Goal: Task Accomplishment & Management: Complete application form

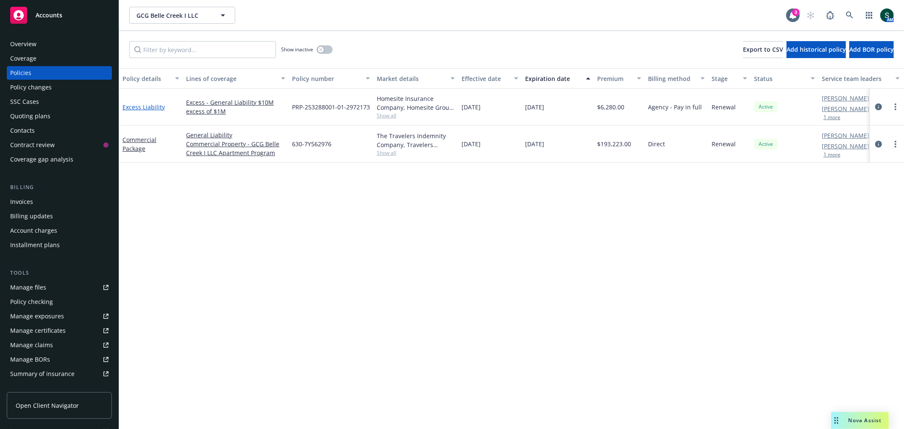
click at [151, 107] on link "Excess Liability" at bounding box center [143, 107] width 42 height 8
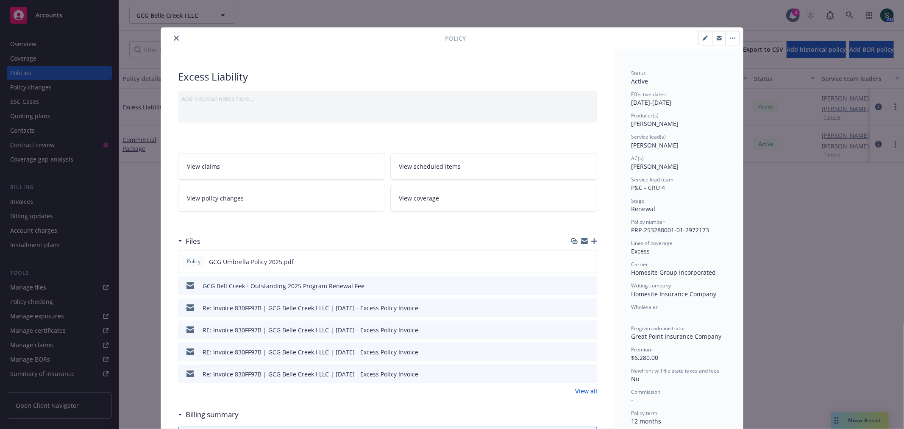
click at [328, 210] on link "View policy changes" at bounding box center [281, 198] width 207 height 27
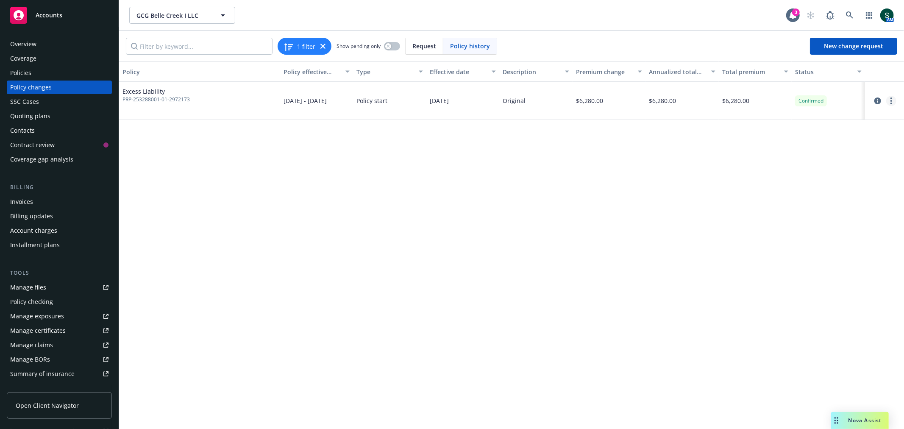
click at [893, 99] on link "more" at bounding box center [891, 101] width 10 height 10
click at [810, 164] on link "Edit billing info" at bounding box center [822, 169] width 145 height 17
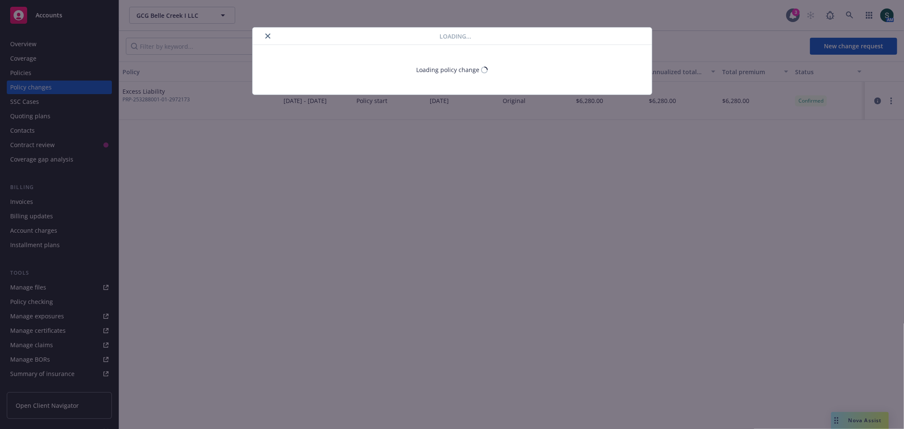
select select "CA"
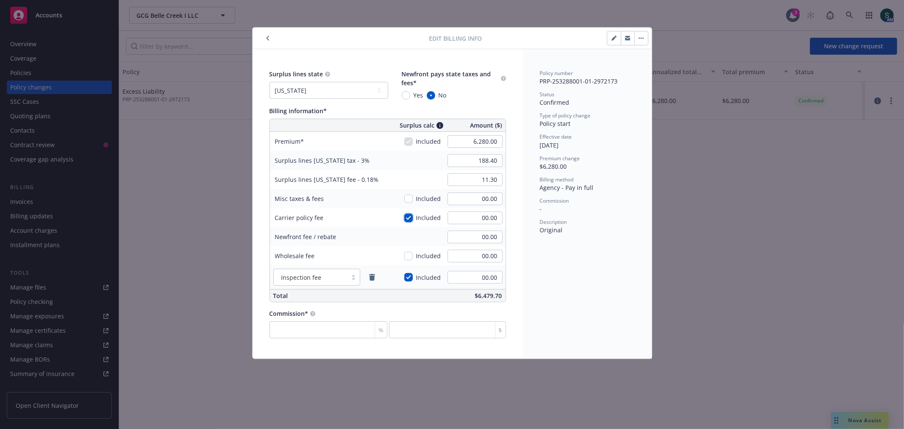
click at [409, 218] on input "checkbox" at bounding box center [408, 218] width 8 height 8
checkbox input "false"
click at [469, 218] on input "00.00" at bounding box center [474, 217] width 55 height 13
type input "1,068.00"
click at [568, 325] on div "Policy number PRP-253288001-01-2972173 Status Confirmed Type of policy change P…" at bounding box center [587, 203] width 129 height 309
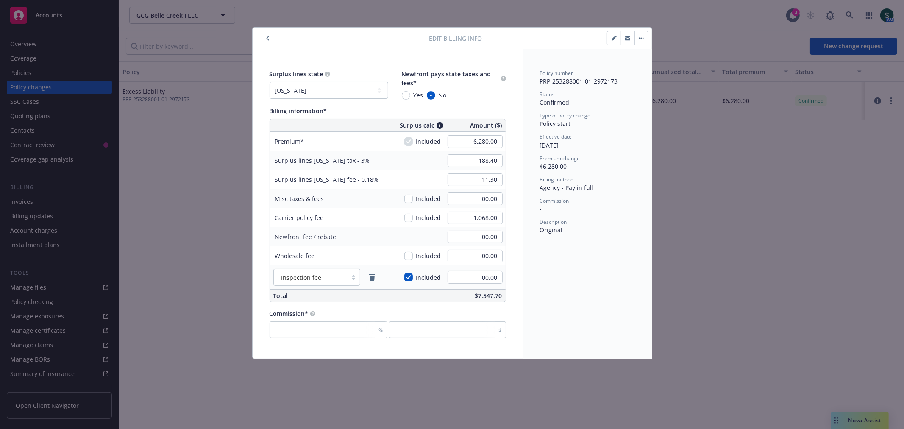
click at [710, 267] on div "Edit billing info Surplus lines state No surplus lines state [US_STATE] [US_STA…" at bounding box center [452, 214] width 904 height 429
click at [641, 39] on button "button" at bounding box center [641, 38] width 14 height 14
click at [708, 238] on div "Edit billing info Delete policy change Edit policy change Edit billing info Vie…" at bounding box center [452, 214] width 904 height 429
click at [267, 39] on icon "button" at bounding box center [267, 38] width 3 height 5
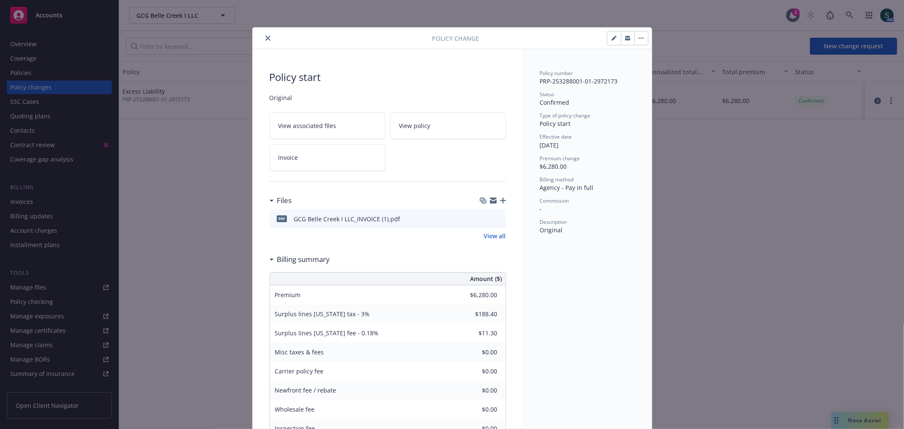
click at [265, 37] on icon "close" at bounding box center [267, 38] width 5 height 5
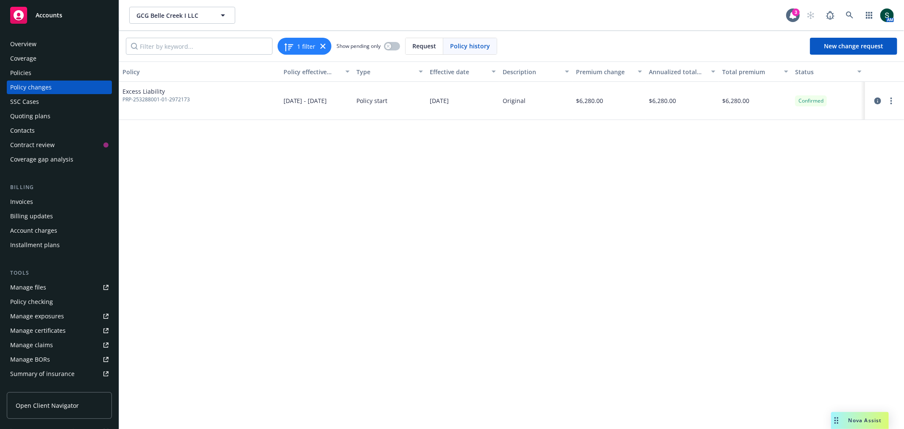
click at [28, 83] on div "Policy changes" at bounding box center [31, 88] width 42 height 14
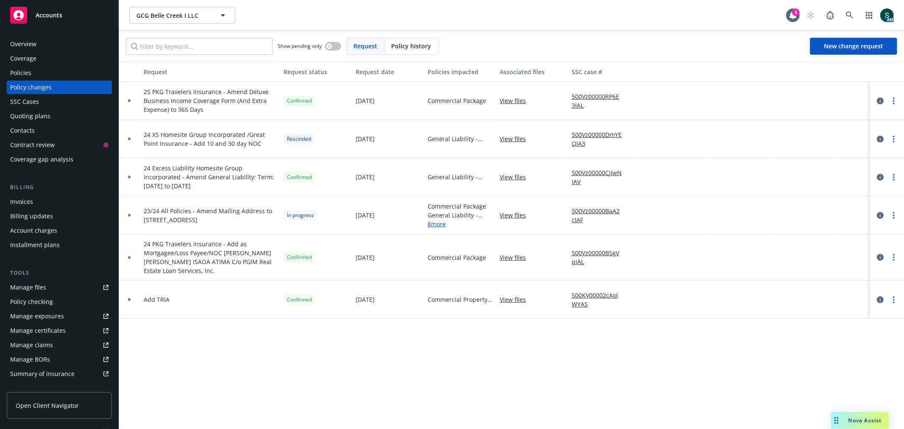
click at [41, 69] on div "Policies" at bounding box center [59, 73] width 98 height 14
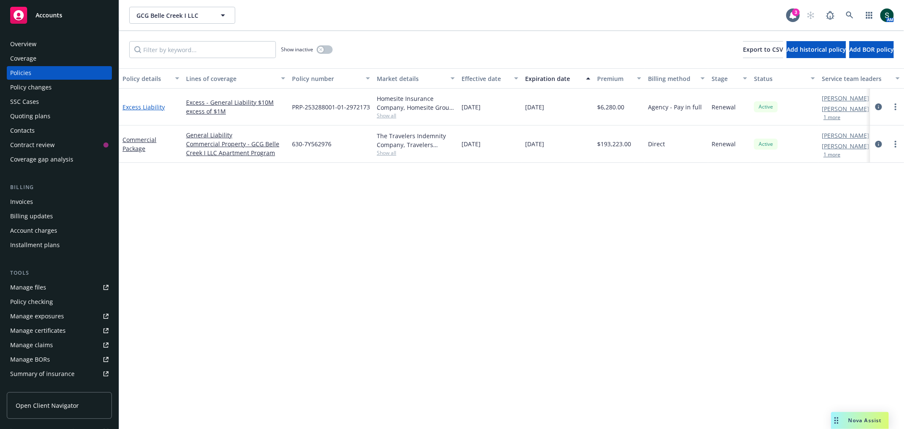
click at [136, 104] on link "Excess Liability" at bounding box center [143, 107] width 42 height 8
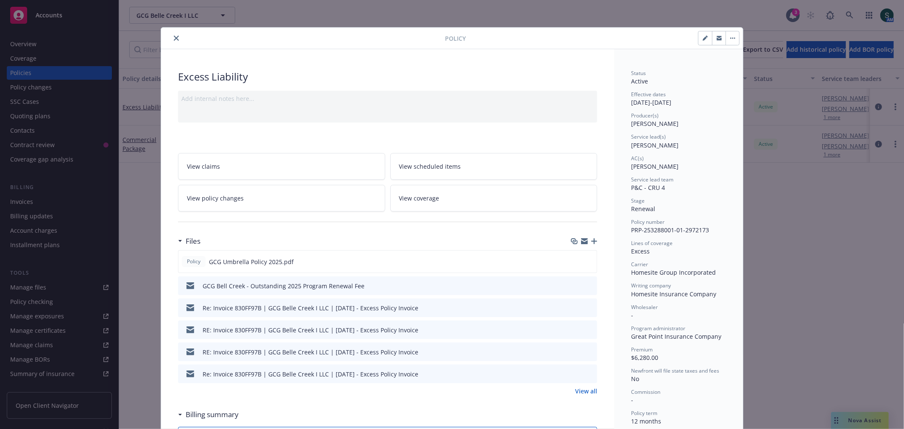
scroll to position [25, 0]
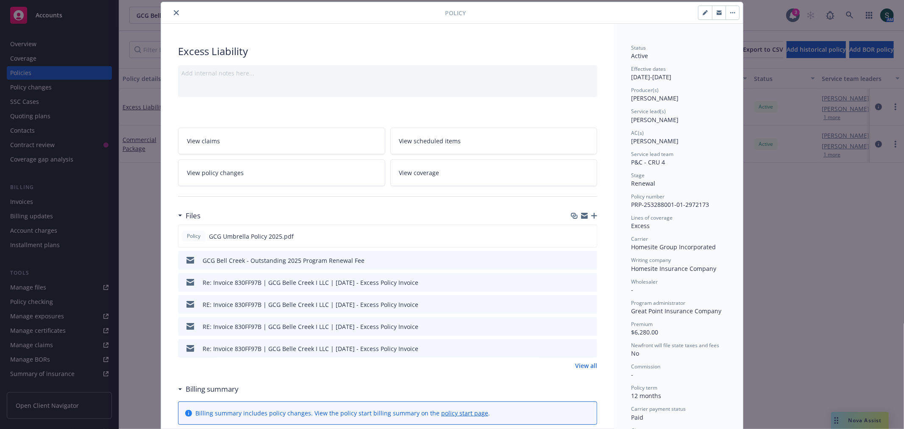
click at [290, 172] on link "View policy changes" at bounding box center [281, 172] width 207 height 27
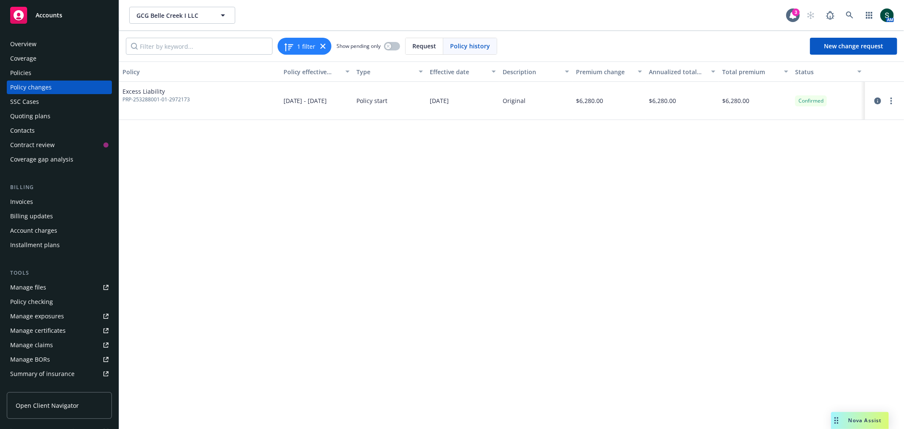
click at [888, 106] on div at bounding box center [884, 101] width 39 height 38
click at [892, 102] on link "more" at bounding box center [891, 101] width 10 height 10
click at [819, 167] on link "Edit billing info" at bounding box center [822, 169] width 145 height 17
select select "CA"
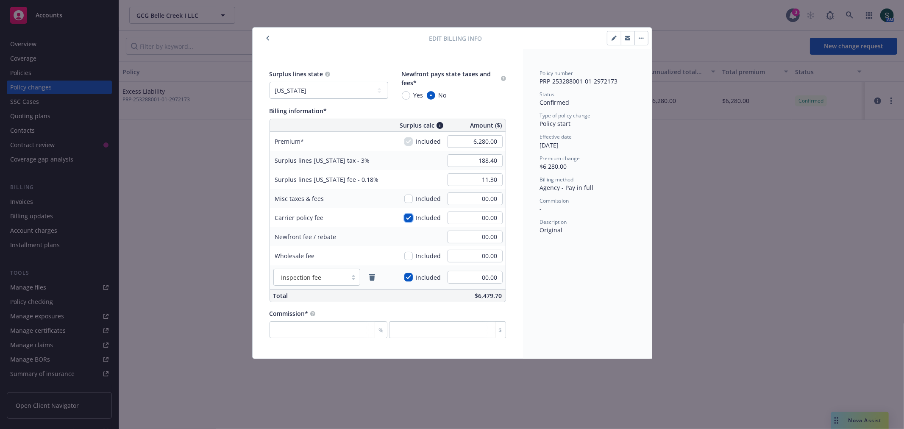
click at [412, 219] on input "checkbox" at bounding box center [408, 218] width 8 height 8
checkbox input "false"
click at [484, 220] on input "00.00" at bounding box center [474, 217] width 55 height 13
type input "1,068.00"
click at [337, 336] on input "number" at bounding box center [328, 329] width 118 height 17
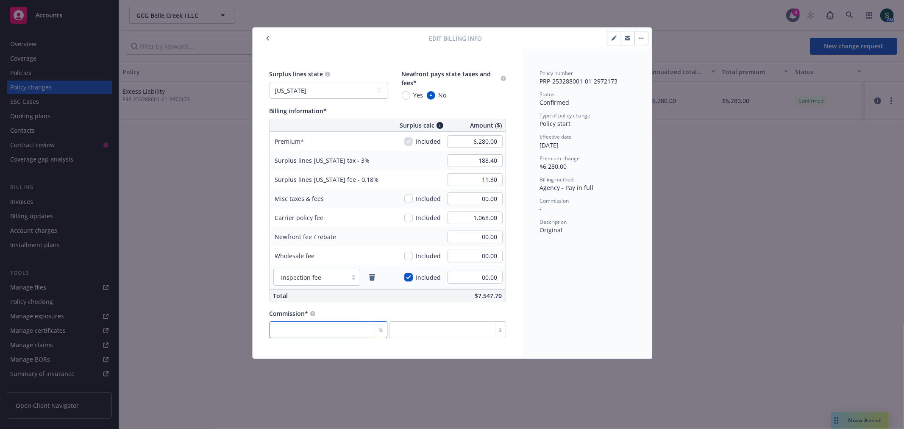
type input "0"
click at [670, 291] on div "Edit billing info Surplus lines state No surplus lines state Alaska Alabama Ark…" at bounding box center [452, 214] width 904 height 429
click at [640, 36] on button "button" at bounding box center [641, 38] width 14 height 14
click at [617, 36] on button "button" at bounding box center [614, 38] width 14 height 14
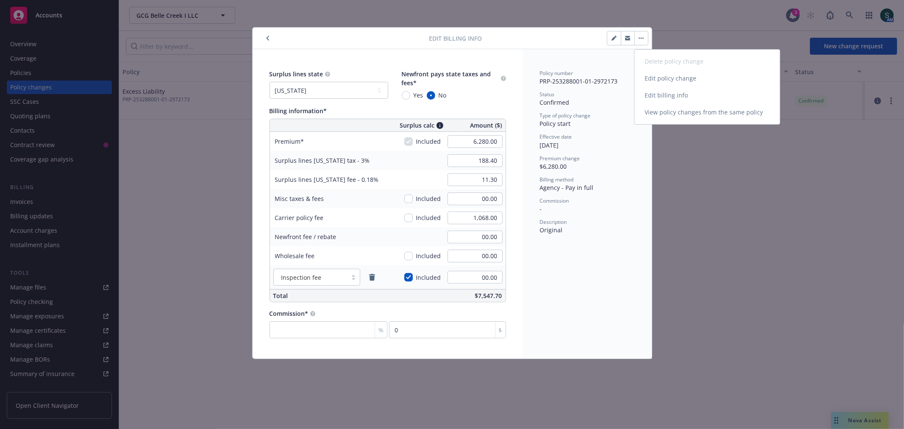
type textarea "x"
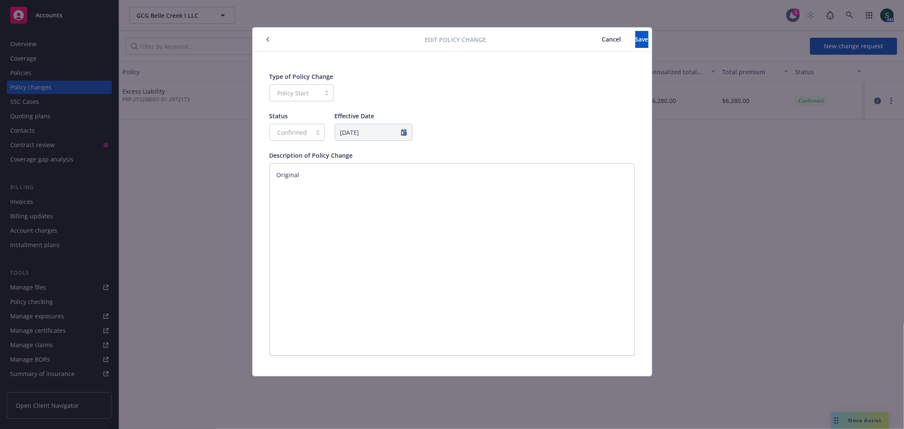
click at [602, 38] on span "Cancel" at bounding box center [611, 39] width 19 height 8
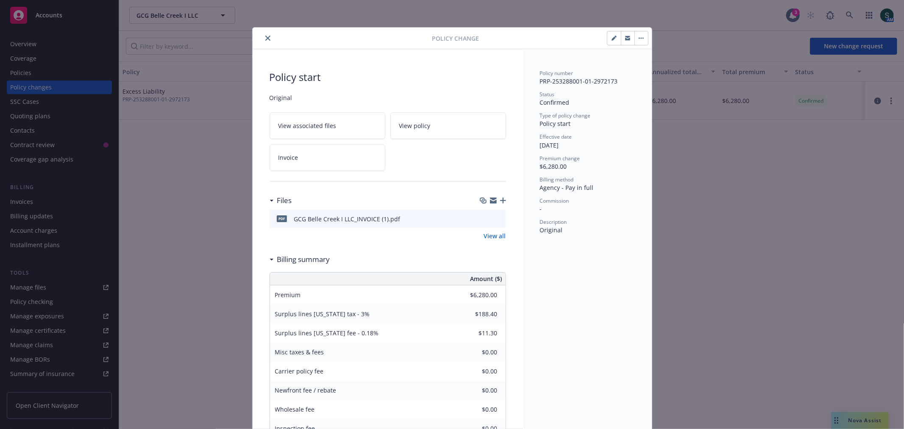
click at [290, 158] on span "Invoice" at bounding box center [288, 157] width 20 height 9
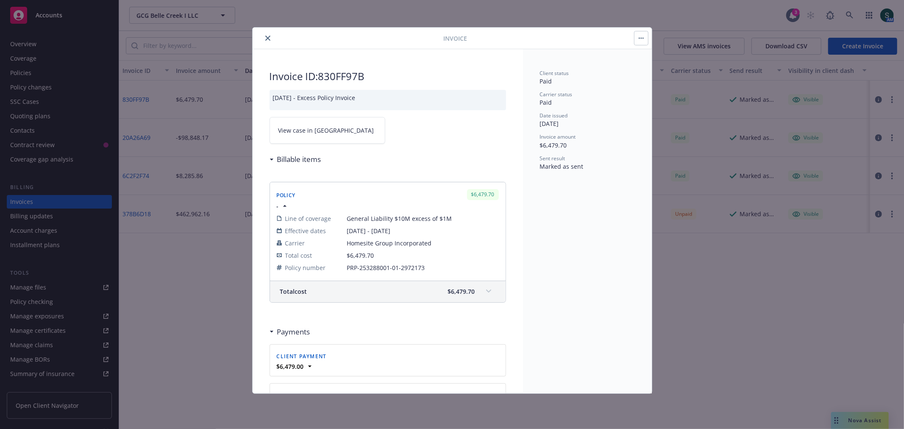
click at [272, 40] on button "close" at bounding box center [268, 38] width 10 height 10
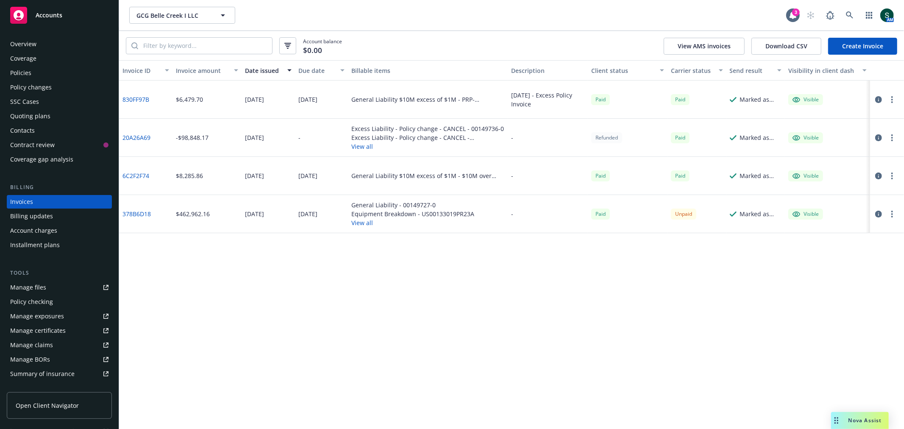
click at [26, 73] on div "Policies" at bounding box center [20, 73] width 21 height 14
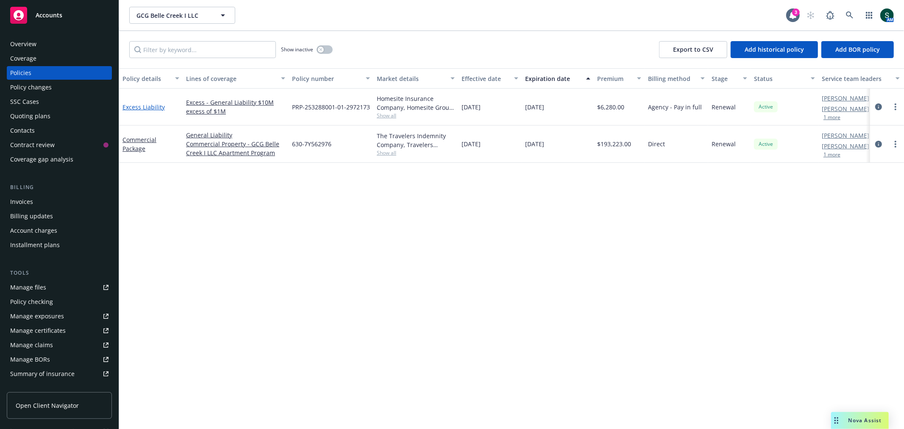
click at [149, 107] on link "Excess Liability" at bounding box center [143, 107] width 42 height 8
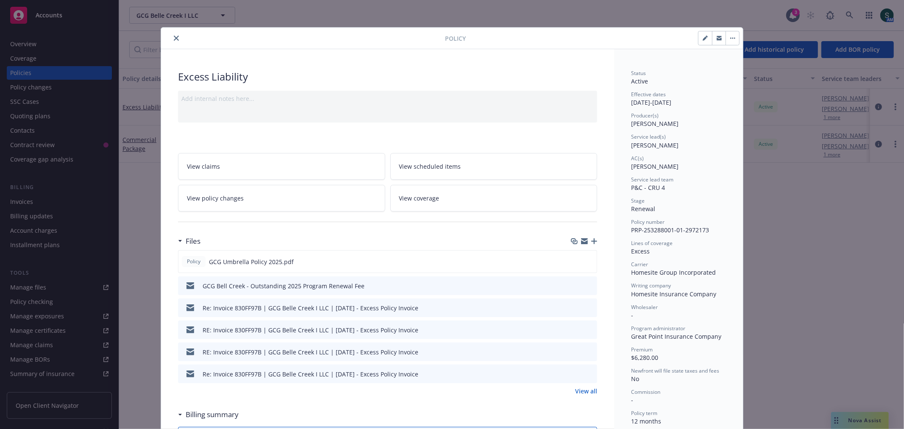
click at [336, 198] on link "View policy changes" at bounding box center [281, 198] width 207 height 27
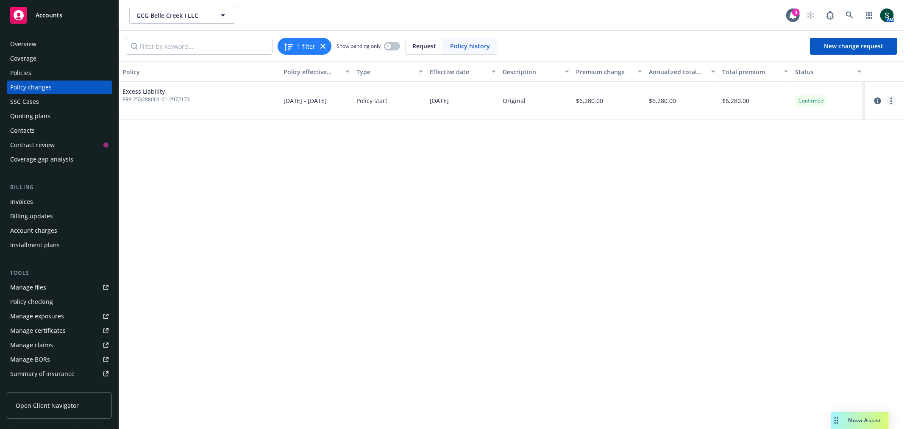
click at [892, 103] on link "more" at bounding box center [891, 101] width 10 height 10
click at [819, 164] on link "Edit billing info" at bounding box center [822, 169] width 145 height 17
select select "CA"
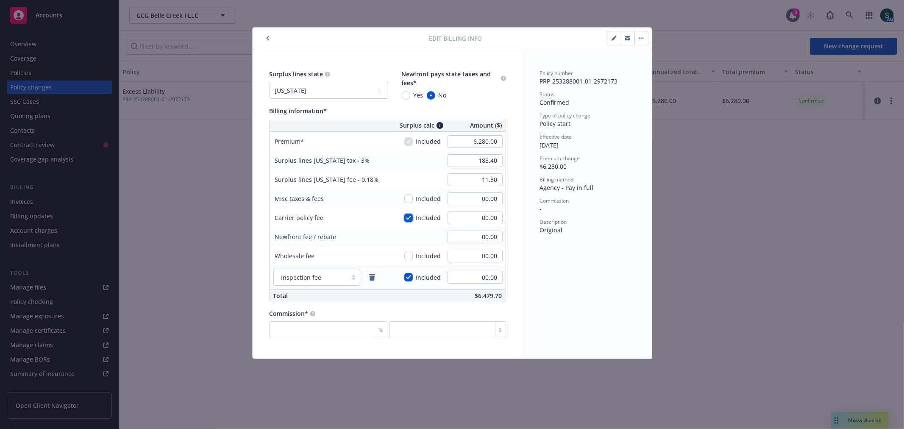
click at [407, 216] on input "checkbox" at bounding box center [408, 218] width 8 height 8
checkbox input "false"
click at [482, 219] on input "00.00" at bounding box center [474, 217] width 55 height 13
type input "1,068.00"
click at [369, 312] on div "Commission*" at bounding box center [387, 313] width 236 height 9
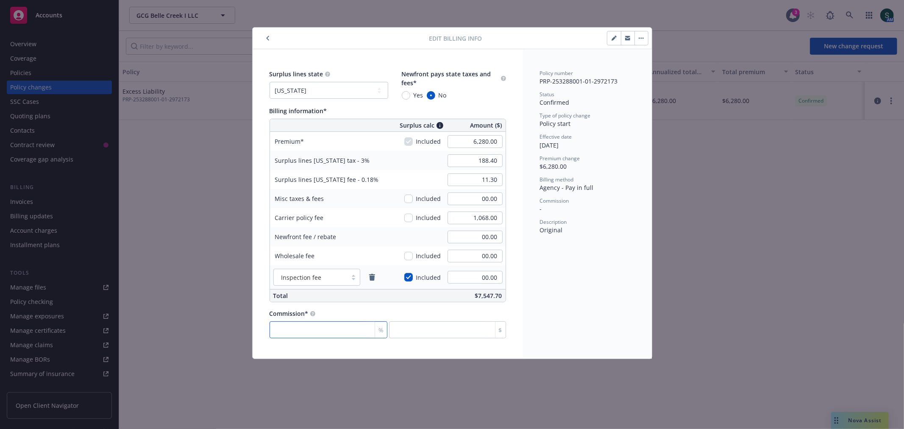
click at [317, 334] on input "number" at bounding box center [328, 329] width 118 height 17
type input "0"
click at [650, 311] on div "Policy number PRP-253288001-01-2972173 Status Confirmed Type of policy change P…" at bounding box center [587, 203] width 129 height 309
click at [554, 203] on span "Commission" at bounding box center [554, 200] width 29 height 7
click at [559, 160] on span "Premium change" at bounding box center [560, 158] width 40 height 7
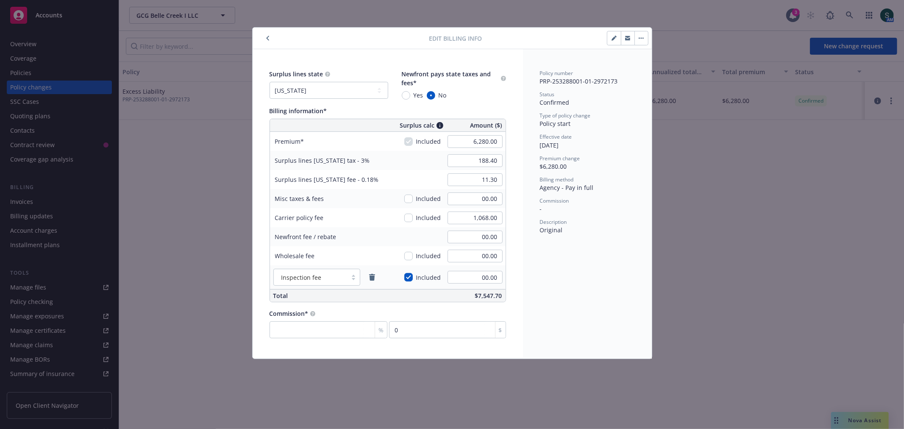
click at [562, 128] on div "Type of policy change Policy start" at bounding box center [587, 120] width 95 height 16
click at [553, 98] on span "Confirmed" at bounding box center [555, 102] width 30 height 8
click at [637, 40] on button "button" at bounding box center [641, 38] width 14 height 14
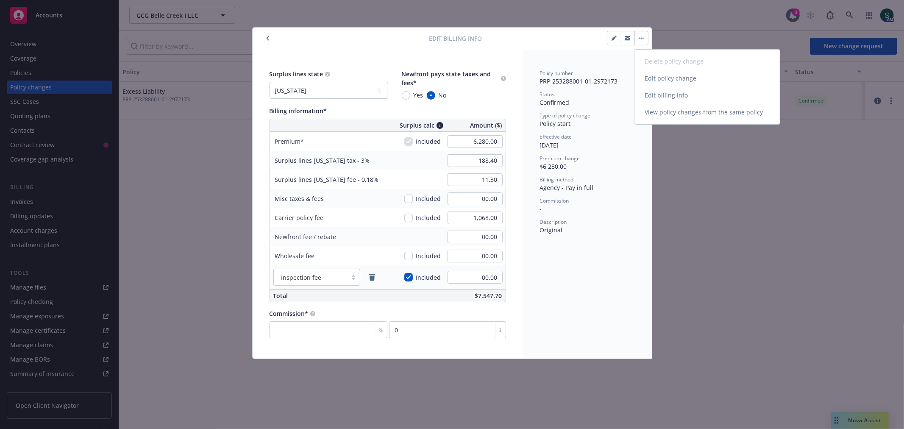
click at [637, 40] on button "Delete policy change Edit policy change Edit billing info View policy changes f…" at bounding box center [641, 38] width 14 height 14
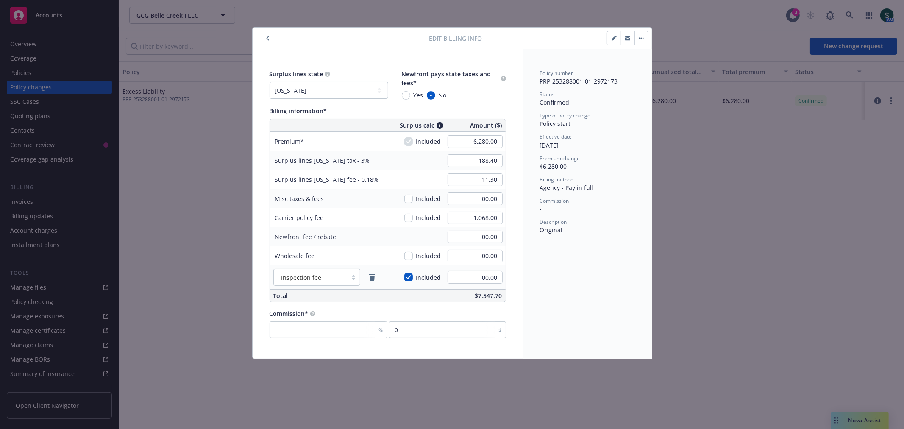
click at [631, 40] on button "button" at bounding box center [628, 38] width 14 height 14
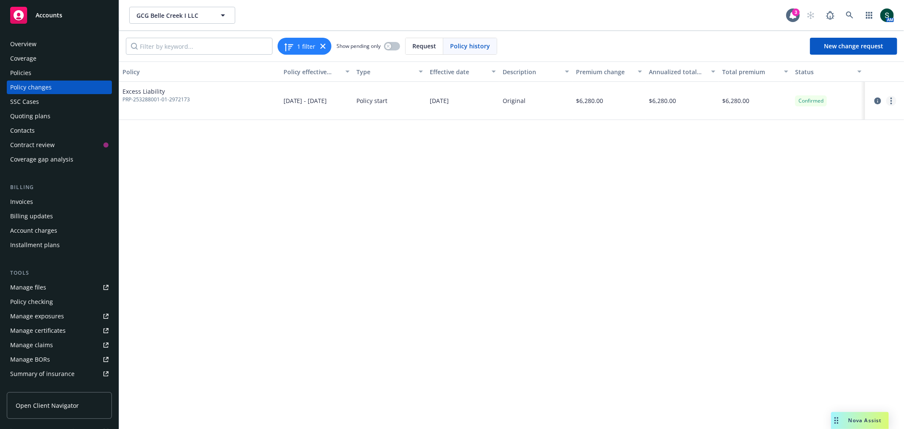
click at [890, 96] on link "more" at bounding box center [891, 101] width 10 height 10
click at [836, 168] on link "Edit billing info" at bounding box center [822, 169] width 145 height 17
select select "CA"
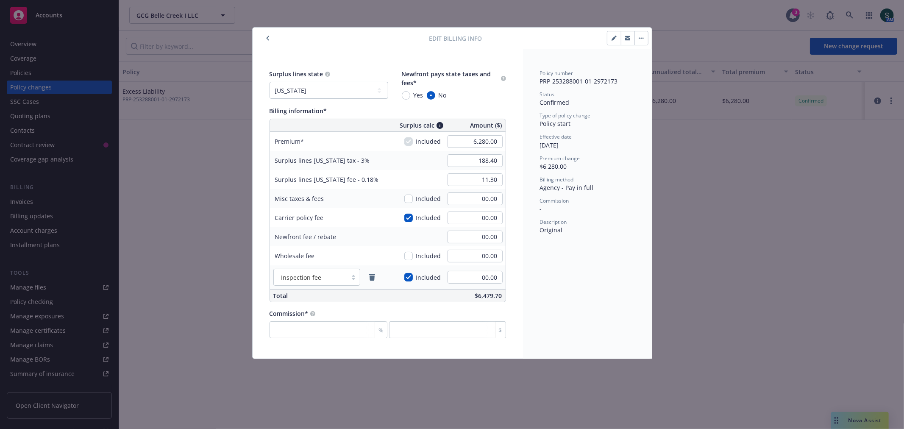
click at [414, 216] on div "Included" at bounding box center [422, 217] width 37 height 9
click at [409, 217] on input "checkbox" at bounding box center [408, 218] width 8 height 8
checkbox input "false"
click at [489, 217] on input "00.00" at bounding box center [474, 217] width 55 height 13
type input "1,068.00"
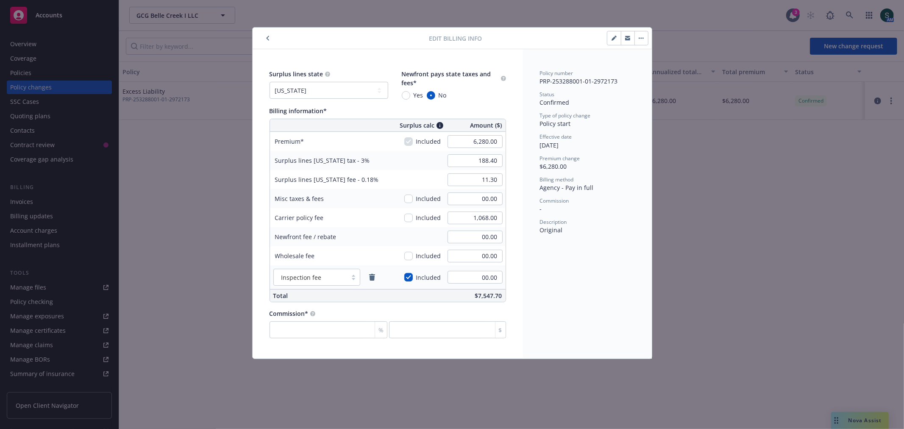
click at [455, 96] on div "Yes No" at bounding box center [454, 95] width 104 height 9
click at [552, 261] on div "Policy number PRP-253288001-01-2972173 Status Confirmed Type of policy change P…" at bounding box center [587, 203] width 129 height 309
click at [625, 36] on icon "button" at bounding box center [627, 38] width 5 height 5
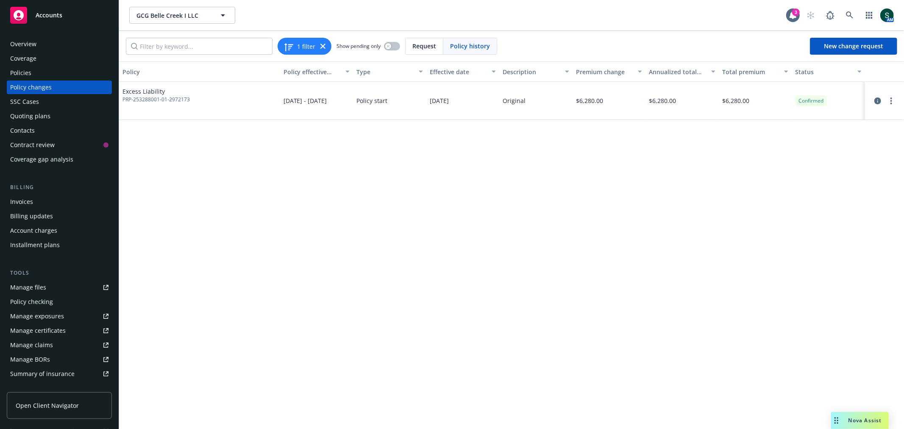
click at [31, 201] on div "Invoices" at bounding box center [21, 202] width 23 height 14
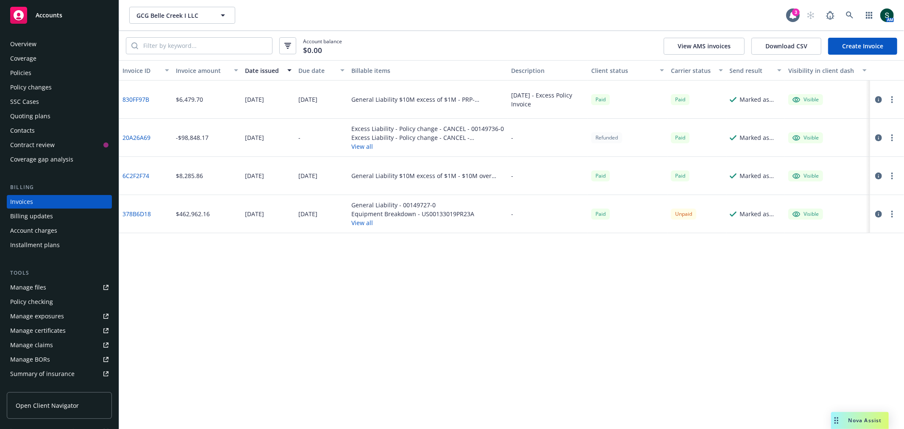
click at [889, 97] on button "button" at bounding box center [892, 99] width 10 height 10
drag, startPoint x: 577, startPoint y: 344, endPoint x: 419, endPoint y: 186, distance: 222.9
click at [562, 326] on div "Invoice ID Invoice amount Date issued Due date Billable items Description Clien…" at bounding box center [511, 244] width 785 height 369
click at [20, 43] on div "Overview" at bounding box center [23, 44] width 26 height 14
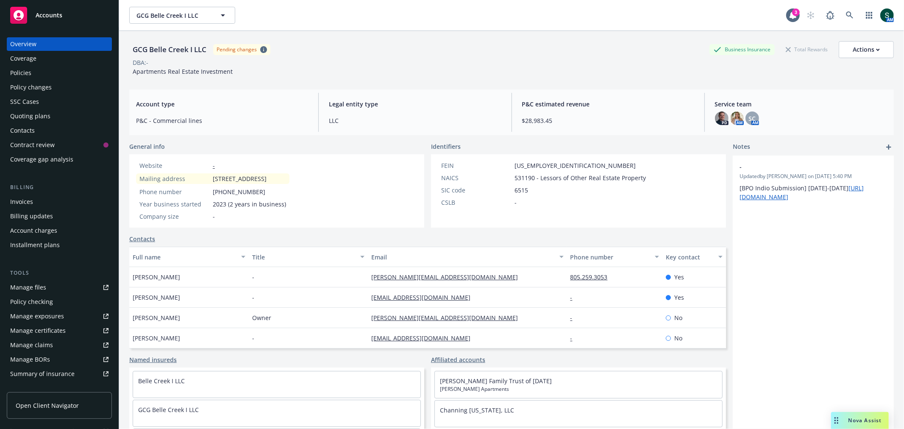
click at [23, 70] on div "Policies" at bounding box center [20, 73] width 21 height 14
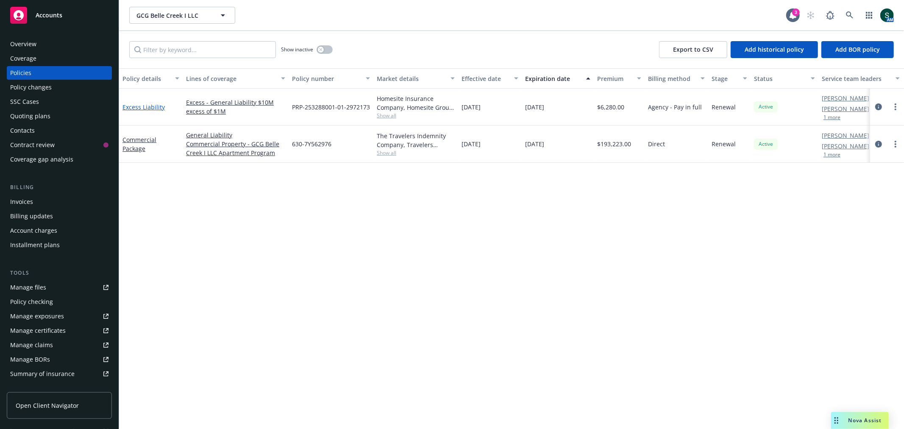
click at [133, 106] on link "Excess Liability" at bounding box center [143, 107] width 42 height 8
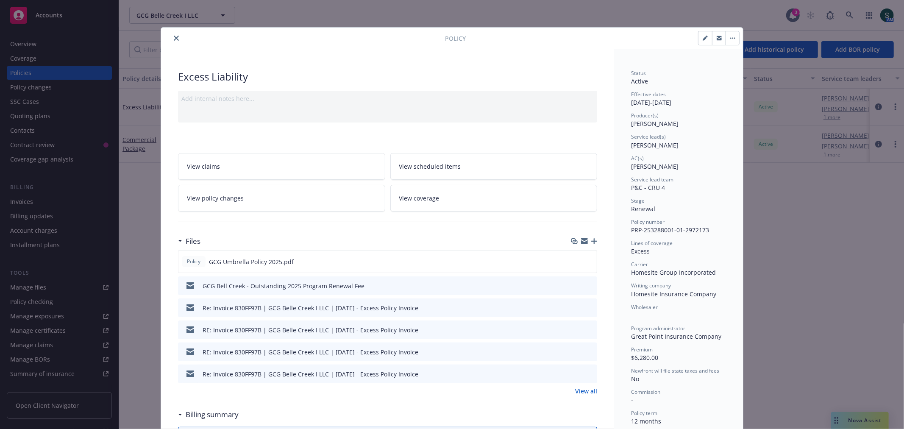
click at [263, 201] on link "View policy changes" at bounding box center [281, 198] width 207 height 27
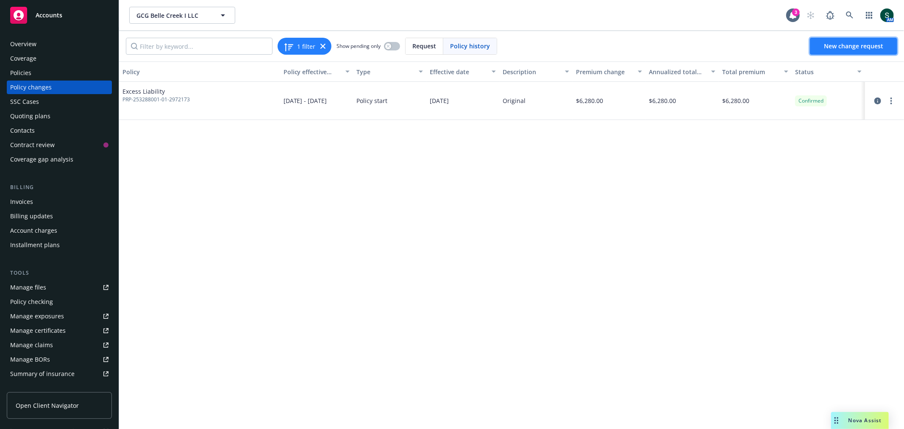
click at [853, 48] on span "New change request" at bounding box center [853, 46] width 59 height 8
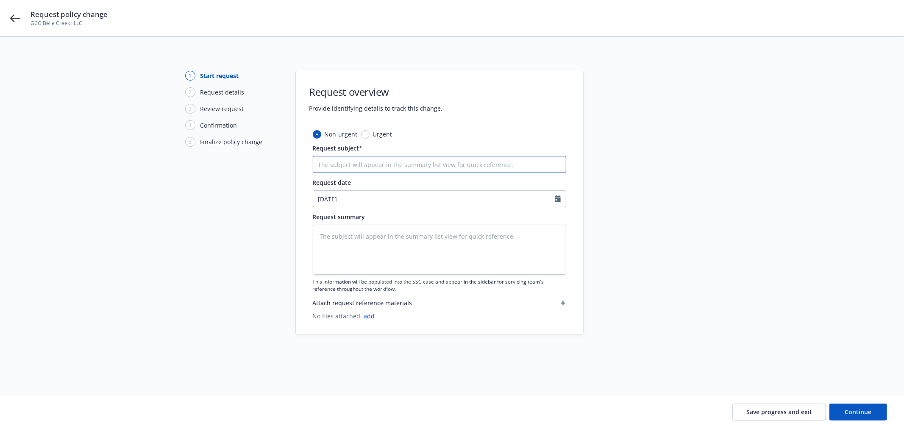
click at [419, 168] on input "Request subject*" at bounding box center [439, 164] width 253 height 17
click at [195, 244] on div "1 Start request 2 Request details 3 Review request 4 Confirmation 5 Finalize po…" at bounding box center [231, 205] width 93 height 269
click at [343, 162] on input "Request subject*" at bounding box center [439, 164] width 253 height 17
type textarea "x"
type input "b"
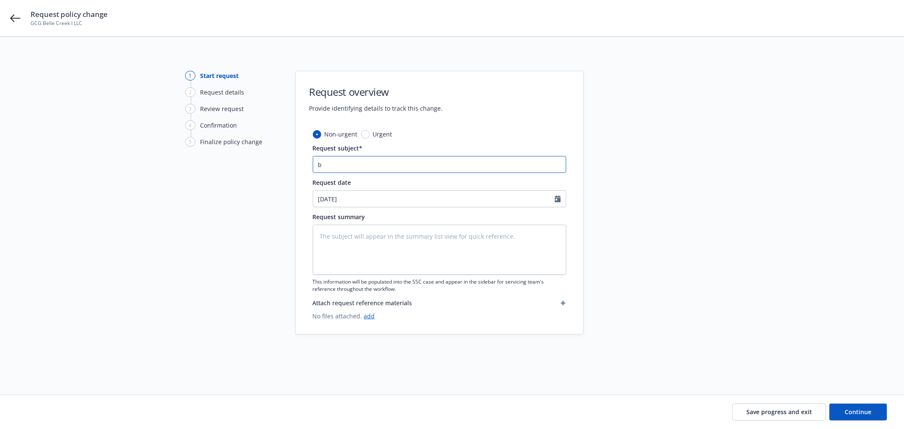
type textarea "x"
type input "bi"
type textarea "x"
type input "bil"
type textarea "x"
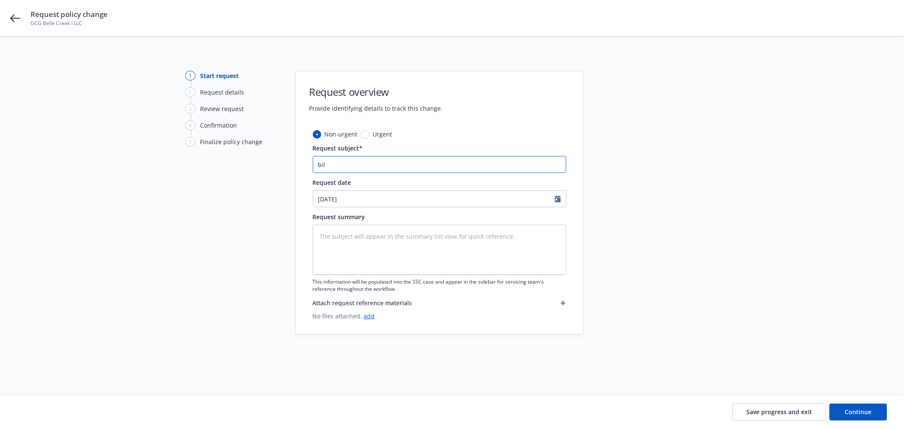
type input "bill"
type textarea "x"
type input "billi"
type textarea "x"
type input "billin"
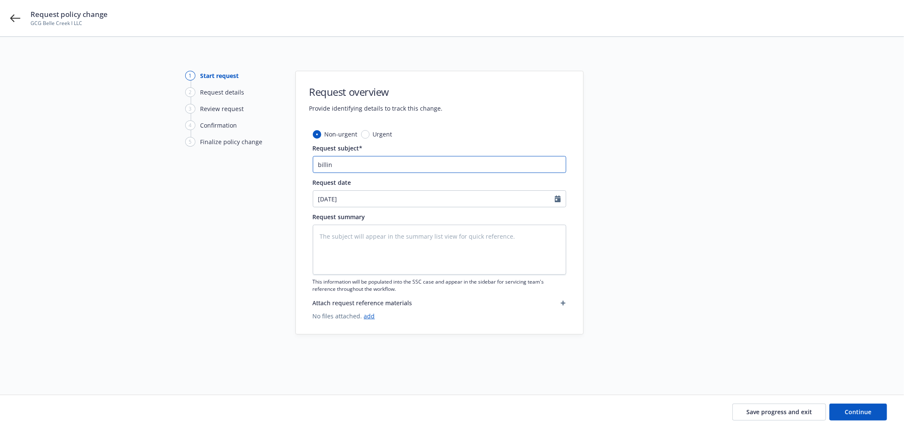
type textarea "x"
type input "billing"
type textarea "x"
type input "billing"
type textarea "x"
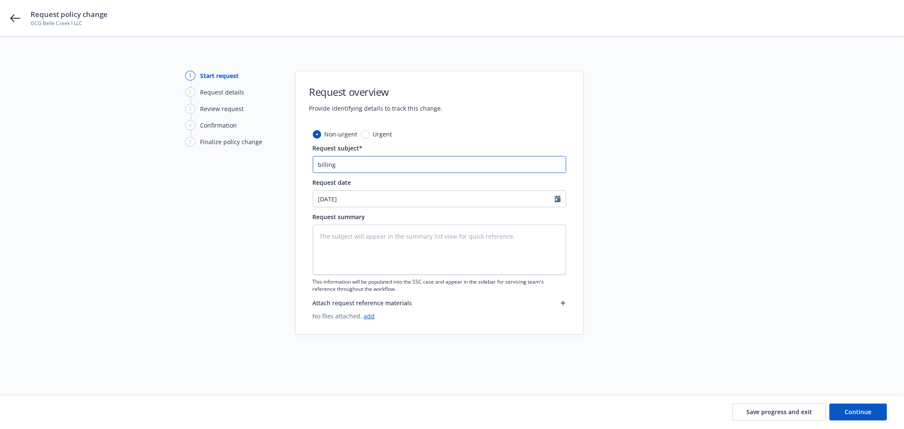
type input "billing a"
type textarea "x"
type input "billing an"
type textarea "x"
type input "billing ann"
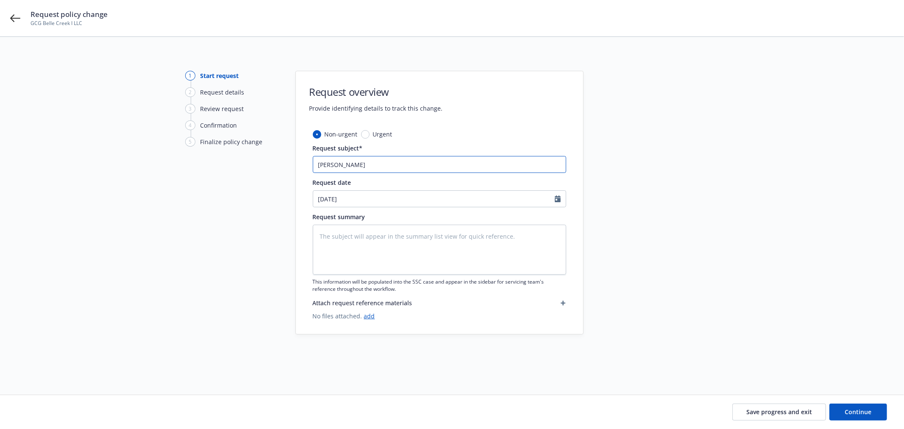
type textarea "x"
type input "billing annu"
type textarea "x"
type input "billing annua"
type textarea "x"
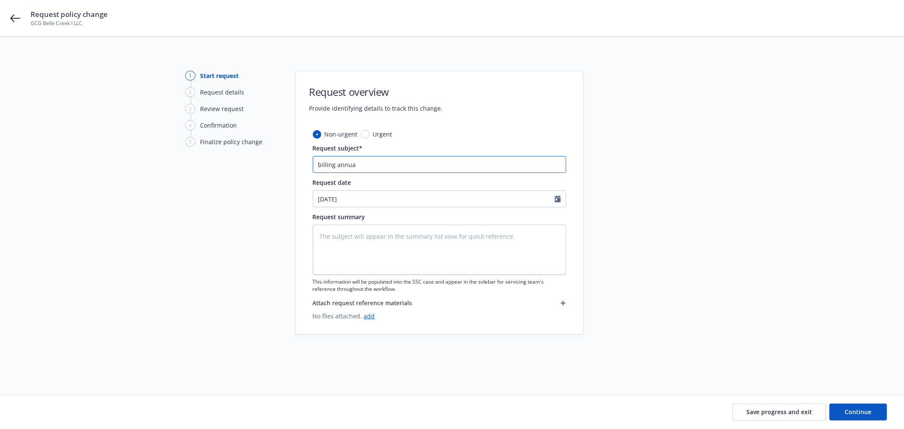
type input "billing annual"
type textarea "x"
type input "billing annual"
type textarea "x"
type input "billing annual P"
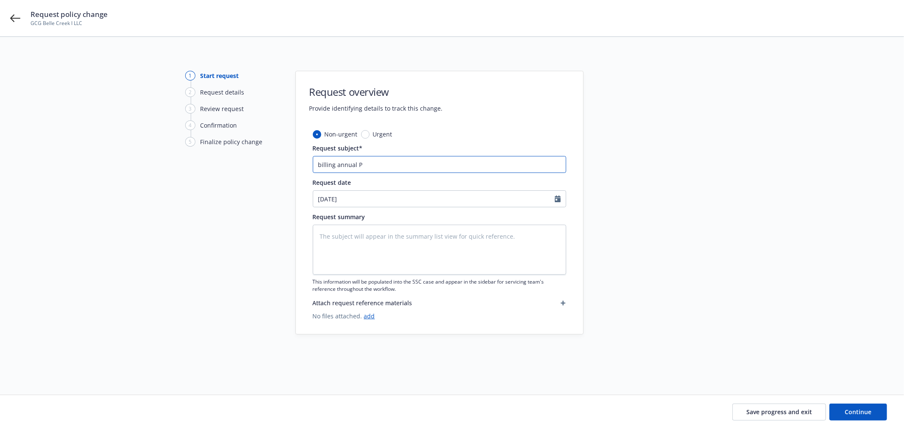
type textarea "x"
type input "billing annual Pa"
type textarea "x"
type input "billing annual Par"
type textarea "x"
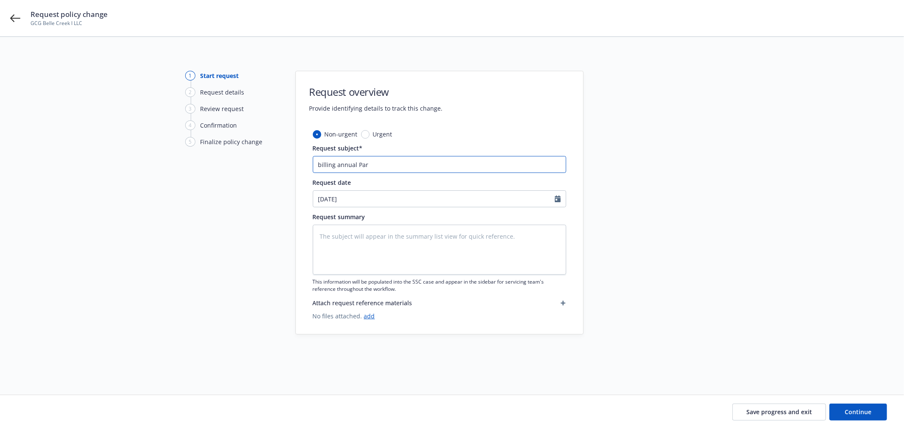
type input "billing annual Para"
type textarea "x"
type input "billing annual Param"
type textarea "x"
type input "billing annual Paramo"
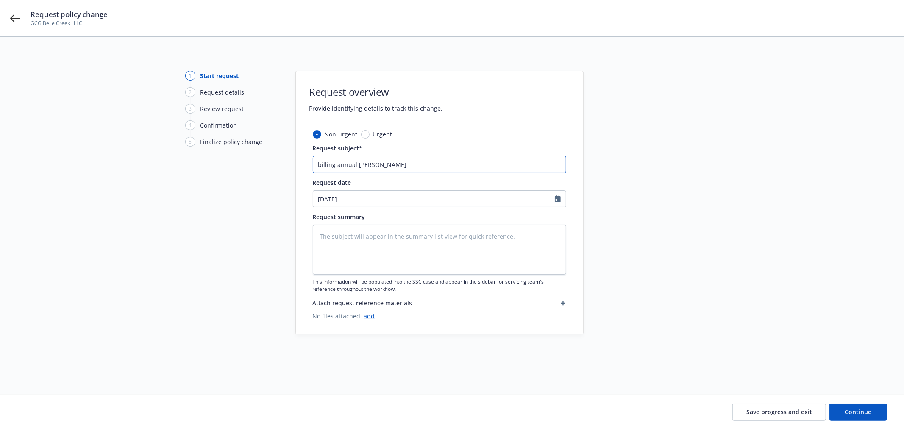
type textarea "x"
type input "billing annual Paramou"
type textarea "x"
type input "billing annual Paramoun"
type textarea "x"
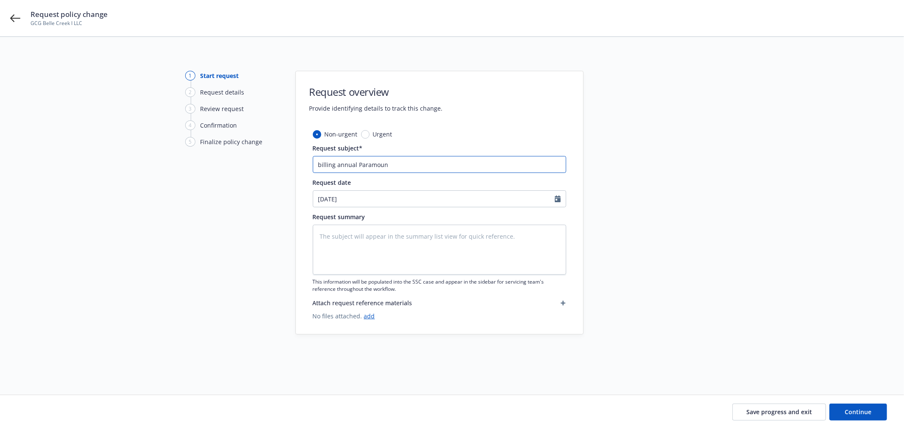
type input "billing annual Paramount"
type textarea "x"
type input "billing annual Paramount"
type textarea "x"
type input "billing annual Paramount p"
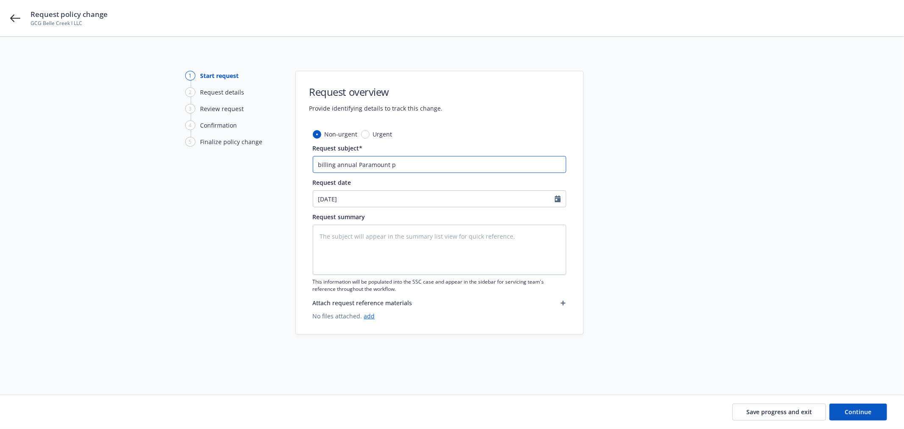
type textarea "x"
type input "billing annual Paramount pr"
type textarea "x"
type input "billing annual Paramount pro"
type textarea "x"
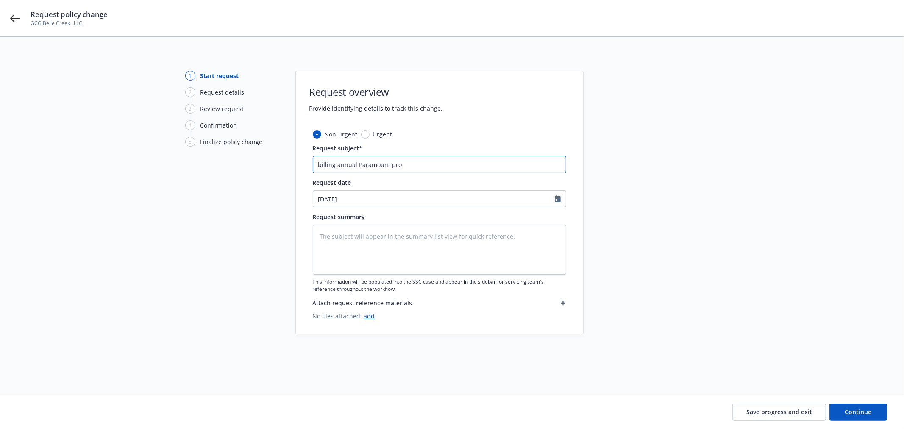
type input "billing annual Paramount prog"
type textarea "x"
type input "billing annual Paramount progr"
type textarea "x"
type input "billing annual Paramount progra"
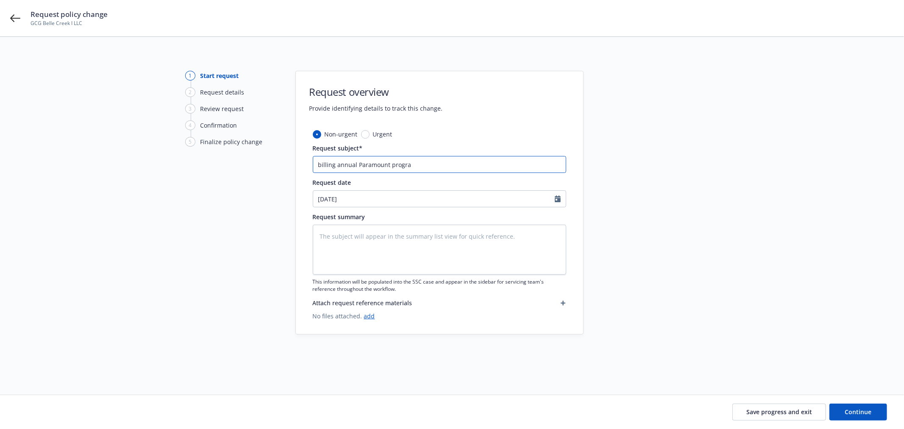
type textarea "x"
type input "billing annual Paramount program"
type textarea "x"
type input "billing annual Paramount program"
type textarea "x"
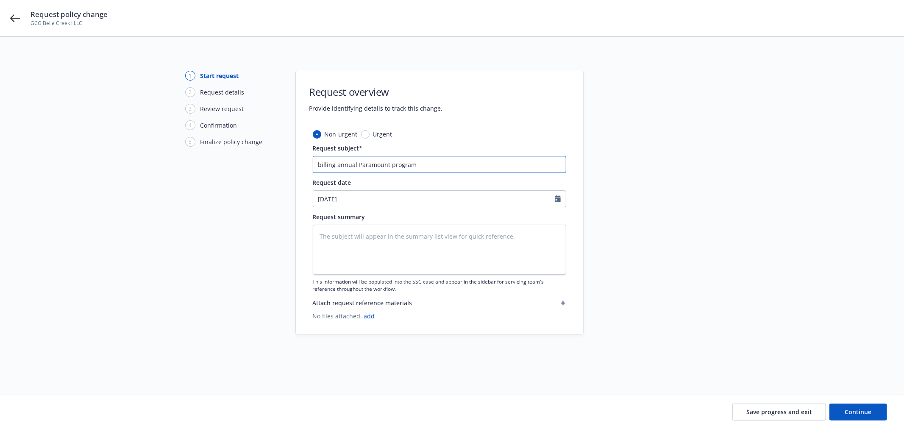
type input "billing annual Paramount program m"
type textarea "x"
type input "billing annual Paramount program me"
type textarea "x"
type input "billing annual Paramount program mem"
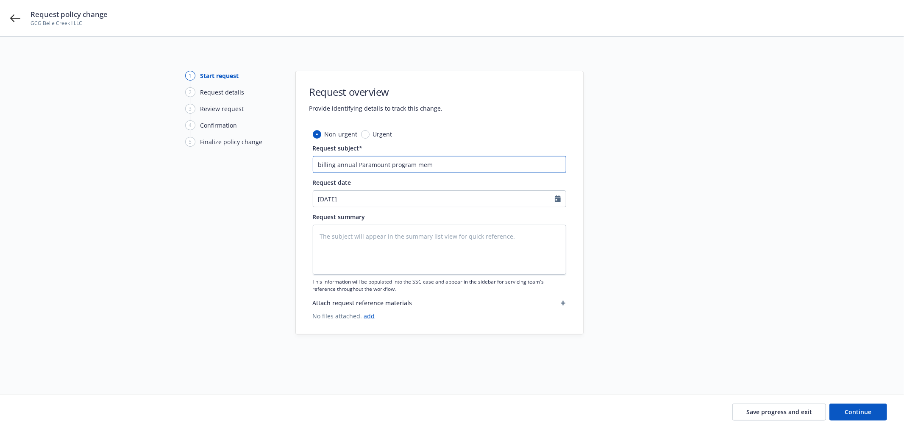
type textarea "x"
type input "billing annual Paramount program memb"
type textarea "x"
type input "billing annual Paramount program membe"
type textarea "x"
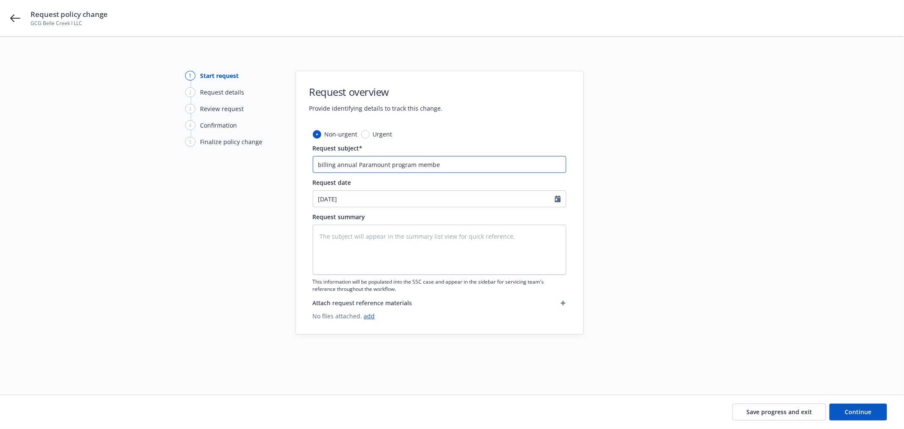
type input "billing annual Paramount program member"
type textarea "x"
type input "billing annual Paramount program members"
type textarea "x"
type input "billing annual Paramount program membersh"
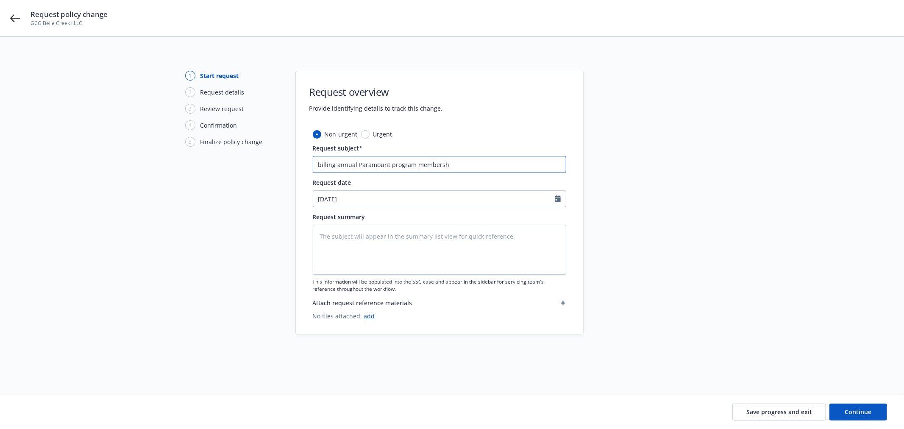
type textarea "x"
type input "billing annual Paramount program membershi"
type textarea "x"
type input "billing annual Paramount program membership"
type textarea "x"
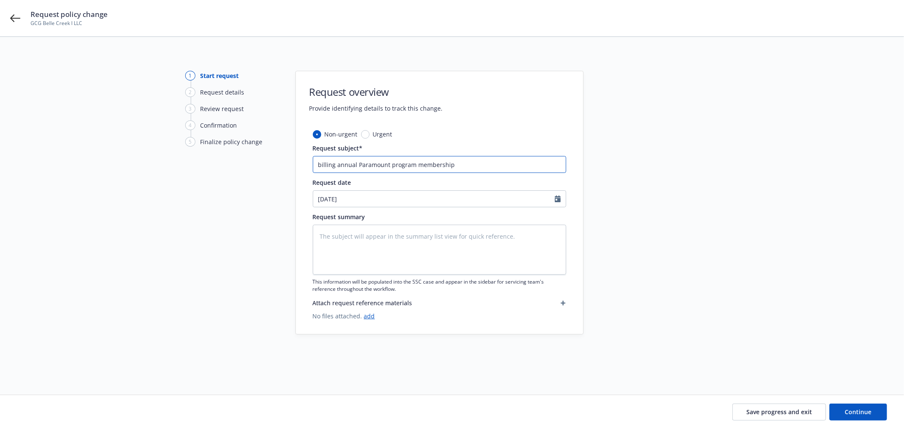
type input "billing annual Paramount program membership"
type textarea "x"
type input "billing annual Paramount program membership f"
type textarea "x"
type input "billing annual Paramount program membership fe"
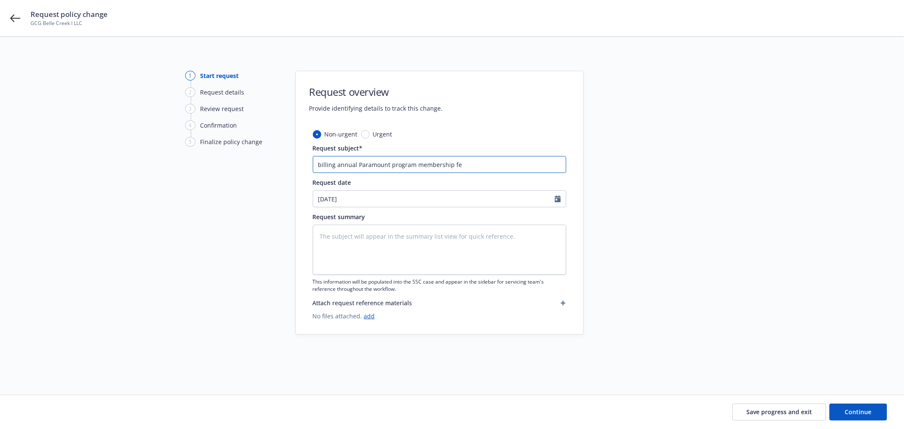
type textarea "x"
type input "billing annual Paramount program membership fee"
click at [408, 248] on textarea at bounding box center [439, 250] width 253 height 50
click at [863, 416] on button "Continue" at bounding box center [858, 411] width 58 height 17
type textarea "x"
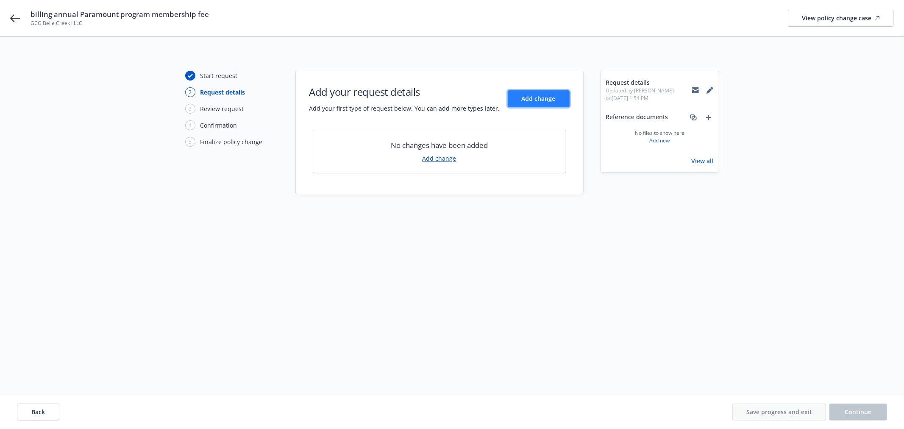
click at [530, 94] on span "Add change" at bounding box center [539, 98] width 34 height 8
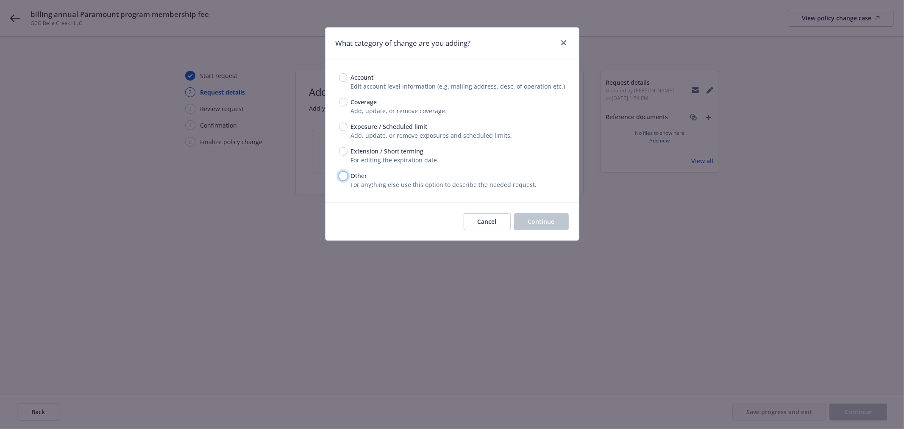
click at [342, 177] on input "Other" at bounding box center [343, 176] width 8 height 8
radio input "true"
click at [535, 223] on span "Continue" at bounding box center [541, 221] width 27 height 8
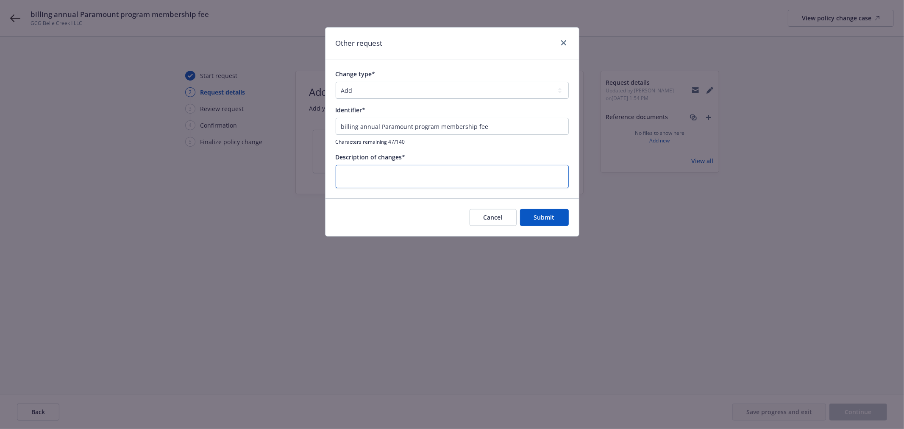
click at [417, 172] on textarea at bounding box center [452, 176] width 233 height 23
type textarea "x"
type textarea "m"
type textarea "x"
type textarea "me"
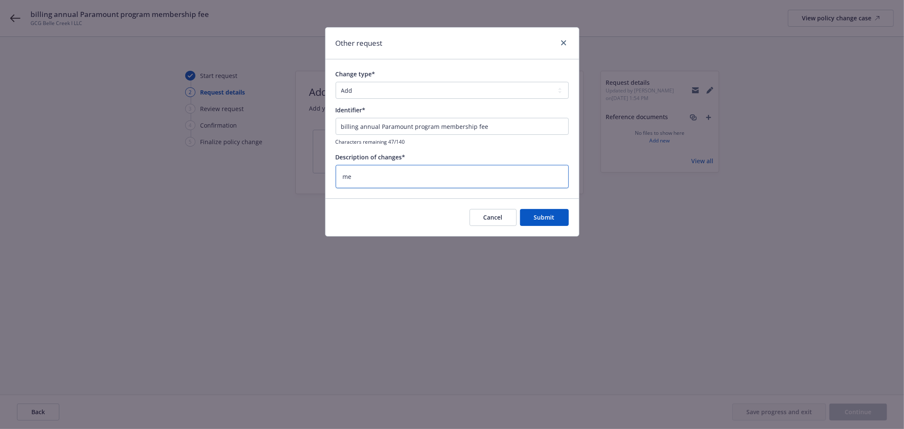
type textarea "x"
type textarea "mem"
type textarea "x"
type textarea "memb"
type textarea "x"
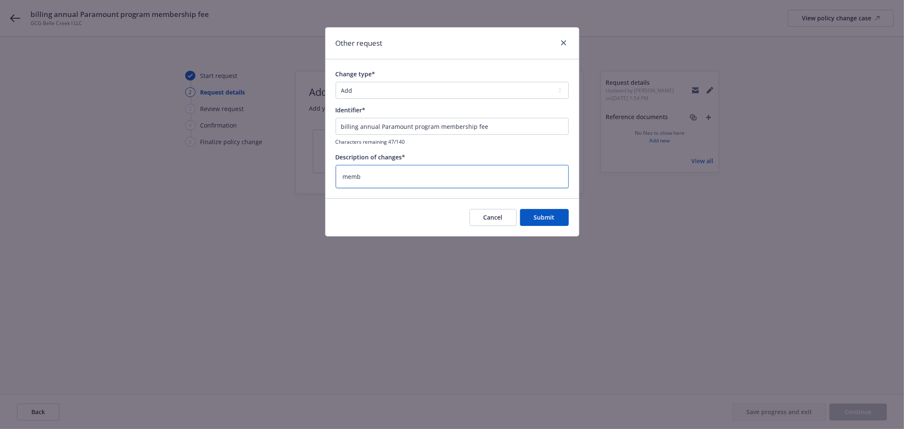
type textarea "membe"
type textarea "x"
type textarea "member"
type textarea "x"
type textarea "members"
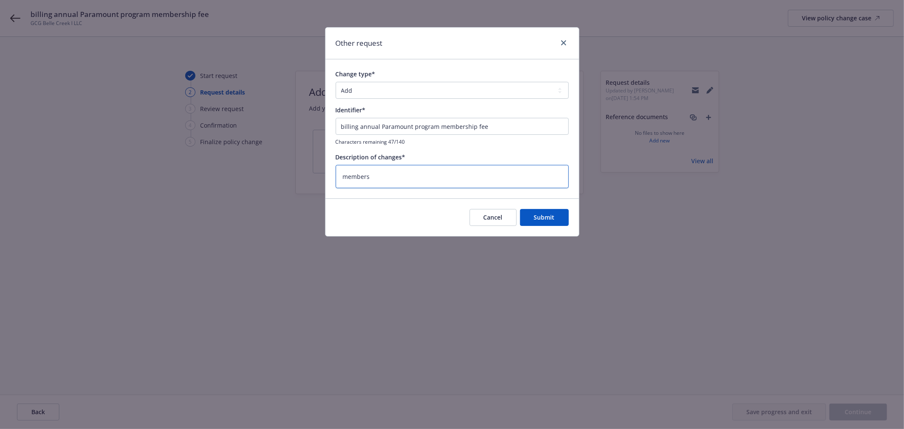
type textarea "x"
type textarea "membersh"
type textarea "x"
type textarea "membershi"
type textarea "x"
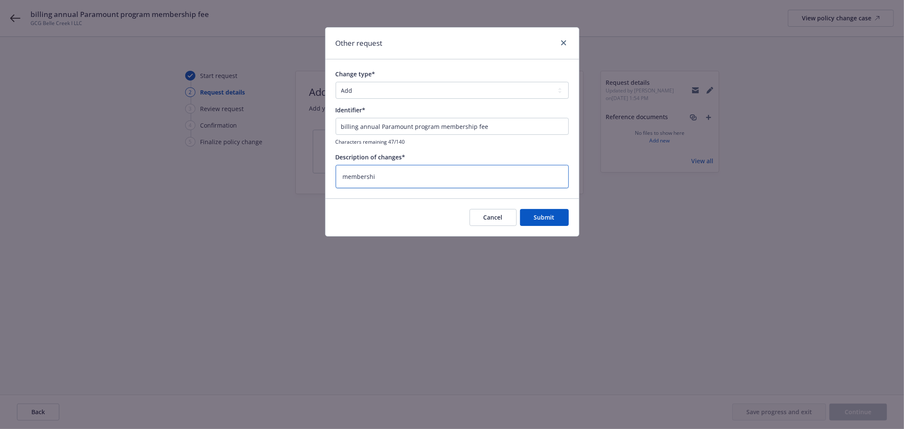
type textarea "membership"
type textarea "x"
type textarea "membership"
type textarea "x"
type textarea "membership f"
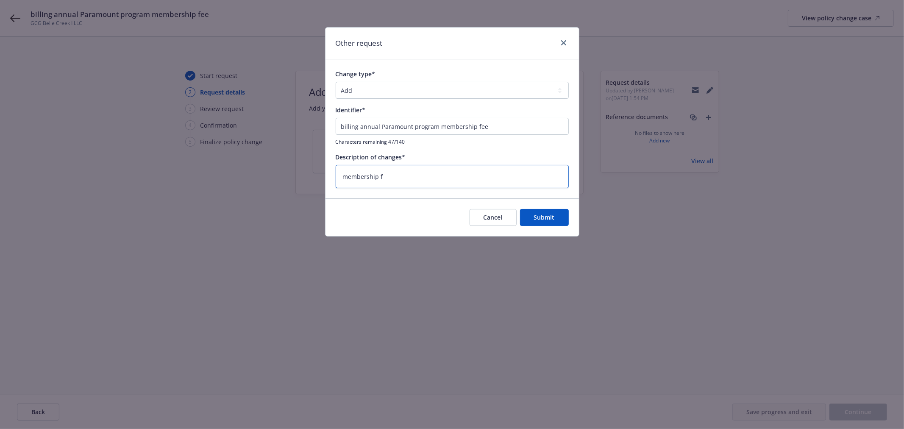
type textarea "x"
type textarea "membership fe"
type textarea "x"
type textarea "membership fee"
click at [554, 217] on button "Submit" at bounding box center [544, 217] width 49 height 17
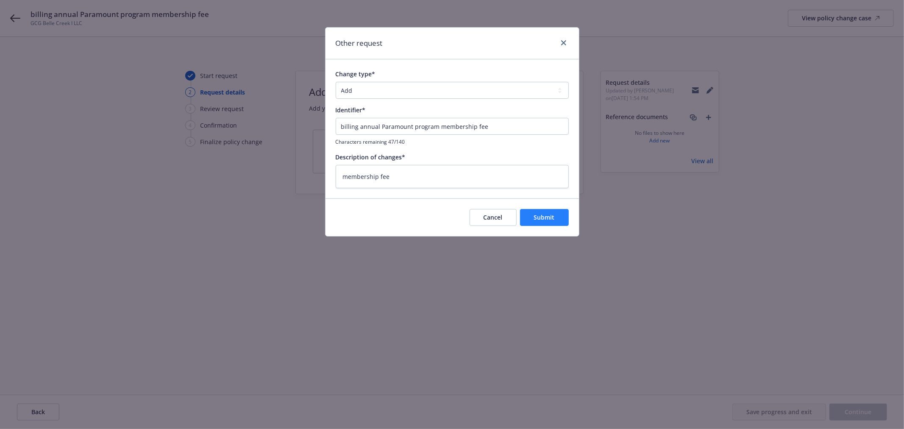
type textarea "x"
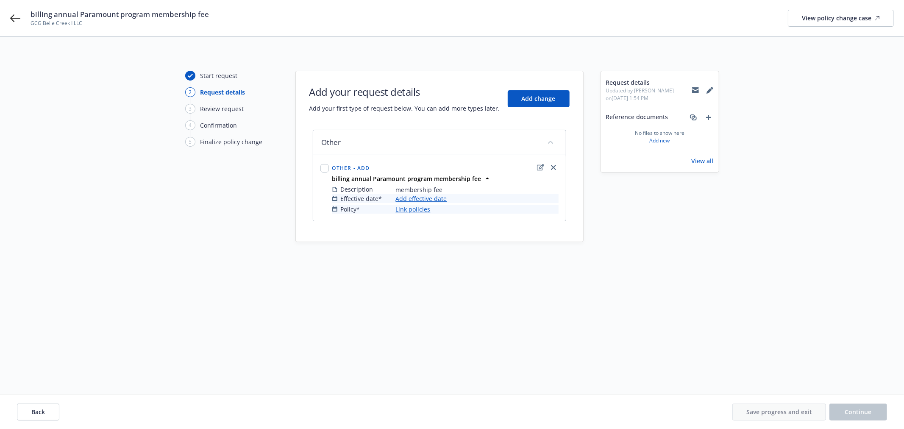
click at [444, 196] on link "Add effective date" at bounding box center [421, 198] width 51 height 9
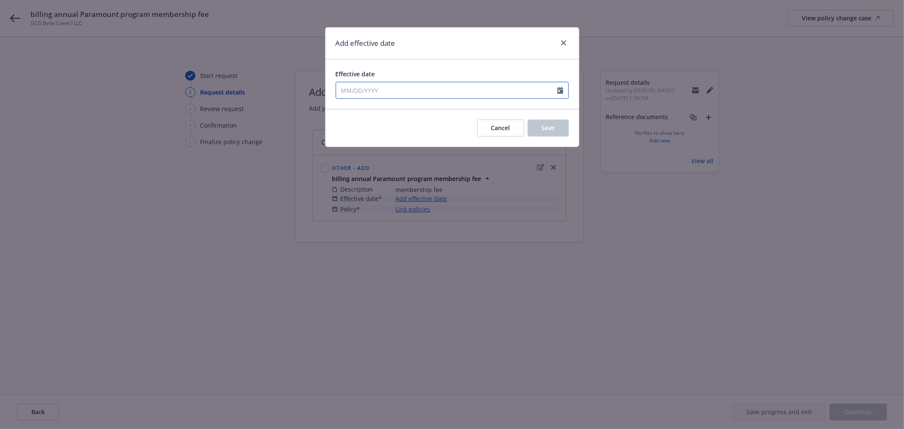
click at [400, 83] on input "Effective date" at bounding box center [446, 90] width 221 height 16
select select "10"
click at [499, 127] on span "Cancel" at bounding box center [500, 128] width 19 height 8
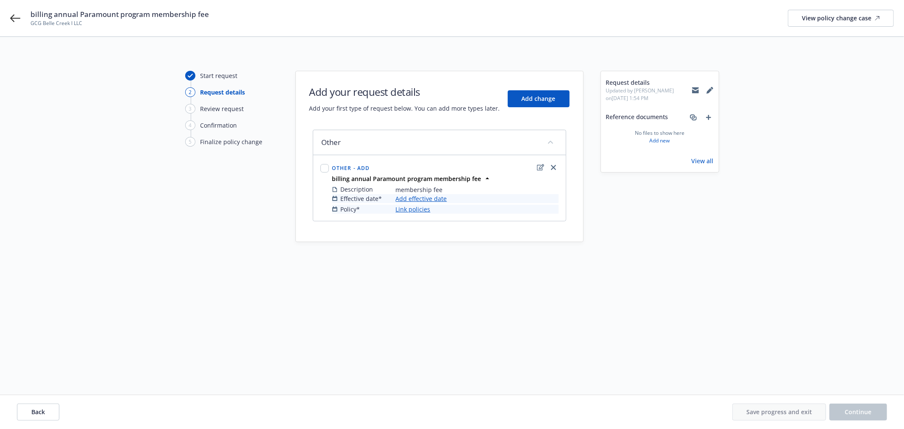
click at [433, 196] on link "Add effective date" at bounding box center [421, 198] width 51 height 9
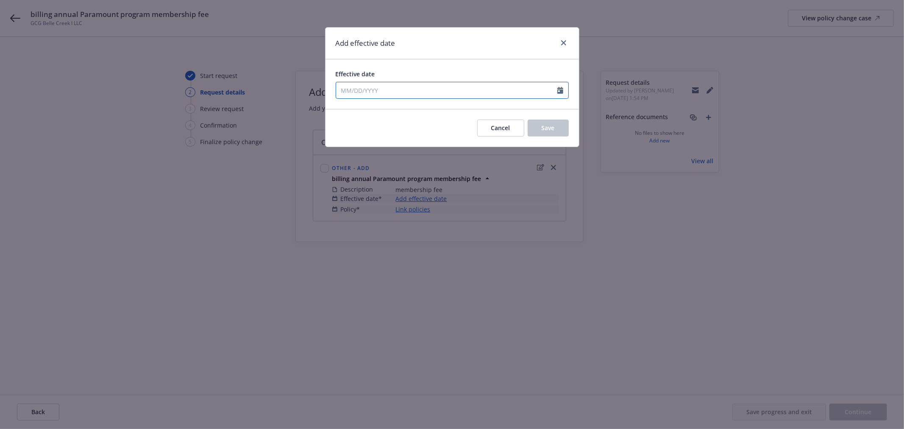
click at [397, 87] on input "Effective date" at bounding box center [446, 90] width 221 height 16
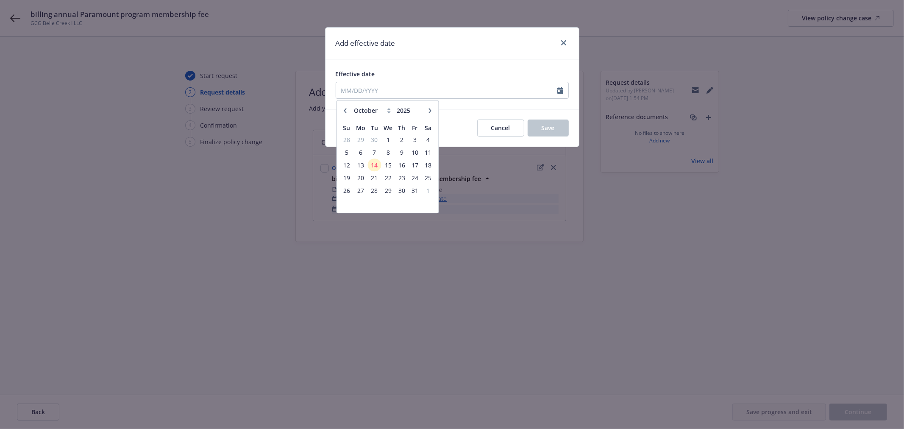
click at [344, 110] on icon "button" at bounding box center [344, 110] width 5 height 5
click at [344, 110] on icon "button" at bounding box center [345, 110] width 3 height 5
select select "8"
click at [370, 166] on span "12" at bounding box center [374, 165] width 11 height 11
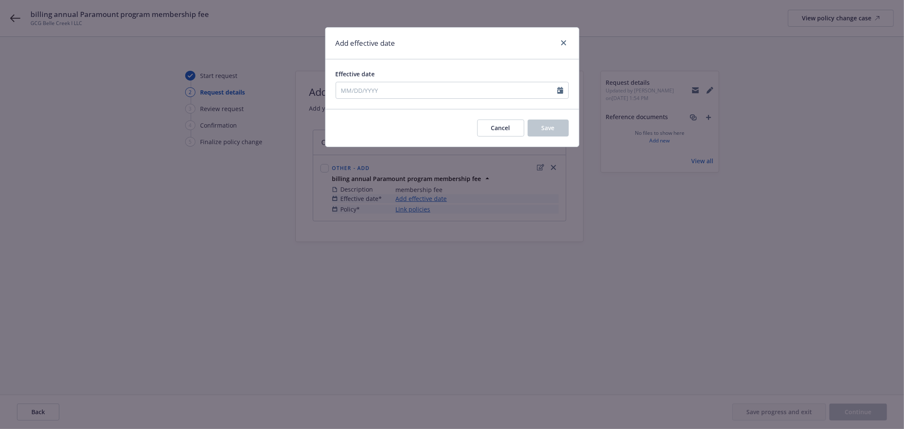
type input "[DATE]"
click at [559, 128] on button "Save" at bounding box center [548, 127] width 41 height 17
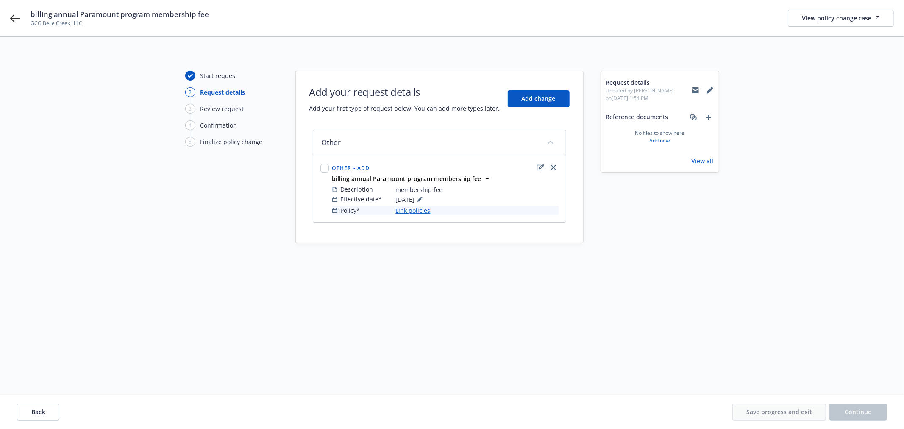
click at [424, 209] on link "Link policies" at bounding box center [413, 210] width 35 height 9
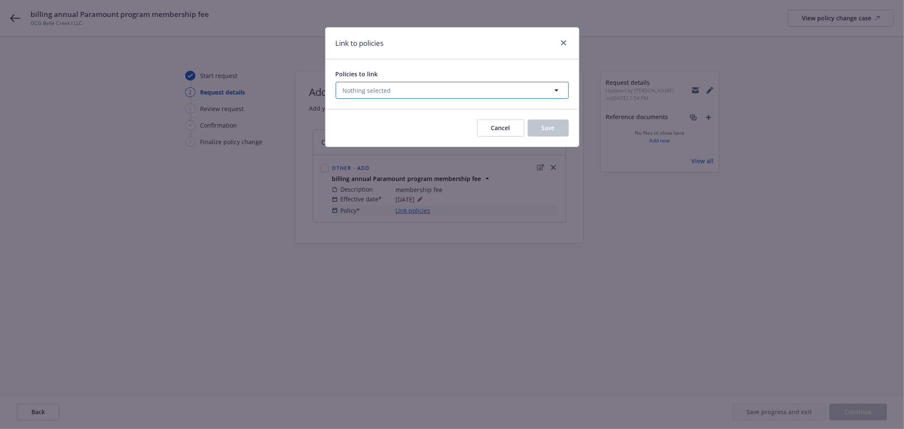
click at [390, 86] on button "Nothing selected" at bounding box center [452, 90] width 233 height 17
select select "ACTIVE"
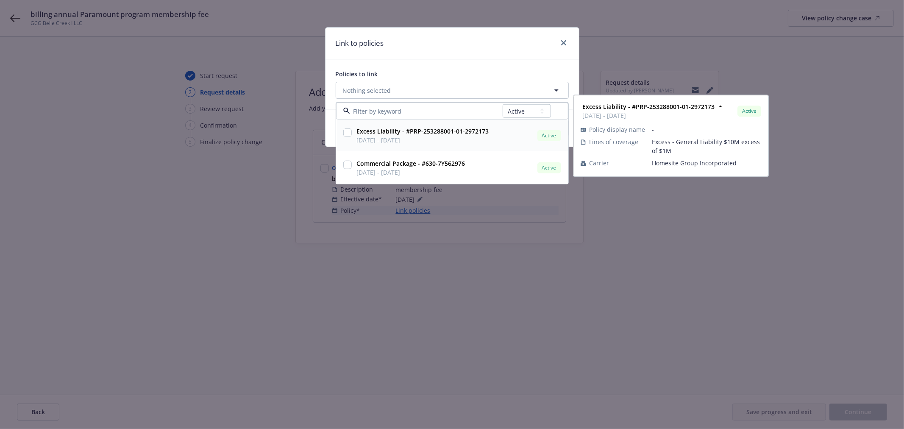
click at [396, 130] on strong "Excess Liability - #PRP-253288001-01-2972173" at bounding box center [423, 131] width 132 height 8
checkbox input "true"
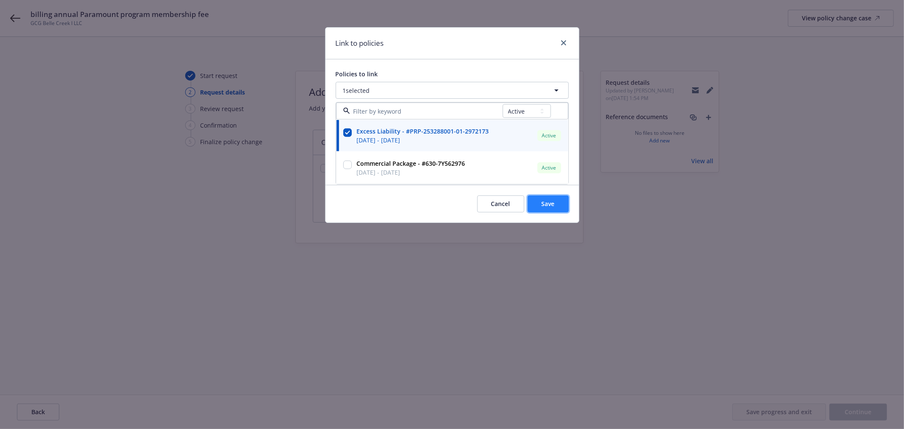
click at [534, 205] on button "Save" at bounding box center [548, 203] width 41 height 17
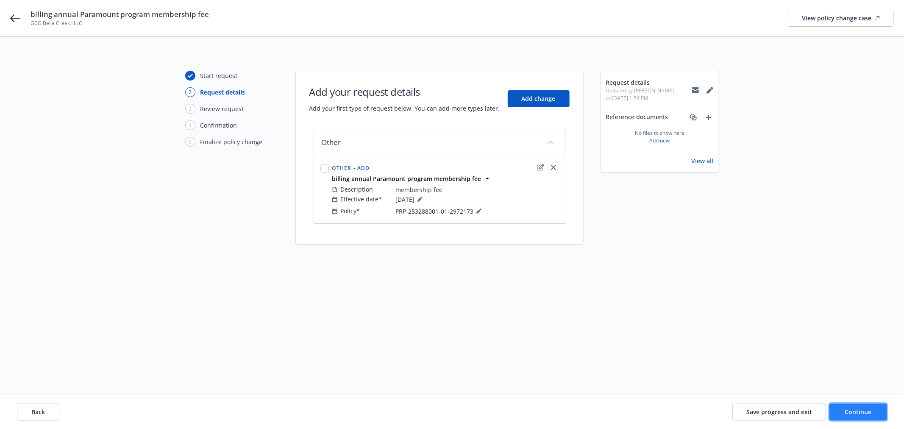
click at [870, 411] on span "Continue" at bounding box center [858, 412] width 27 height 8
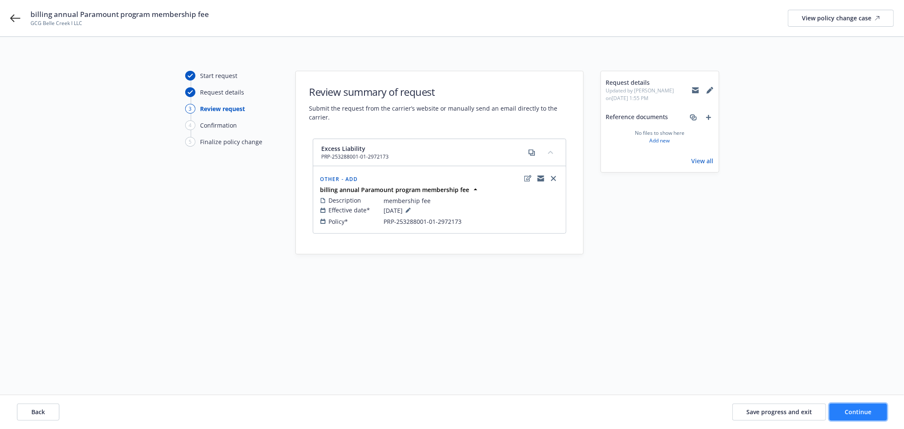
click at [870, 411] on span "Continue" at bounding box center [858, 412] width 27 height 8
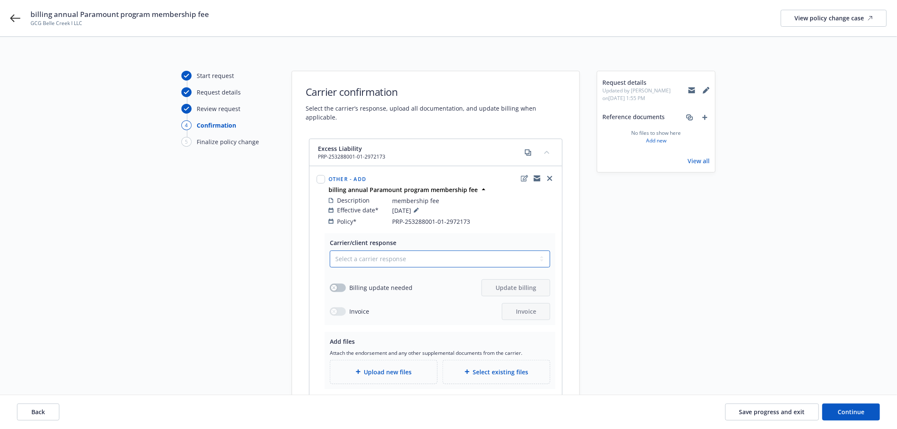
click at [383, 250] on select "Select a carrier response Accepted Accepted with revision No endorsement needed…" at bounding box center [440, 258] width 220 height 17
select select "ACCEPTED"
click at [330, 250] on select "Select a carrier response Accepted Accepted with revision No endorsement needed…" at bounding box center [440, 258] width 220 height 17
click at [392, 367] on span "Upload new files" at bounding box center [388, 371] width 48 height 9
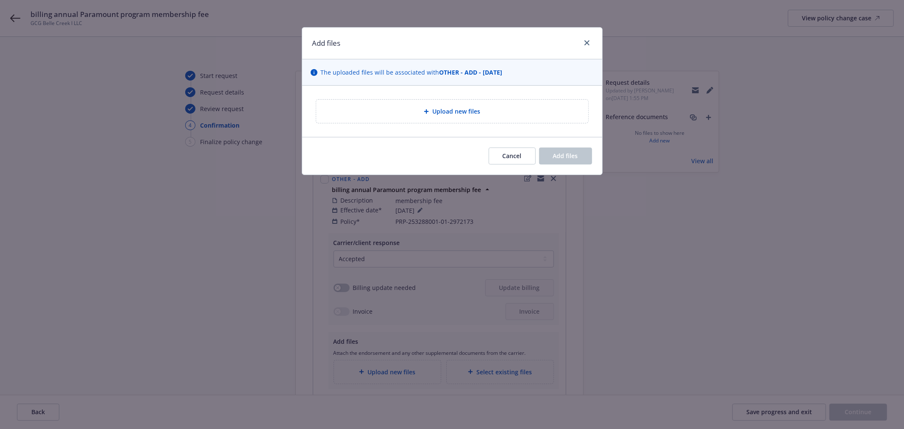
type textarea "x"
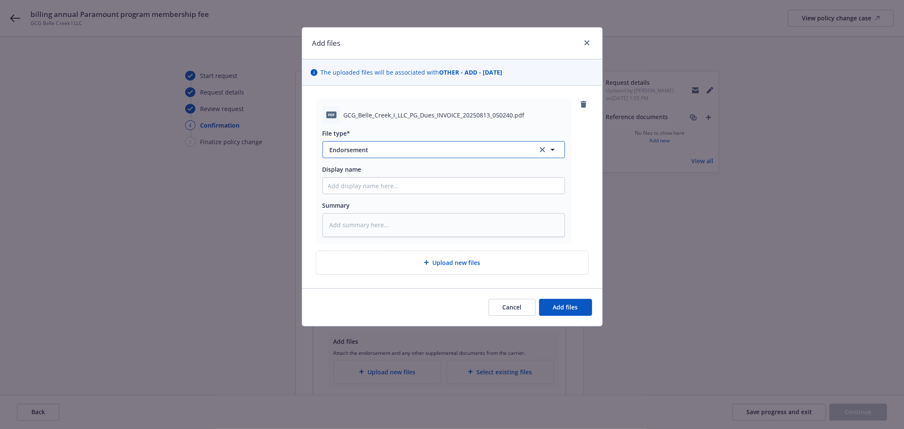
click at [551, 153] on icon "button" at bounding box center [552, 149] width 10 height 10
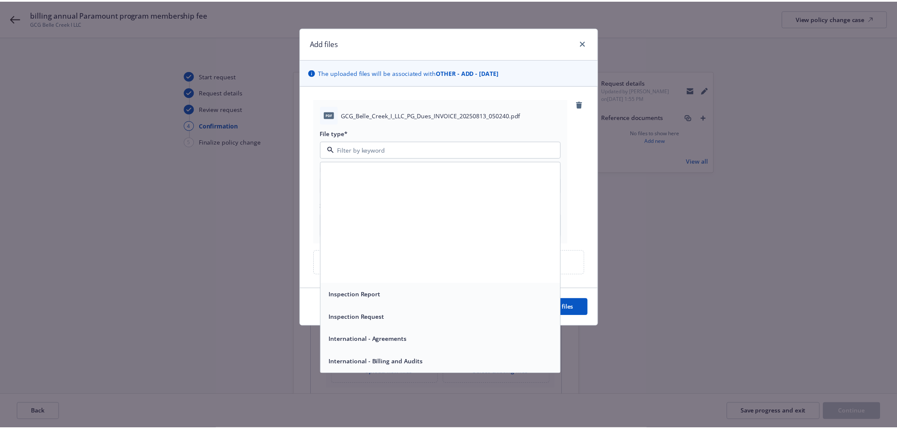
scroll to position [1789, 0]
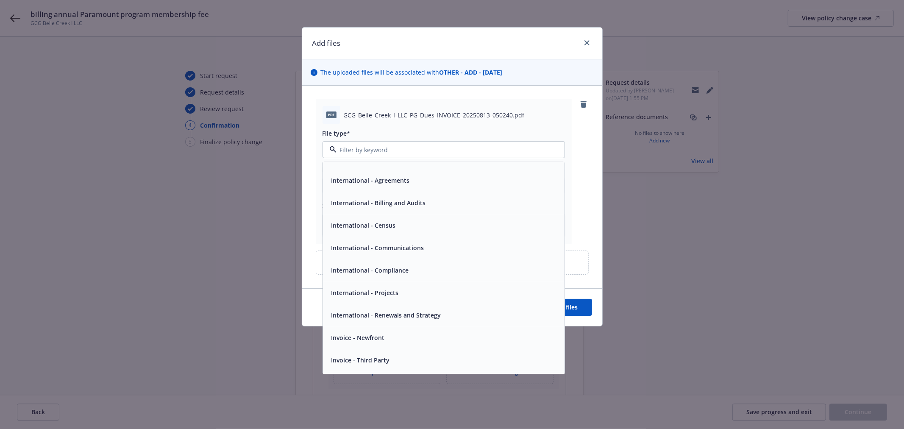
click at [376, 359] on span "Invoice - Third Party" at bounding box center [360, 360] width 58 height 9
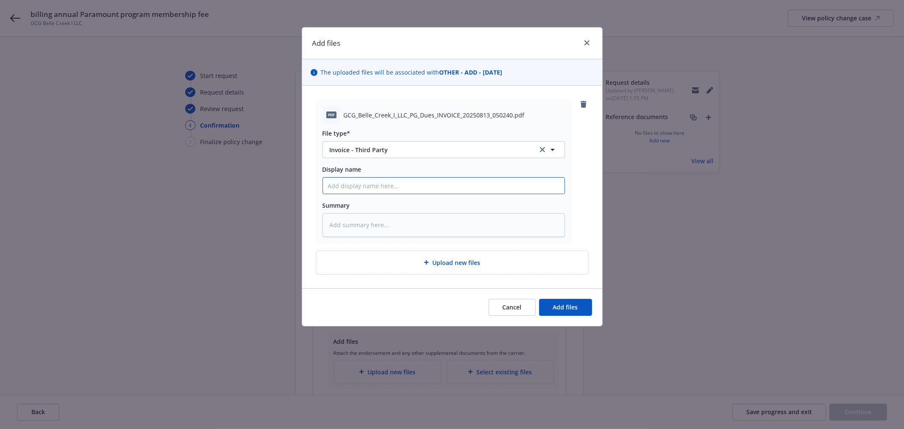
click at [362, 189] on input "Display name" at bounding box center [444, 186] width 242 height 16
type textarea "x"
type input "P"
type textarea "x"
type input "Pa"
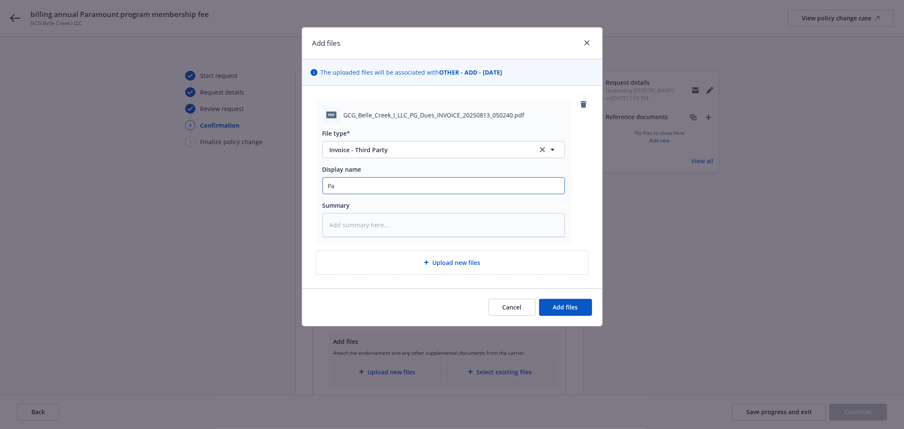
type textarea "x"
type input "Par"
type textarea "x"
type input "Para"
type textarea "x"
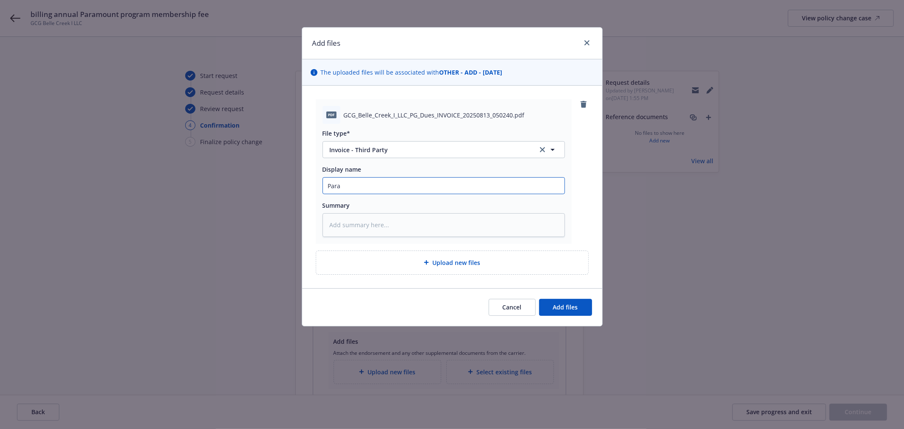
type input "Param"
type textarea "x"
type input "Paramo"
type textarea "x"
type input "Paramou"
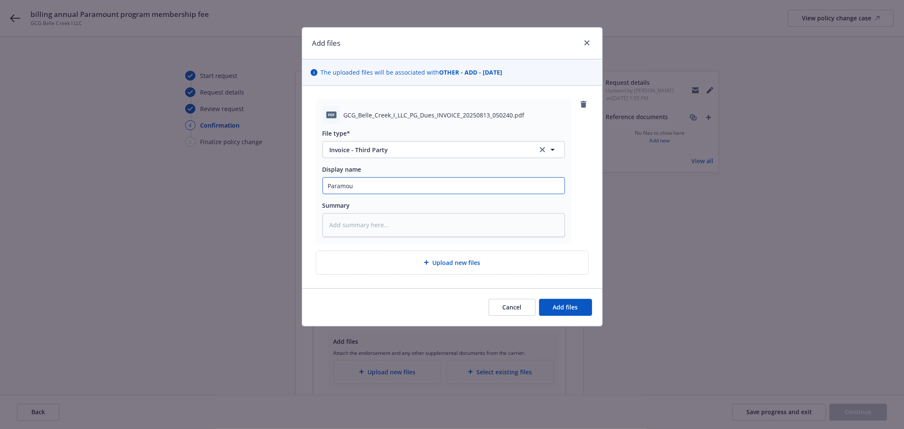
type textarea "x"
type input "Paramoun"
type textarea "x"
type input "Paramount"
type textarea "x"
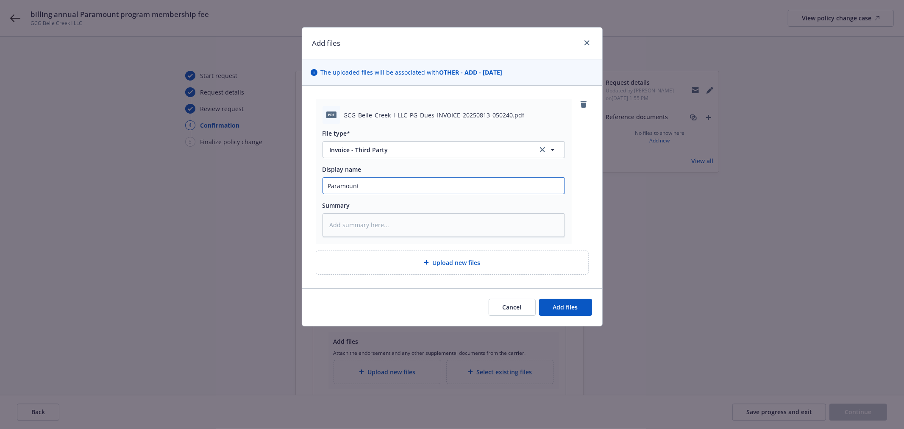
type input "Paramount"
type textarea "x"
type input "Paramount E"
type textarea "x"
type input "Paramount Ex"
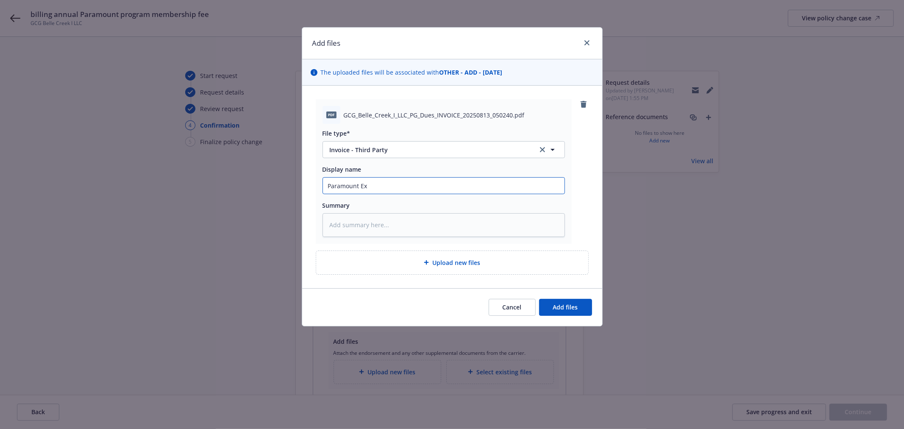
type textarea "x"
type input "Paramount Exc"
type textarea "x"
type input "Paramount Exce"
type textarea "x"
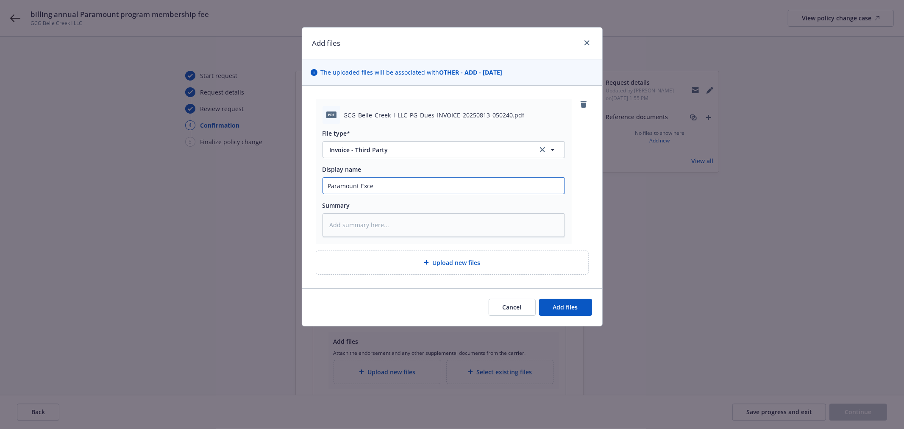
type input "Paramount Exces"
type textarea "x"
type input "Paramount Excess"
type textarea "x"
type input "Paramount Excess"
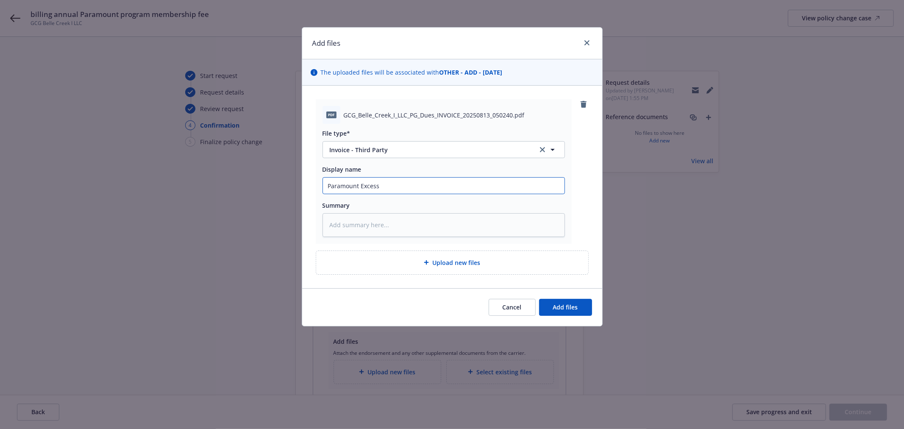
type textarea "x"
type input "Paramount Excess M"
type textarea "x"
type input "Paramount Excess Me"
type textarea "x"
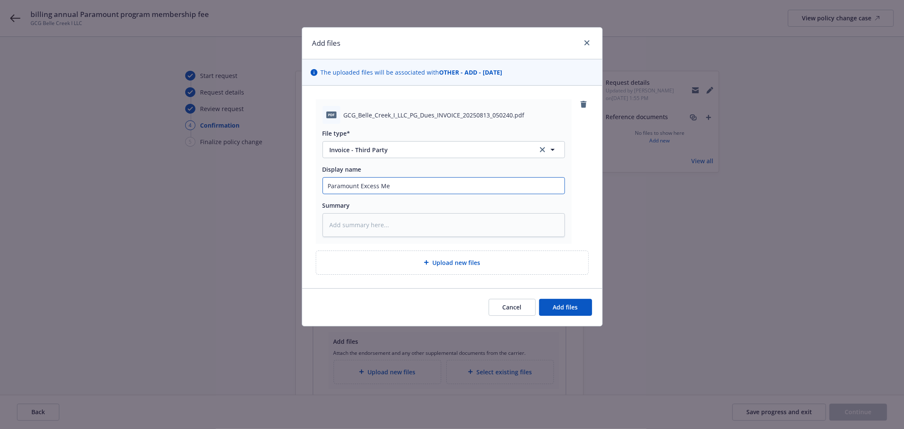
type input "Paramount Excess Mem"
type textarea "x"
type input "Paramount Excess Memb"
type textarea "x"
type input "Paramount Excess Membe"
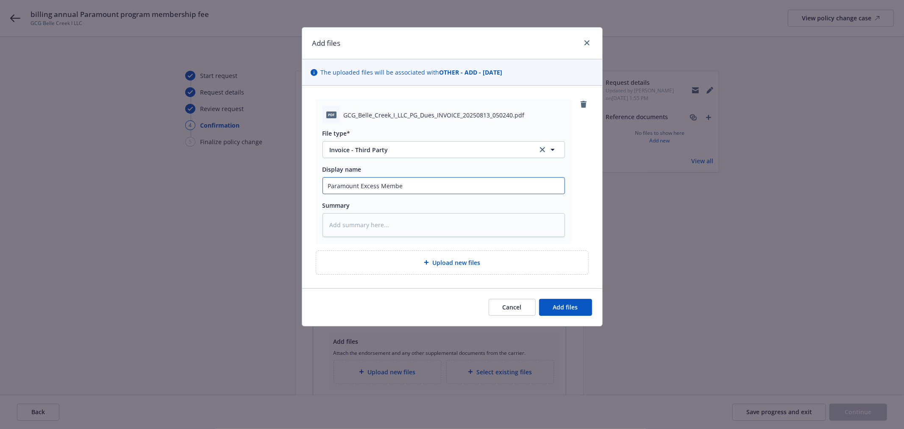
type textarea "x"
type input "Paramount Excess Member"
type textarea "x"
type input "Paramount Excess Members"
type textarea "x"
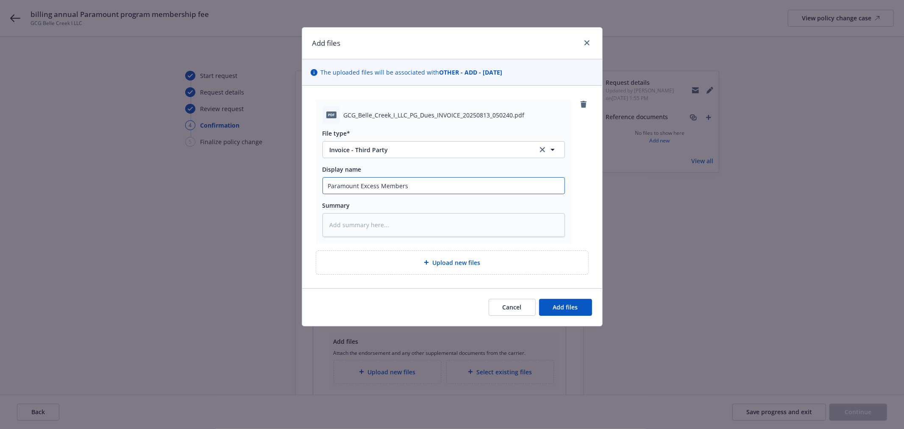
type input "Paramount Excess Membersh"
type textarea "x"
type input "Paramount Excess Membershi"
type textarea "x"
type input "Paramount Excess Membership"
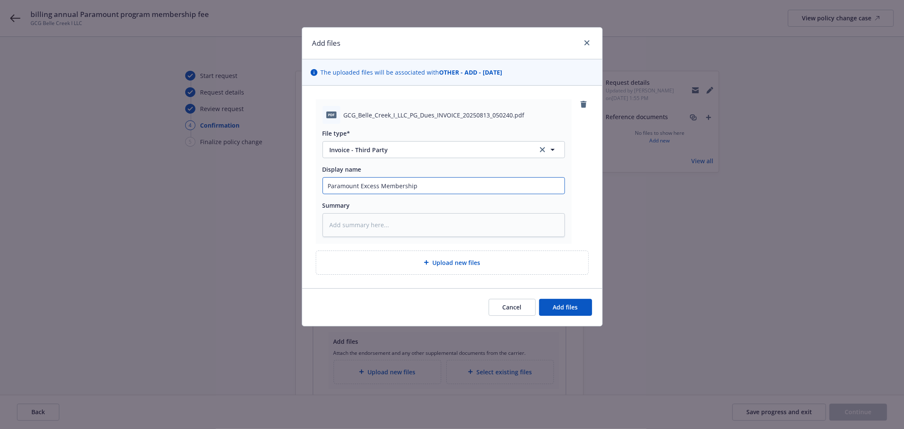
type textarea "x"
type input "Paramount Excess Membership"
type textarea "x"
type input "Paramount Excess Membership F"
type textarea "x"
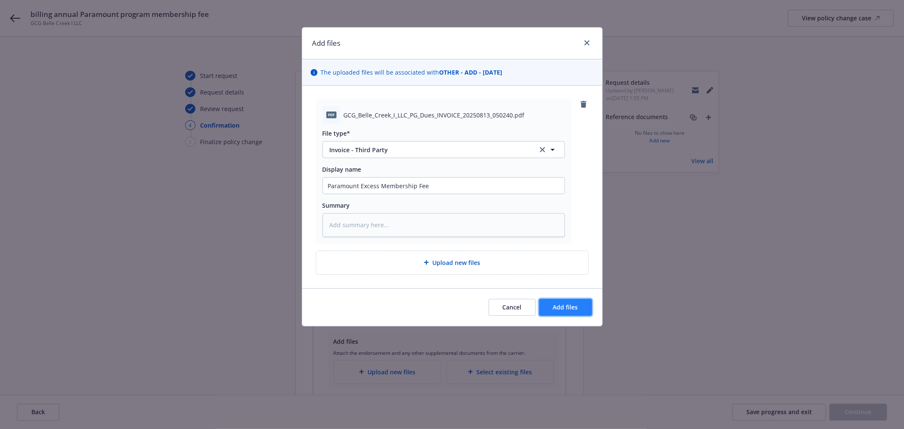
click at [552, 308] on button "Add files" at bounding box center [565, 307] width 53 height 17
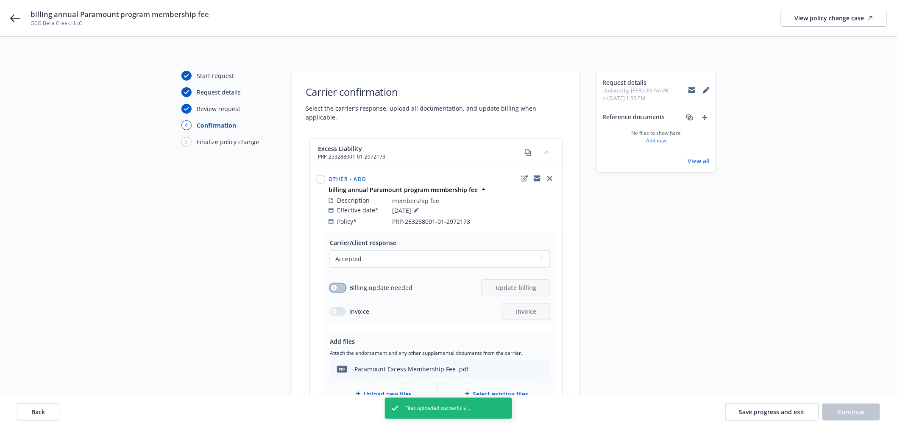
click at [342, 283] on button "button" at bounding box center [338, 287] width 16 height 8
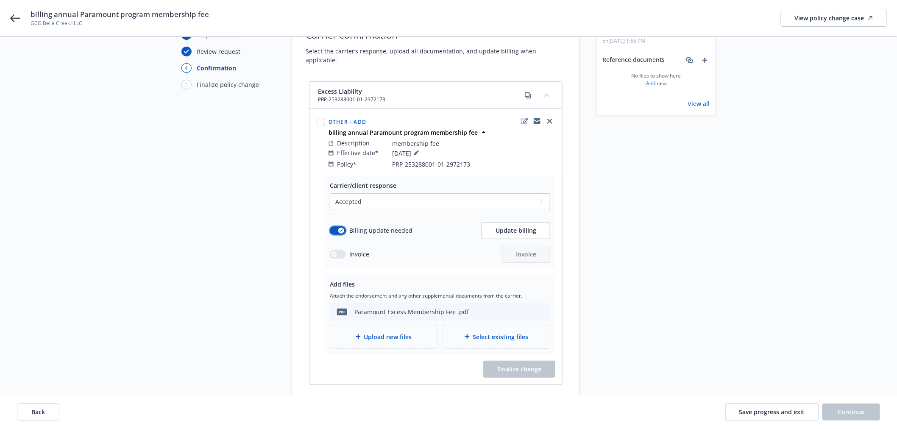
scroll to position [20, 0]
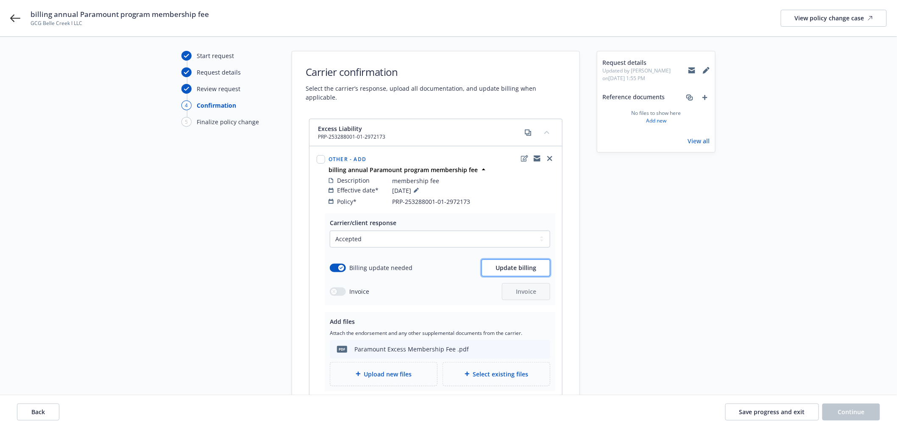
click at [519, 264] on span "Update billing" at bounding box center [515, 268] width 41 height 8
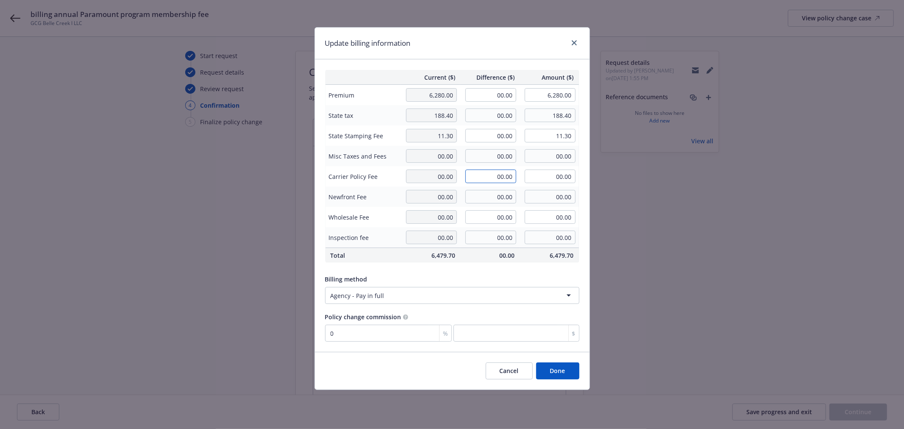
click at [490, 178] on input "00.00" at bounding box center [490, 176] width 51 height 14
click at [676, 295] on div "Update billing information Current ($) Difference ($) Amount ($) Premium 6,280.…" at bounding box center [452, 214] width 904 height 429
click at [557, 372] on button "Done" at bounding box center [557, 370] width 43 height 17
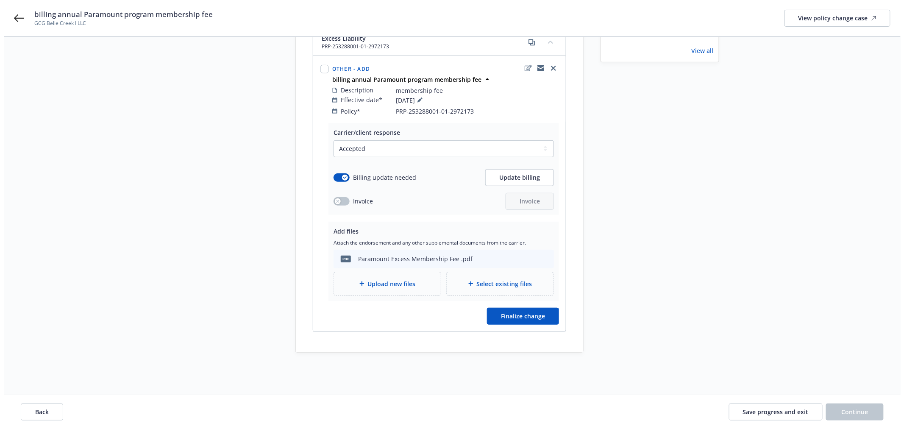
scroll to position [114, 0]
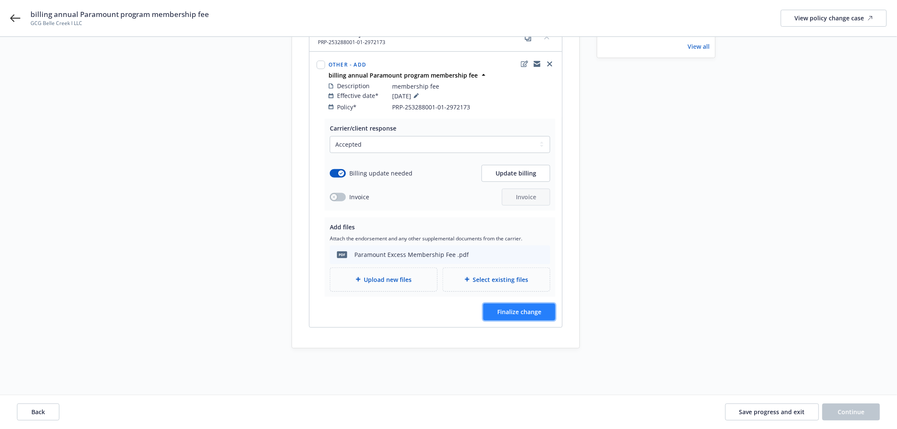
click at [534, 308] on span "Finalize change" at bounding box center [519, 312] width 44 height 8
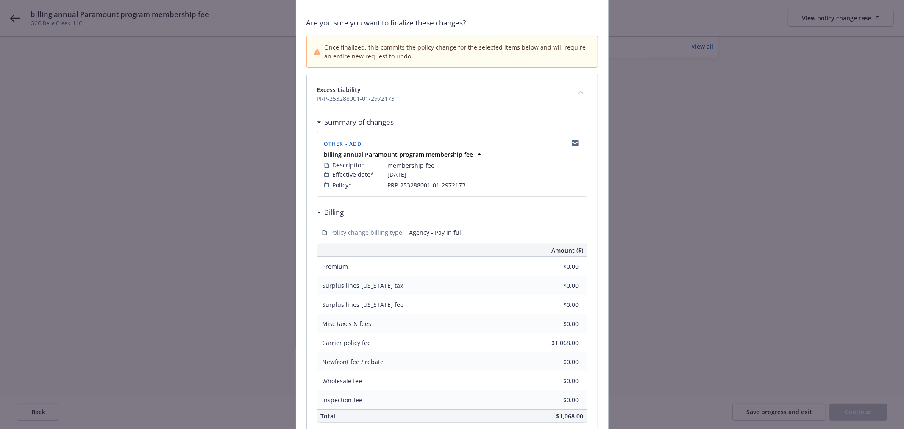
scroll to position [133, 0]
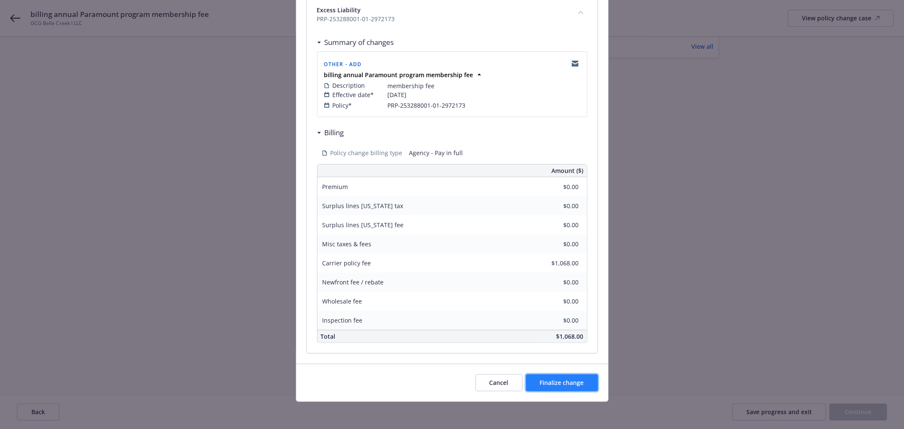
click at [562, 386] on span "Finalize change" at bounding box center [562, 382] width 44 height 8
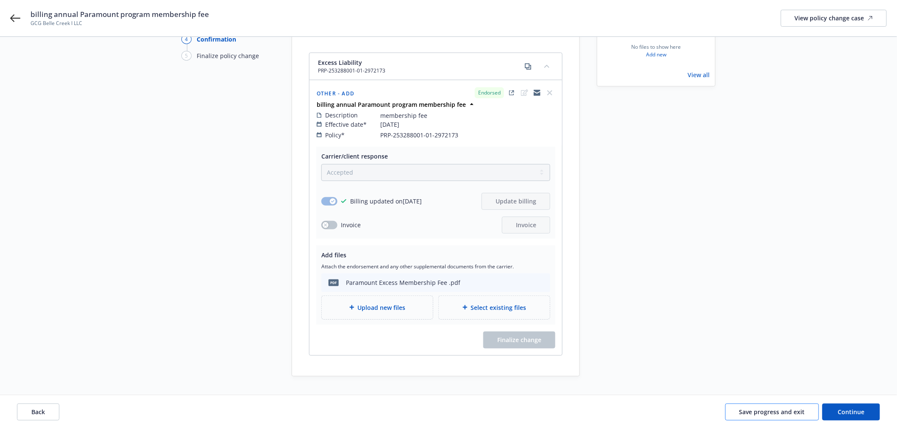
scroll to position [94, 0]
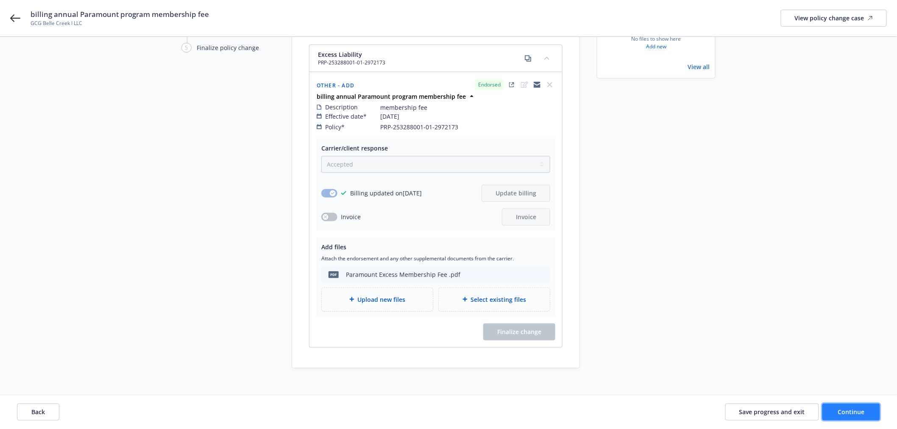
click at [854, 419] on button "Continue" at bounding box center [851, 411] width 58 height 17
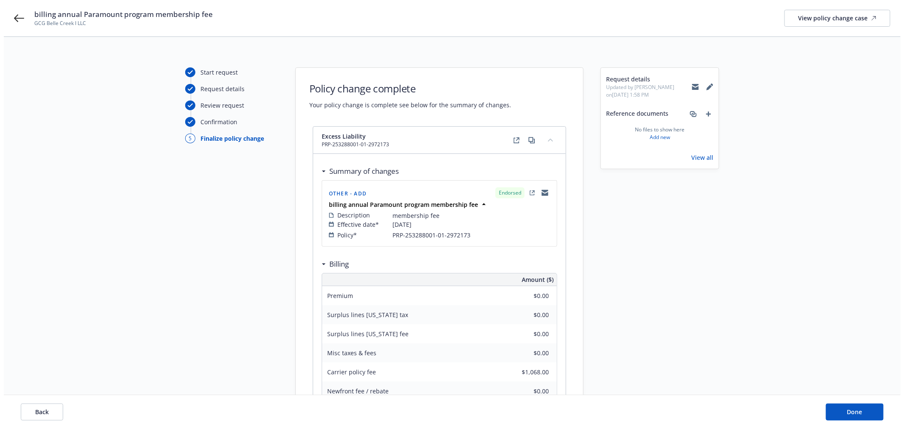
scroll to position [0, 0]
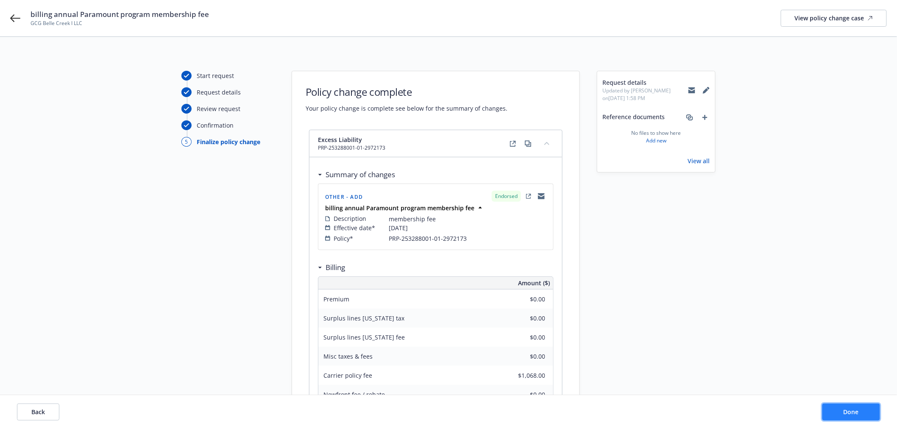
click at [840, 416] on button "Done" at bounding box center [851, 411] width 58 height 17
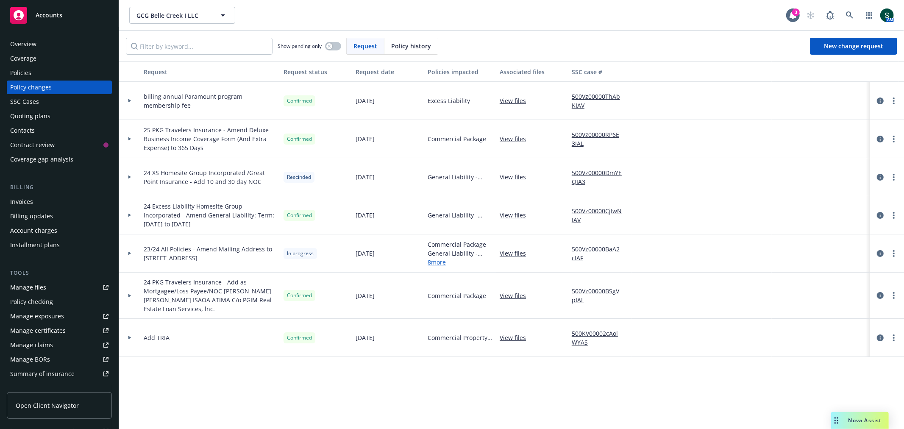
click at [23, 70] on div "Policies" at bounding box center [20, 73] width 21 height 14
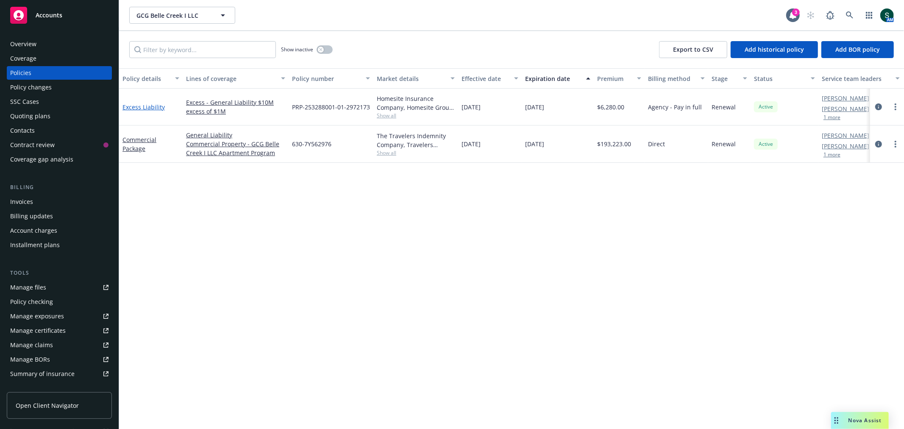
click at [145, 107] on link "Excess Liability" at bounding box center [143, 107] width 42 height 8
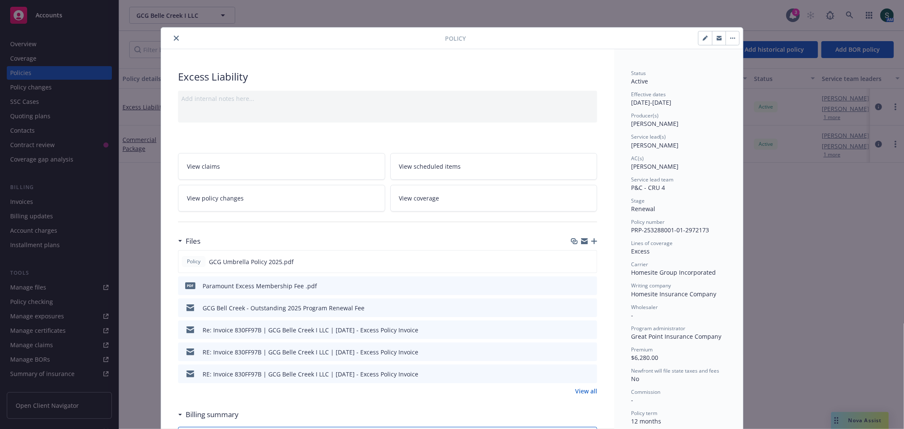
click at [176, 38] on button "close" at bounding box center [176, 38] width 10 height 10
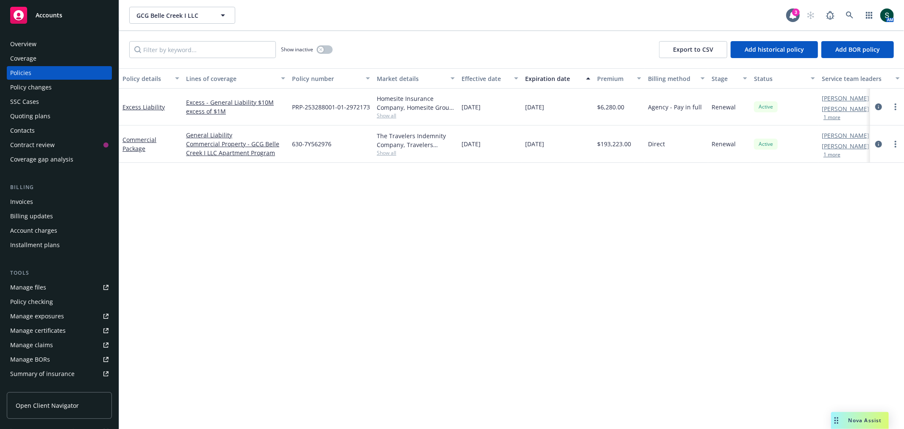
click at [47, 206] on div "Invoices" at bounding box center [59, 202] width 98 height 14
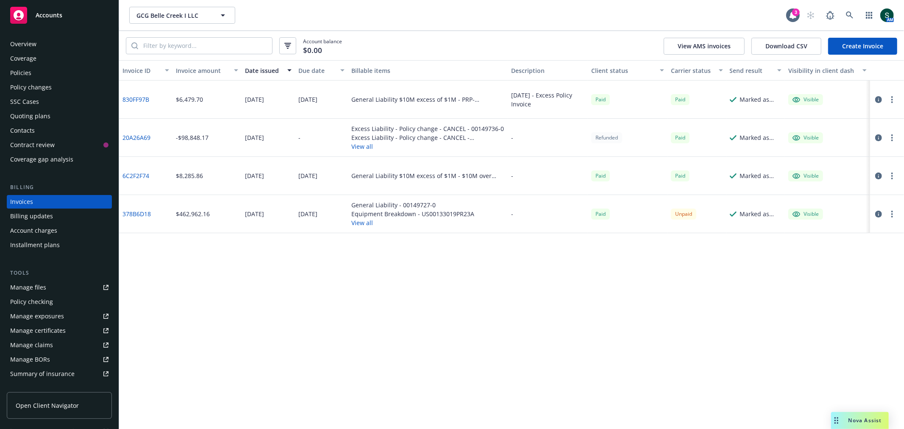
click at [853, 42] on link "Create Invoice" at bounding box center [862, 46] width 69 height 17
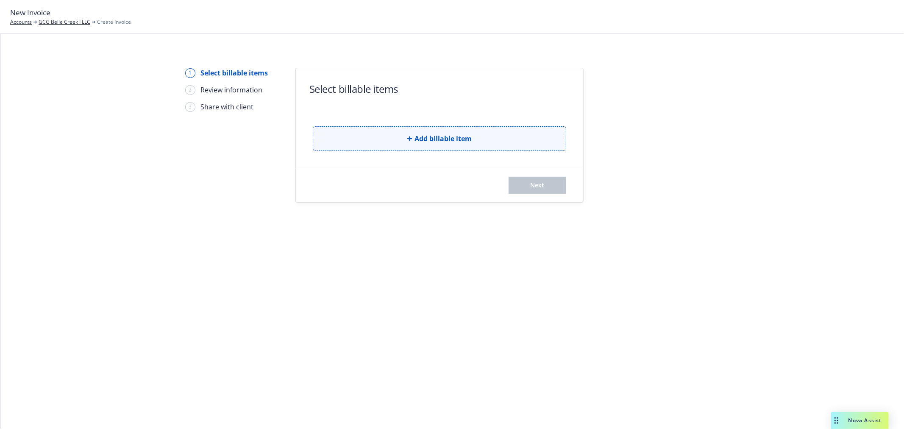
click at [439, 137] on span "Add billable item" at bounding box center [442, 138] width 57 height 10
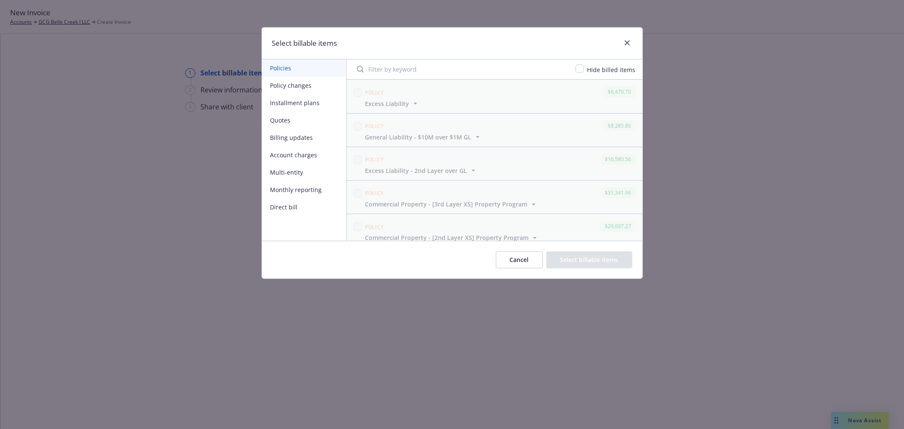
scroll to position [175, 0]
click at [301, 86] on button "Policy changes" at bounding box center [304, 85] width 84 height 17
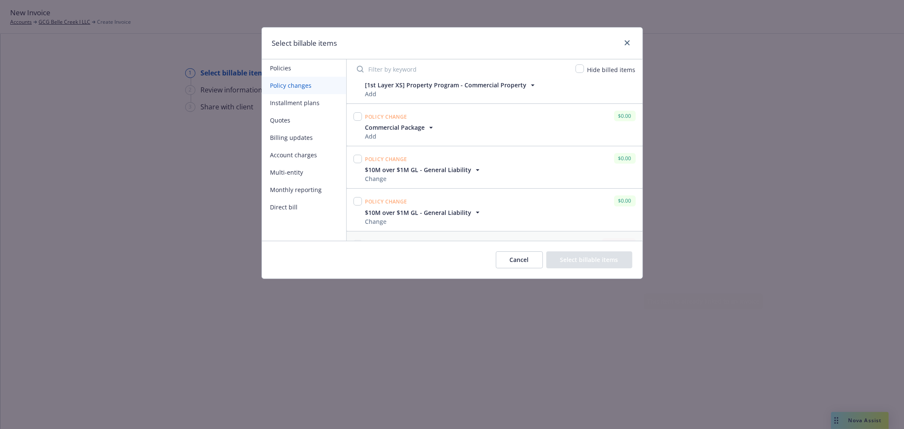
scroll to position [0, 0]
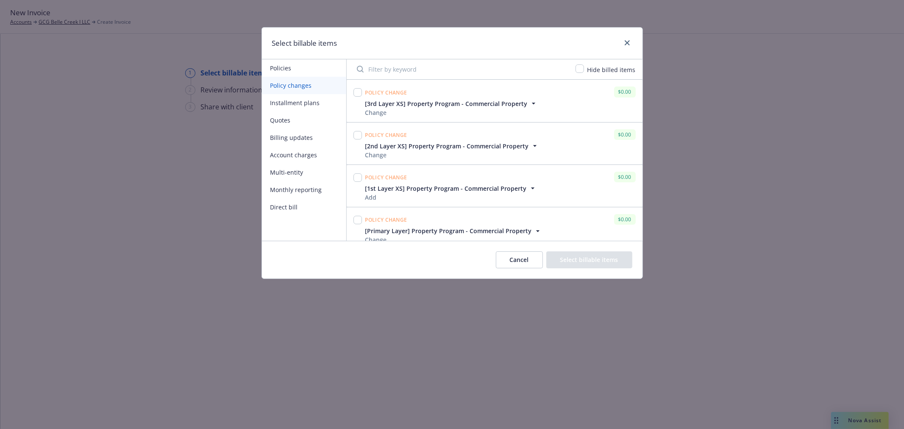
click at [272, 135] on button "Billing updates" at bounding box center [304, 137] width 84 height 17
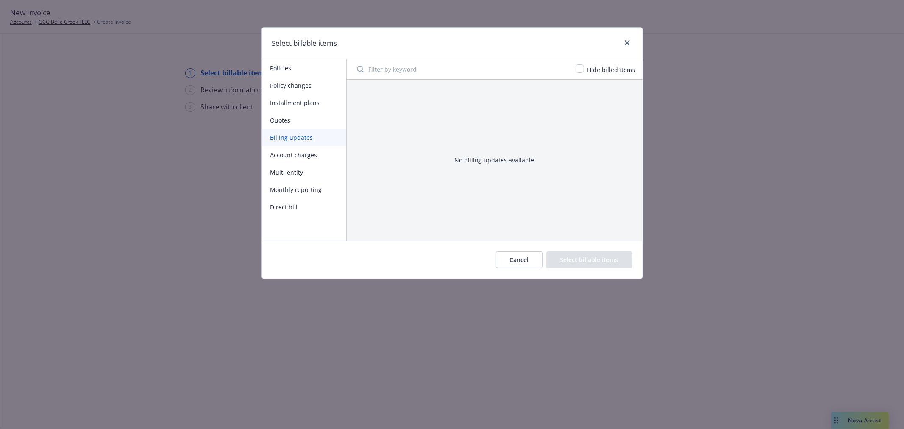
click at [290, 86] on button "Policy changes" at bounding box center [304, 85] width 84 height 17
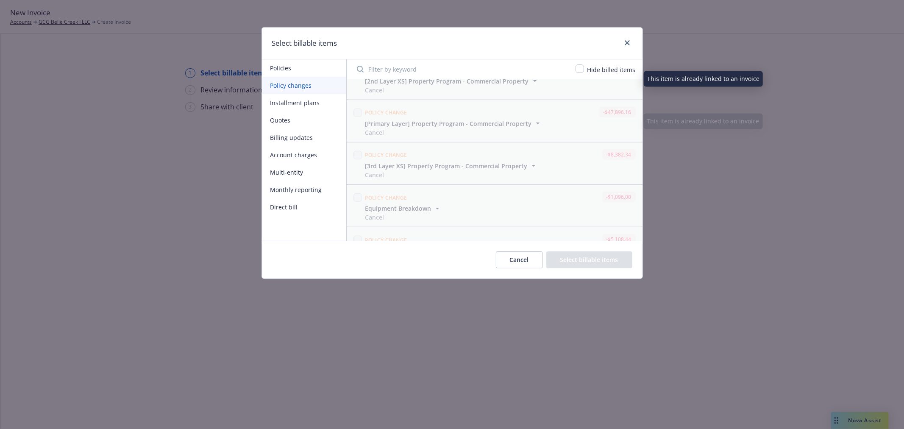
scroll to position [730, 0]
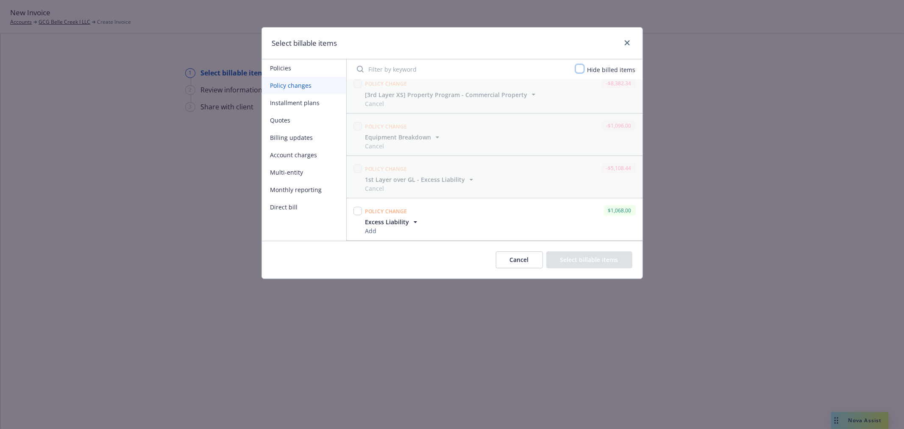
click at [578, 67] on input "checkbox" at bounding box center [579, 68] width 8 height 8
checkbox input "true"
click at [361, 209] on div at bounding box center [357, 211] width 8 height 12
click at [358, 212] on input "checkbox" at bounding box center [357, 211] width 8 height 8
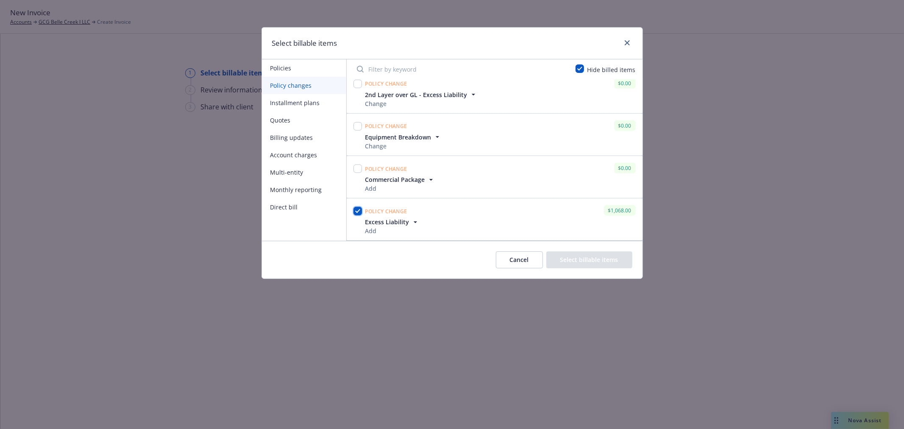
checkbox input "true"
click at [578, 260] on button "Select billable items" at bounding box center [589, 259] width 86 height 17
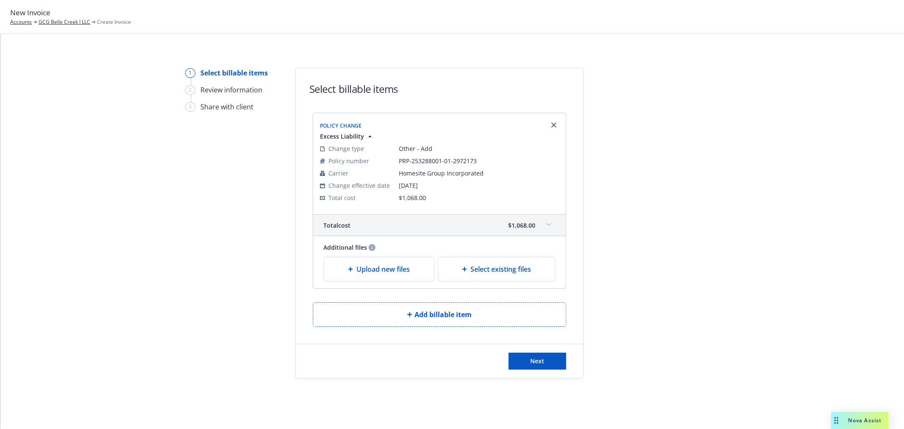
scroll to position [4, 0]
click at [363, 268] on span "Upload new files" at bounding box center [382, 265] width 53 height 10
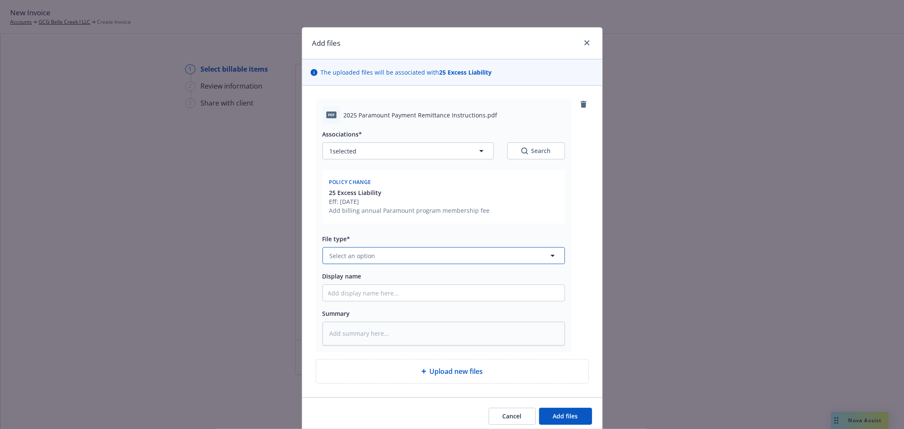
click at [361, 257] on span "Select an option" at bounding box center [353, 255] width 46 height 9
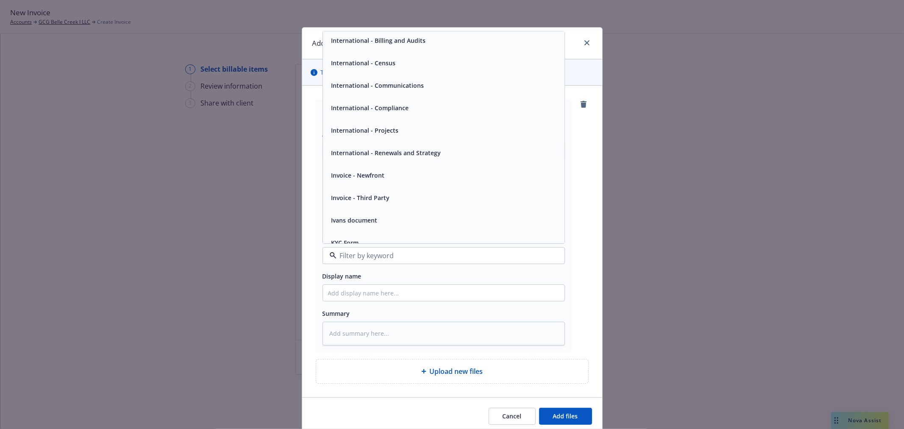
scroll to position [1836, 0]
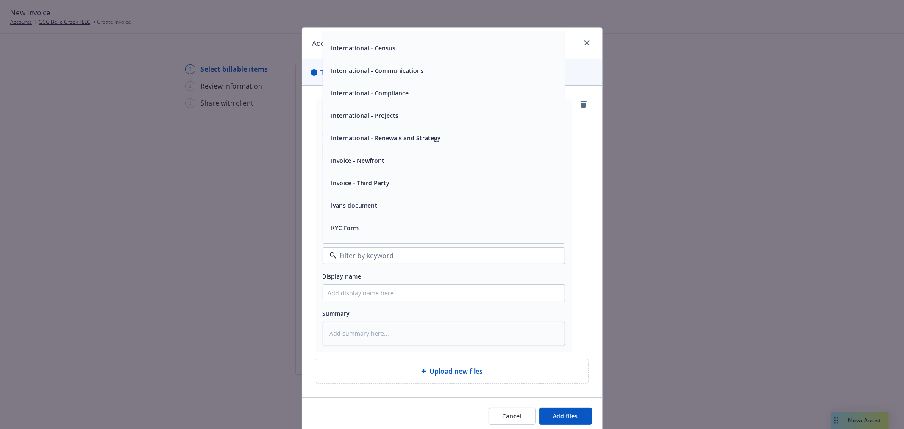
click at [378, 189] on div "Invoice - Third Party" at bounding box center [360, 183] width 64 height 12
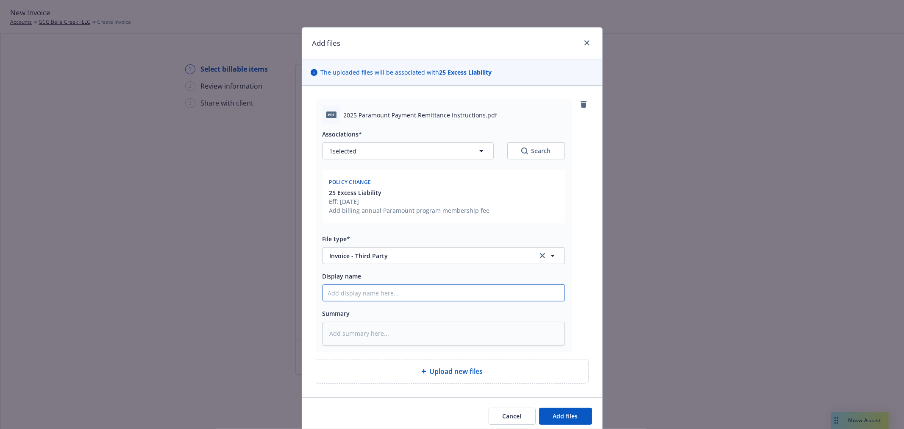
click at [355, 294] on input "Display name" at bounding box center [444, 293] width 242 height 16
type textarea "x"
type input "P"
type textarea "x"
type input "Pa"
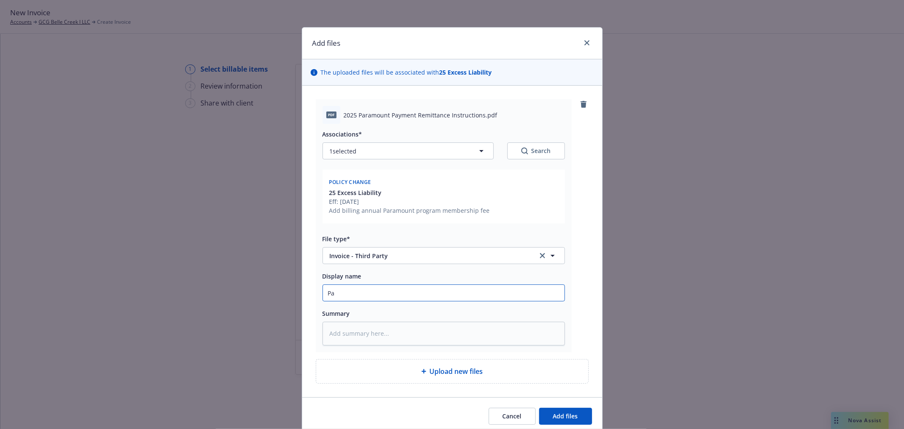
type textarea "x"
type input "Par"
type textarea "x"
type input "Para"
type textarea "x"
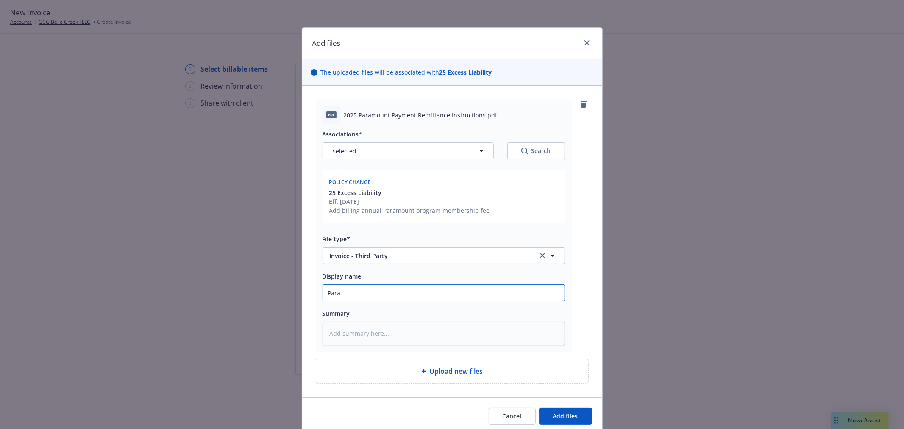
type input "Param"
type textarea "x"
type input "Paramo"
type textarea "x"
type input "Paramou"
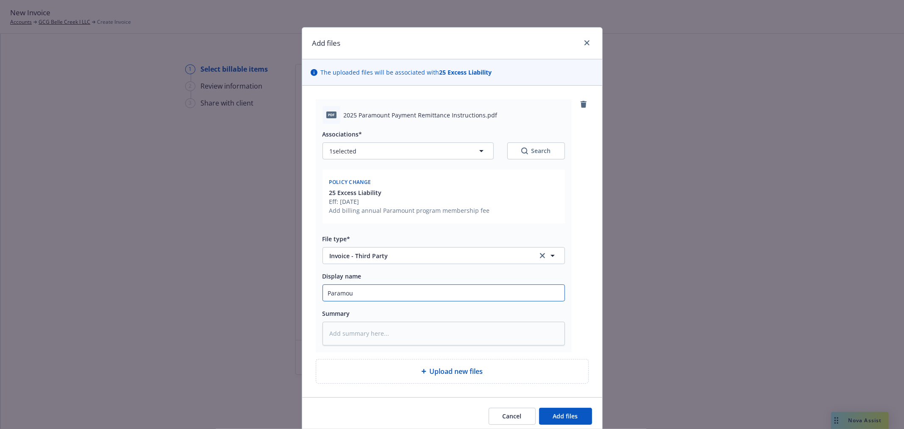
type textarea "x"
type input "Paramount"
type textarea "x"
type input "Paramount"
type textarea "x"
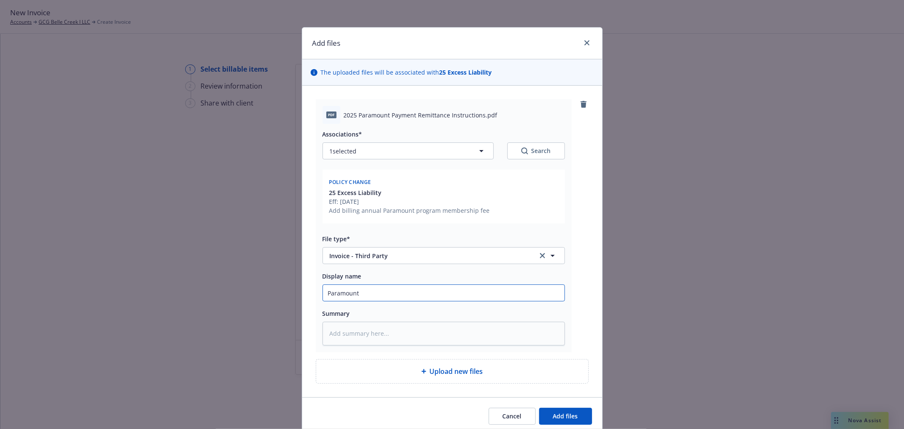
type input "Paramount R"
type textarea "x"
type input "Paramount Re"
type textarea "x"
type input "Paramount Rem"
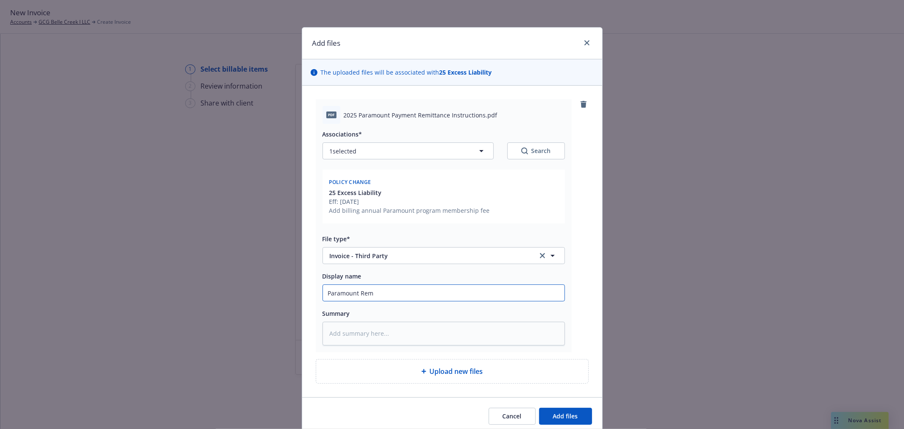
type textarea "x"
type input "Paramount Remi"
type textarea "x"
type input "Paramount Remit"
type textarea "x"
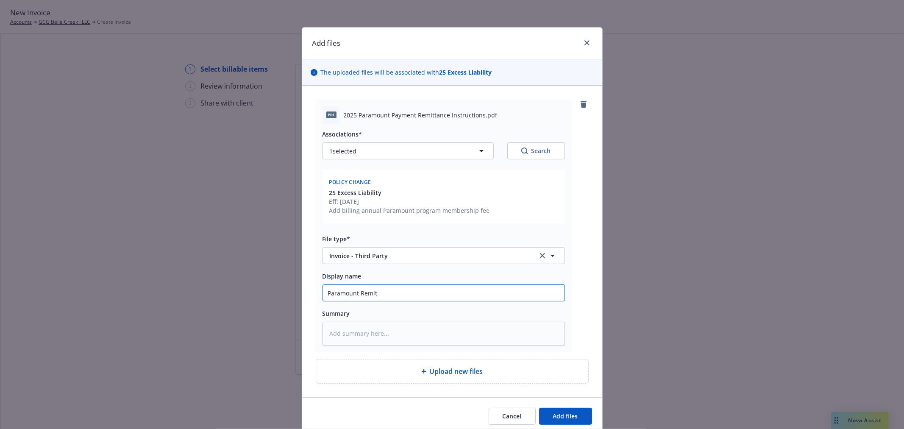
type input "Paramount Remitt"
type textarea "x"
type input "Paramount Remitta"
type textarea "x"
type input "Paramount Remittan"
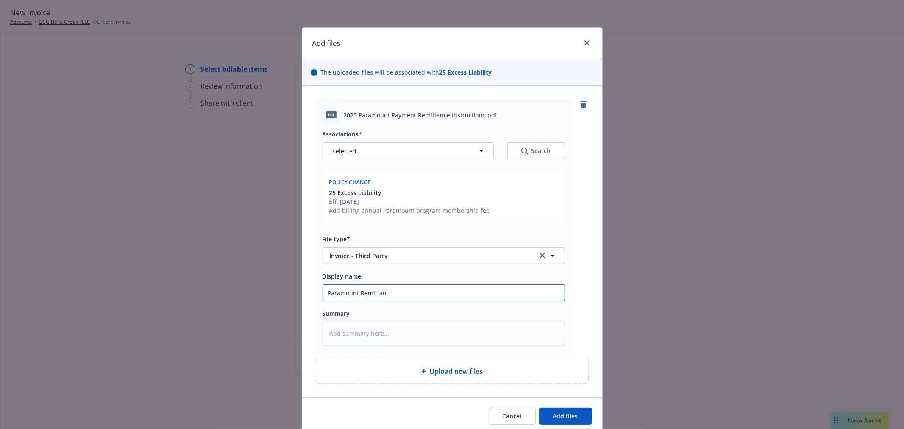
type textarea "x"
type input "Paramount Remittanc"
type textarea "x"
type input "Paramount Remittance"
type textarea "x"
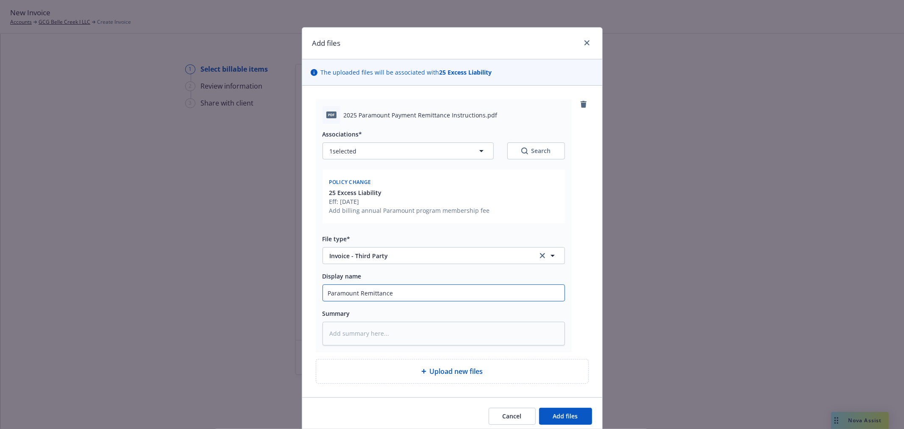
type input "Paramount Remittance"
type textarea "x"
type input "Paramount Remittance i"
type textarea "x"
type input "Paramount Remittance in"
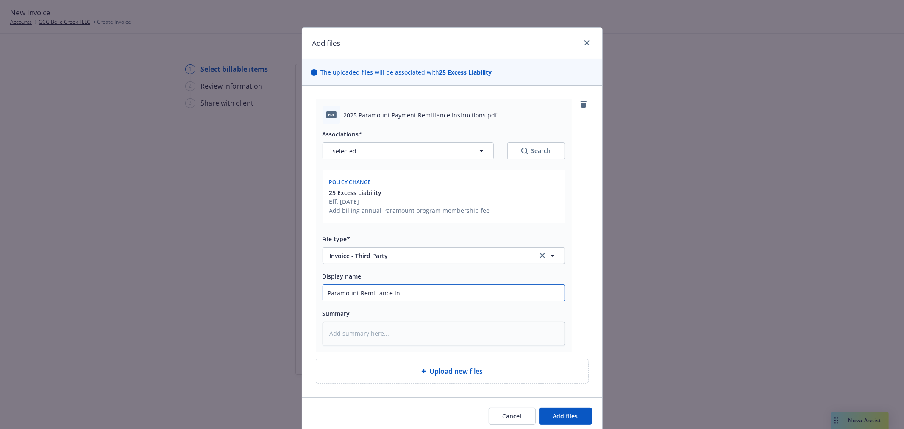
type textarea "x"
type input "Paramount Remittance ins"
type textarea "x"
type input "Paramount Remittance inst"
type textarea "x"
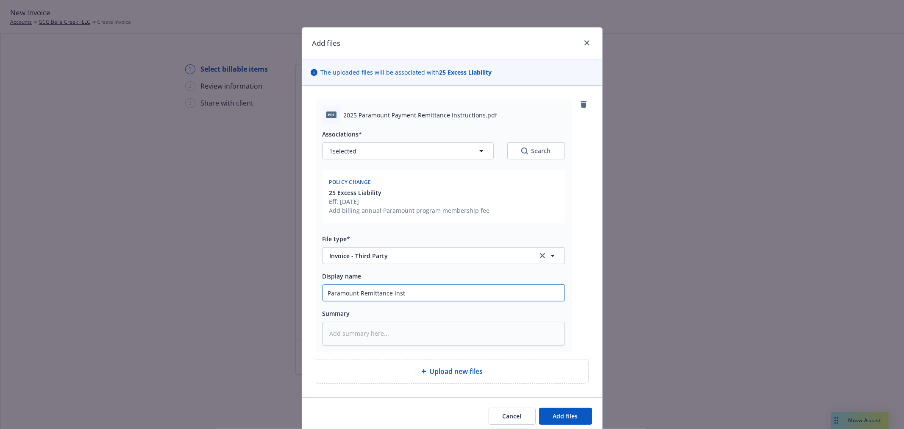
type input "Paramount Remittance instr"
type textarea "x"
type input "Paramount Remittance instru"
type textarea "x"
type input "Paramount Remittance instruc"
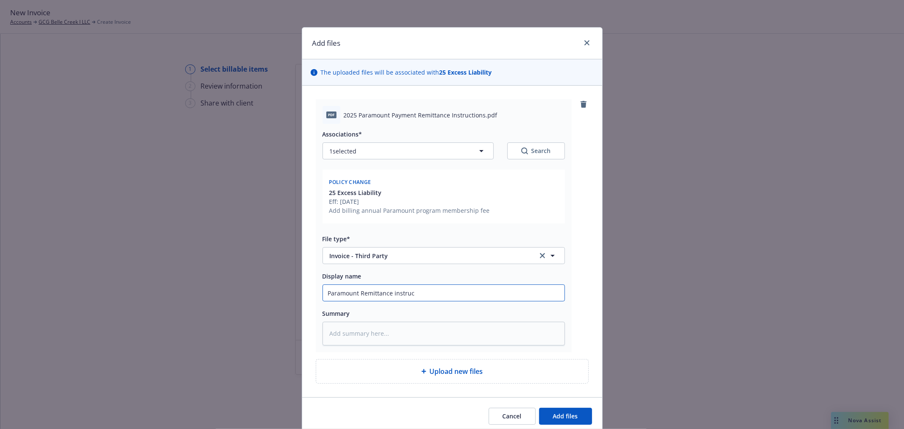
type textarea "x"
type input "Paramount Remittance instruct"
type textarea "x"
type input "Paramount Remittance instructi"
type textarea "x"
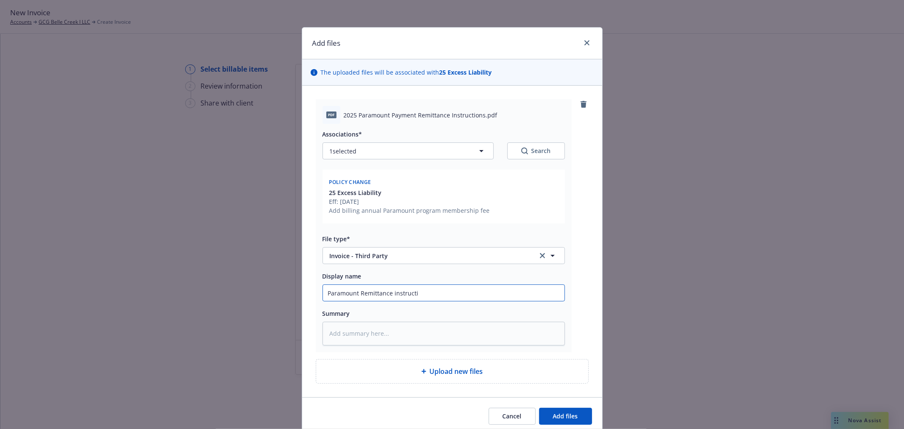
type input "Paramount Remittance instructio"
type textarea "x"
type input "Paramount Remittance instruction"
type textarea "x"
type input "Paramount Remittance instructions"
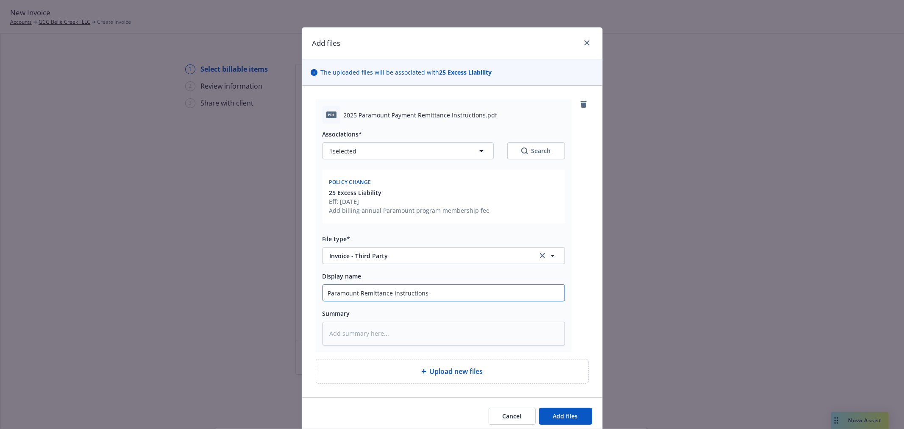
drag, startPoint x: 357, startPoint y: 293, endPoint x: 361, endPoint y: 293, distance: 4.7
click at [361, 293] on input "Paramount Remittance instructions" at bounding box center [444, 293] width 242 height 16
type textarea "x"
type input "Paramount remittance instructions"
click at [567, 413] on span "Add files" at bounding box center [565, 416] width 25 height 8
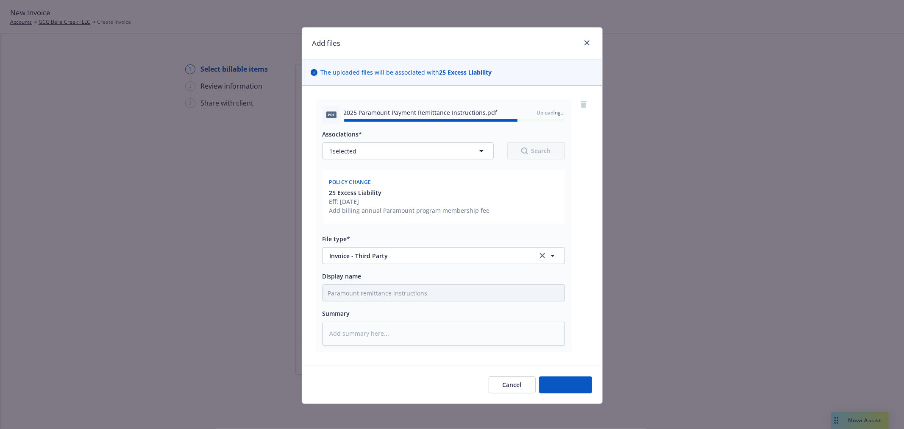
type textarea "x"
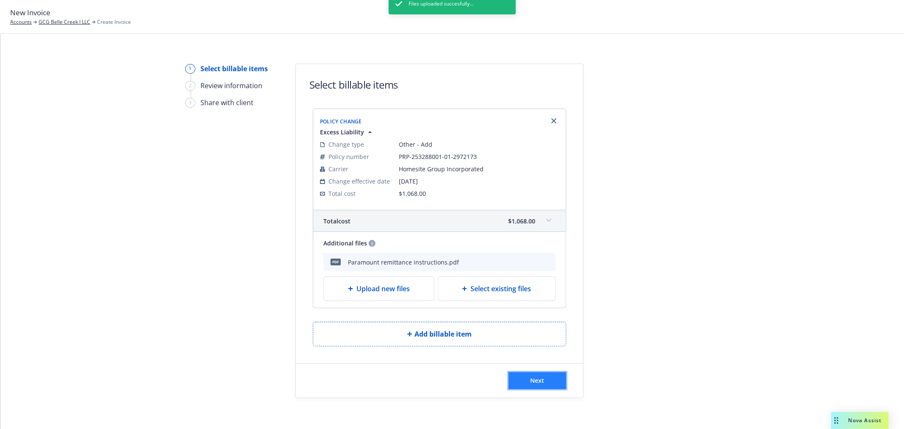
click at [533, 378] on span "Next" at bounding box center [538, 380] width 14 height 8
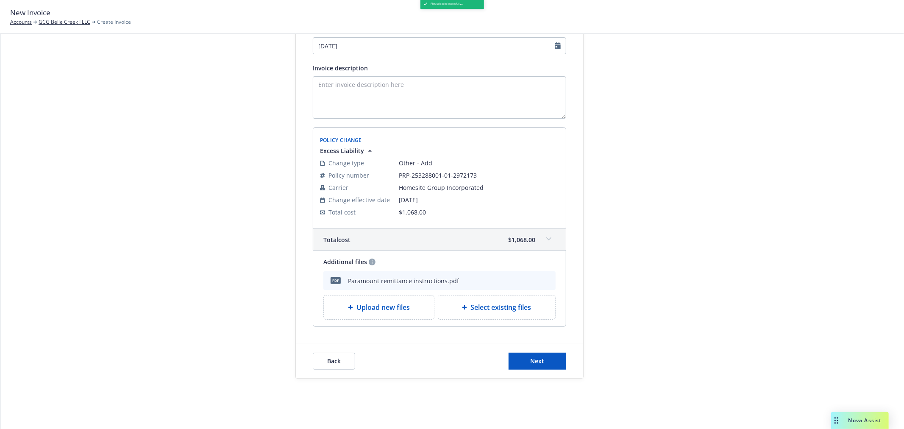
scroll to position [132, 0]
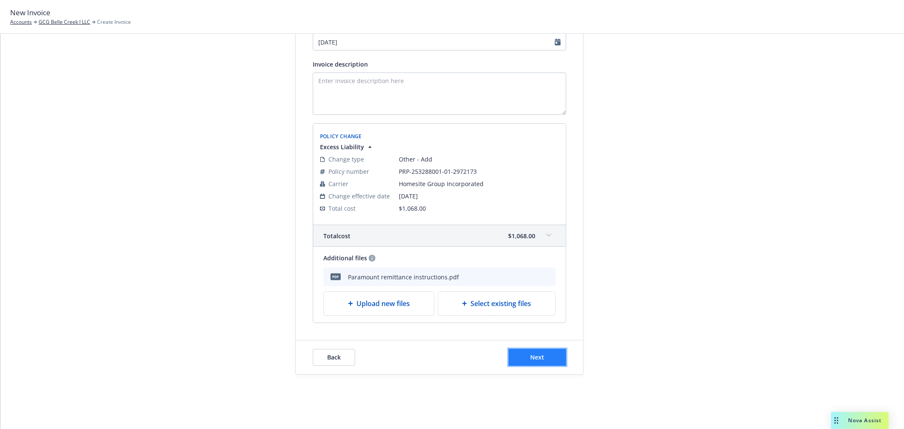
click at [534, 363] on button "Next" at bounding box center [537, 357] width 58 height 17
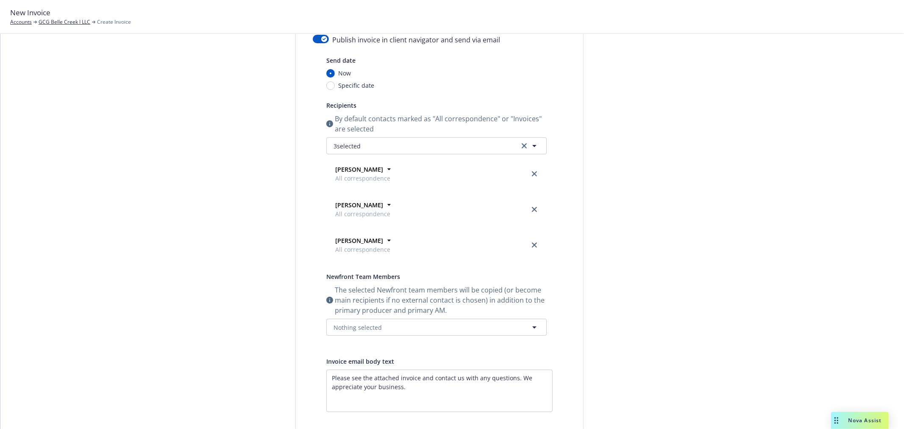
scroll to position [0, 0]
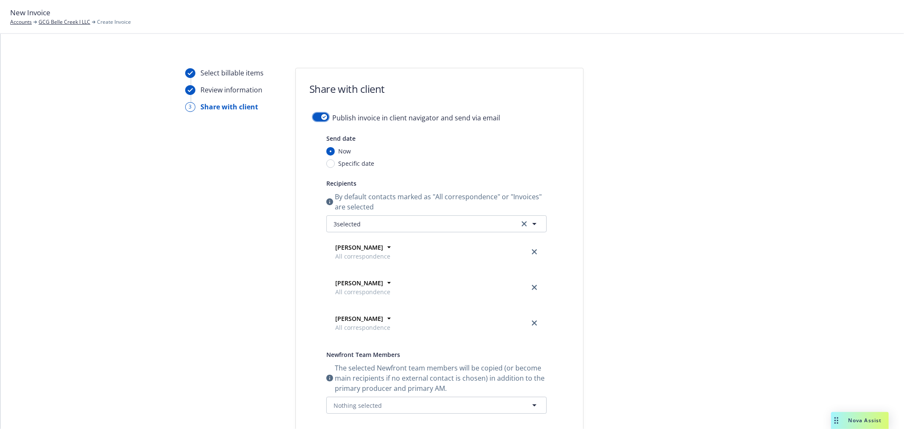
click at [315, 119] on button "button" at bounding box center [321, 117] width 16 height 8
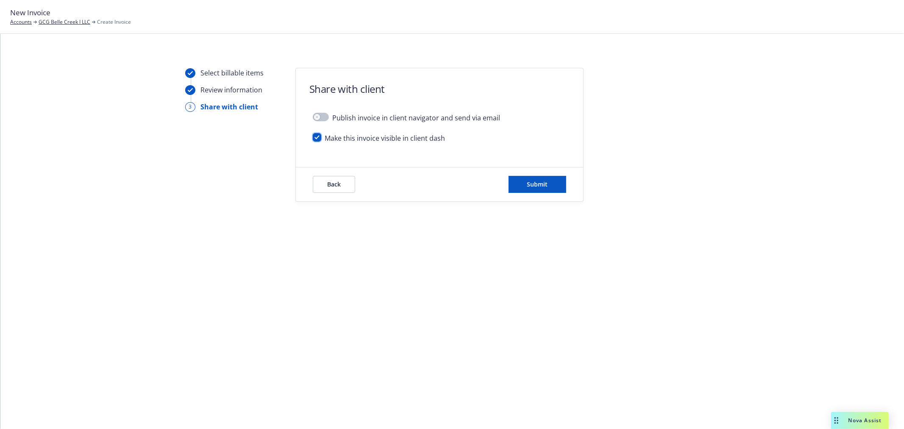
click at [315, 139] on input "checkbox" at bounding box center [317, 137] width 8 height 8
checkbox input "false"
click at [551, 189] on button "Submit" at bounding box center [537, 184] width 58 height 17
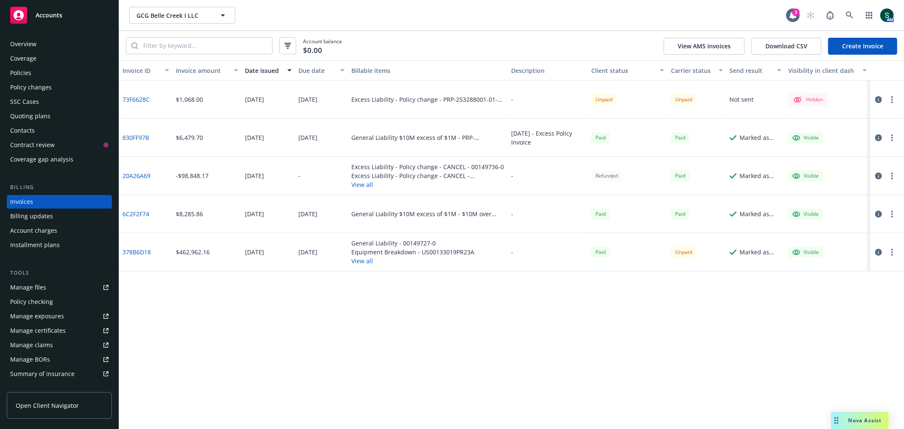
click at [30, 71] on div "Policies" at bounding box center [20, 73] width 21 height 14
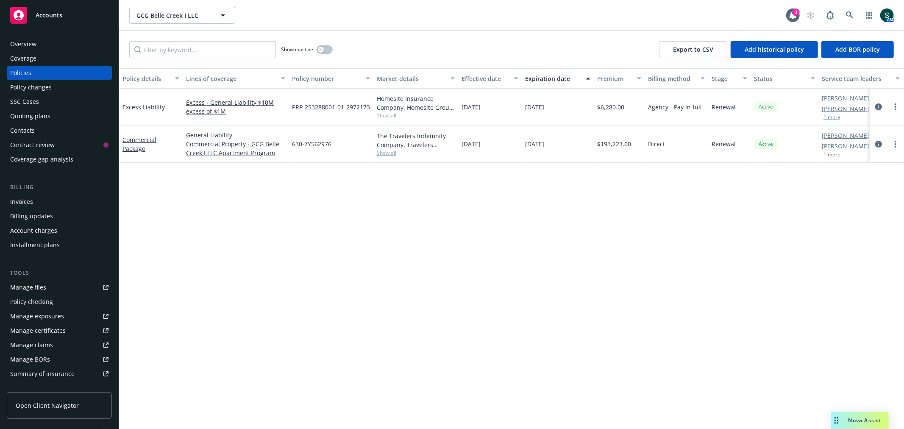
click at [22, 203] on div "Invoices" at bounding box center [21, 202] width 23 height 14
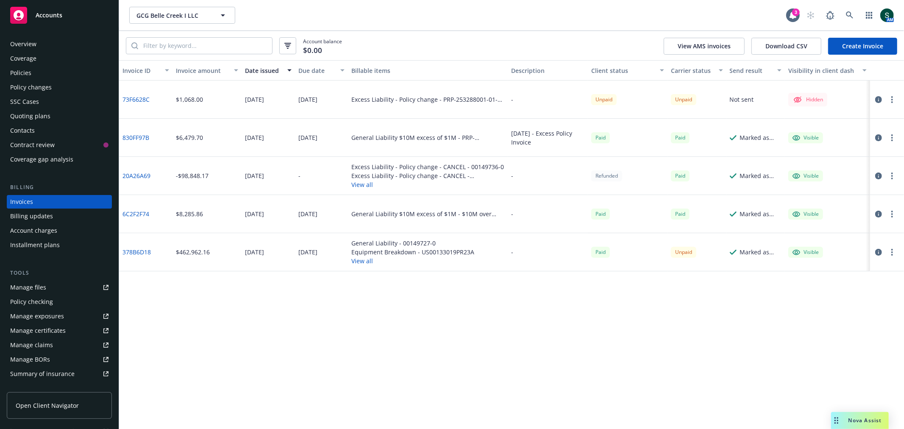
click at [141, 98] on link "73F6628C" at bounding box center [135, 99] width 27 height 9
click at [891, 103] on icon "button" at bounding box center [892, 99] width 2 height 7
click at [880, 99] on icon "button" at bounding box center [878, 99] width 7 height 7
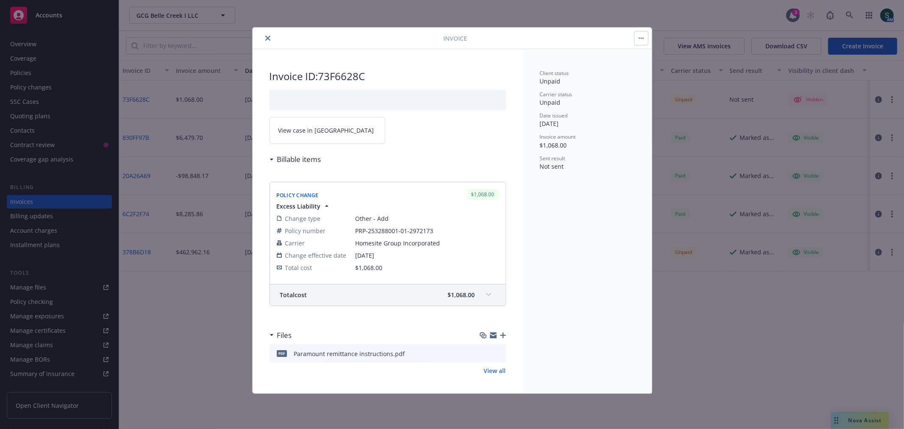
click at [319, 132] on span "View case in SSC" at bounding box center [326, 130] width 96 height 9
click at [263, 39] on div at bounding box center [350, 38] width 188 height 10
click at [264, 40] on button "close" at bounding box center [268, 38] width 10 height 10
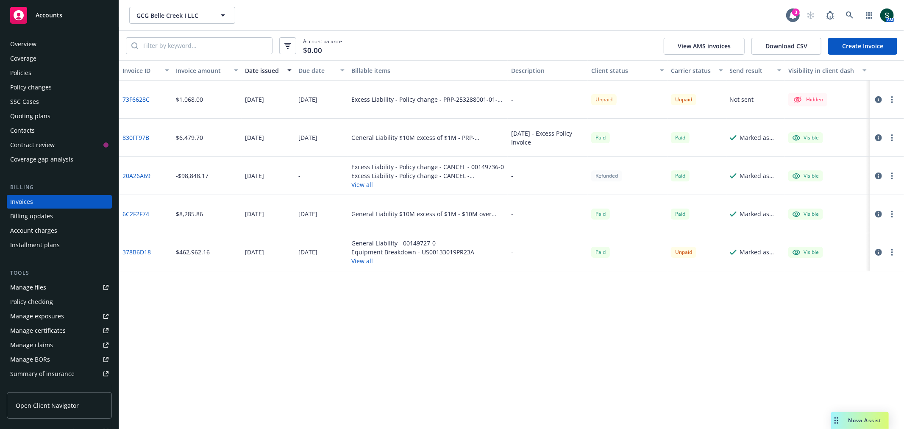
click at [36, 74] on div "Policies" at bounding box center [59, 73] width 98 height 14
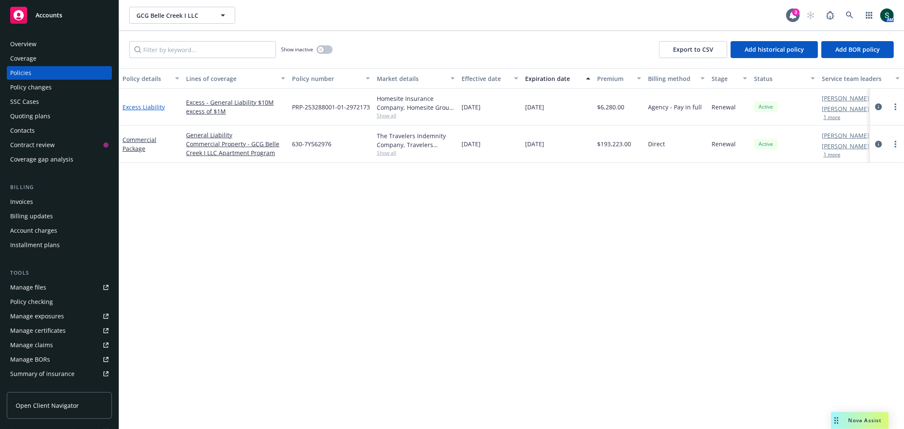
click at [149, 104] on link "Excess Liability" at bounding box center [143, 107] width 42 height 8
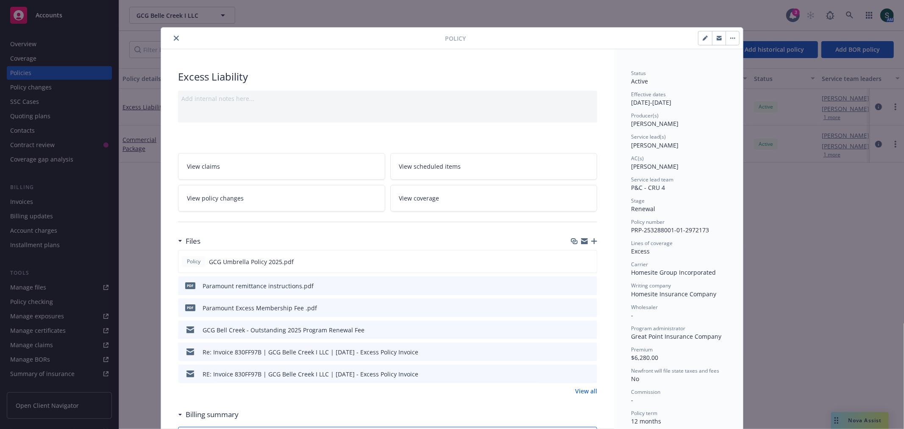
click at [371, 198] on icon at bounding box center [373, 197] width 5 height 5
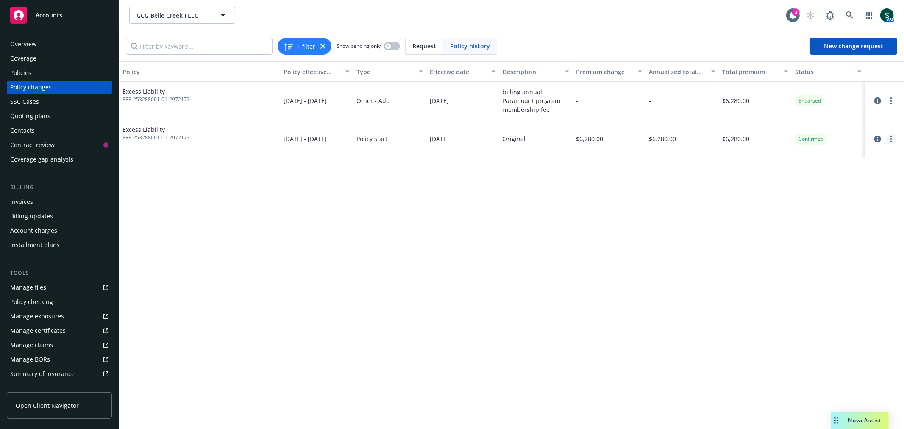
click at [893, 139] on link "more" at bounding box center [891, 139] width 10 height 10
click at [843, 210] on link "Edit billing info" at bounding box center [822, 207] width 145 height 17
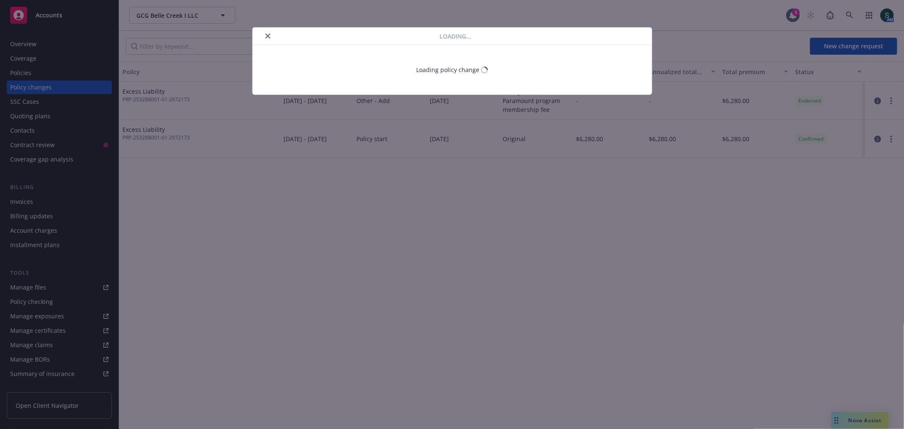
select select "CA"
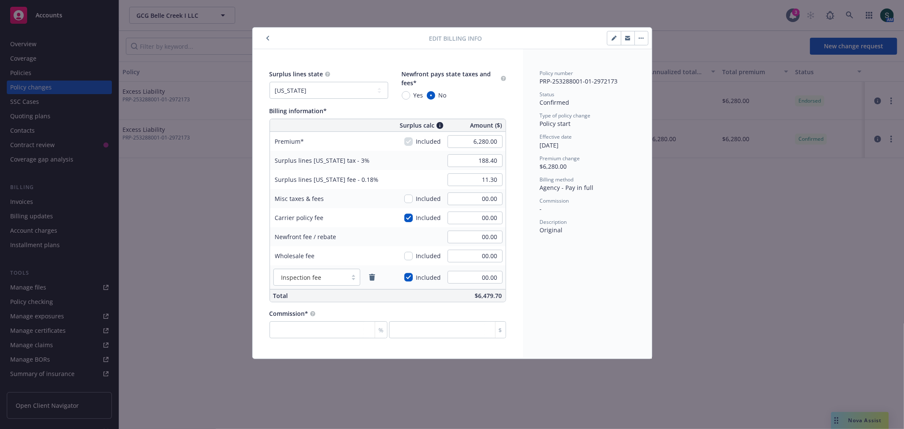
click at [612, 36] on icon "button" at bounding box center [613, 38] width 5 height 5
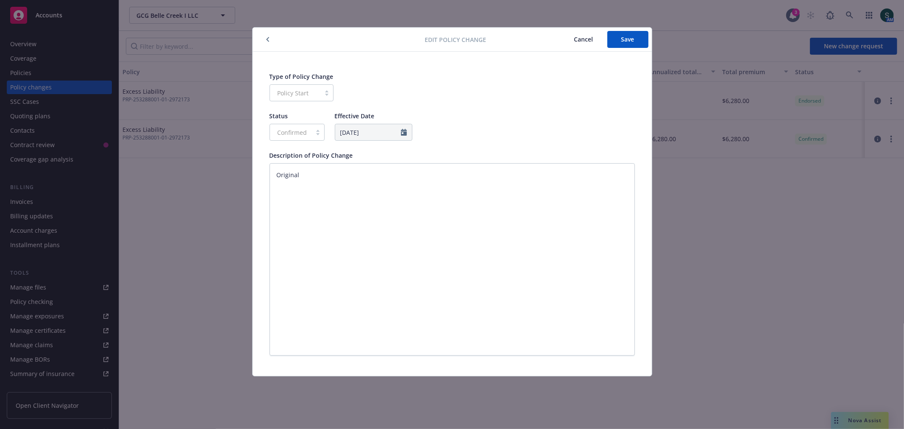
click at [269, 40] on icon "button" at bounding box center [267, 39] width 3 height 5
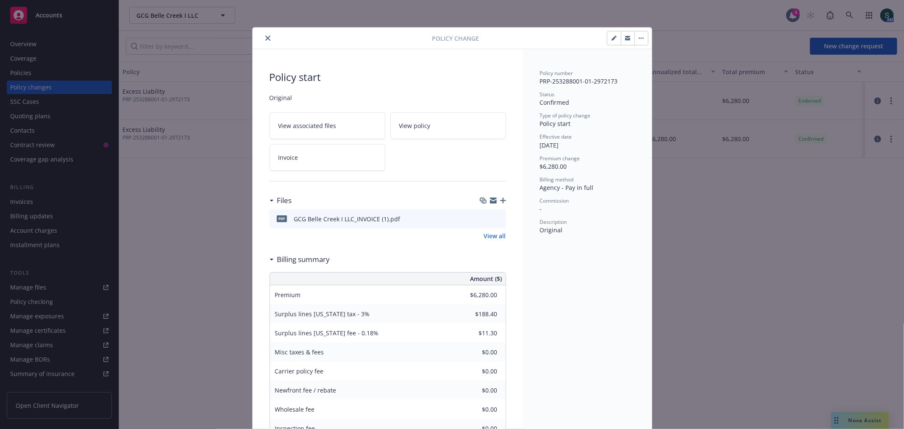
click at [635, 35] on button "button" at bounding box center [641, 38] width 14 height 14
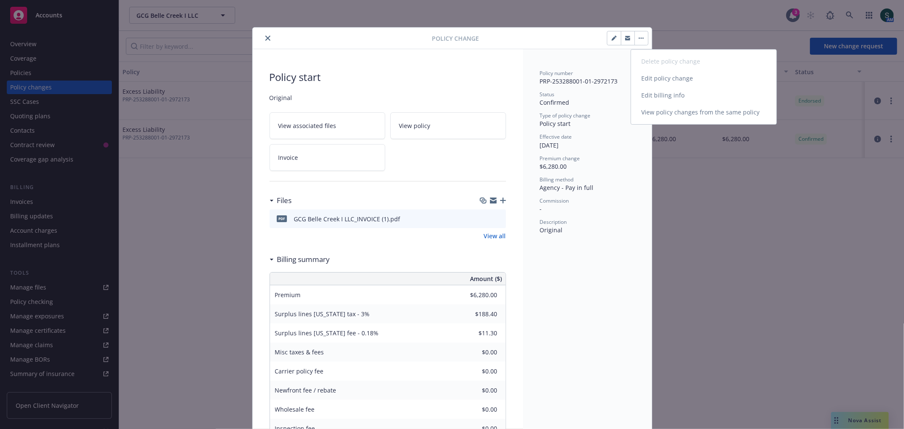
click at [646, 99] on link "Edit billing info" at bounding box center [703, 95] width 145 height 17
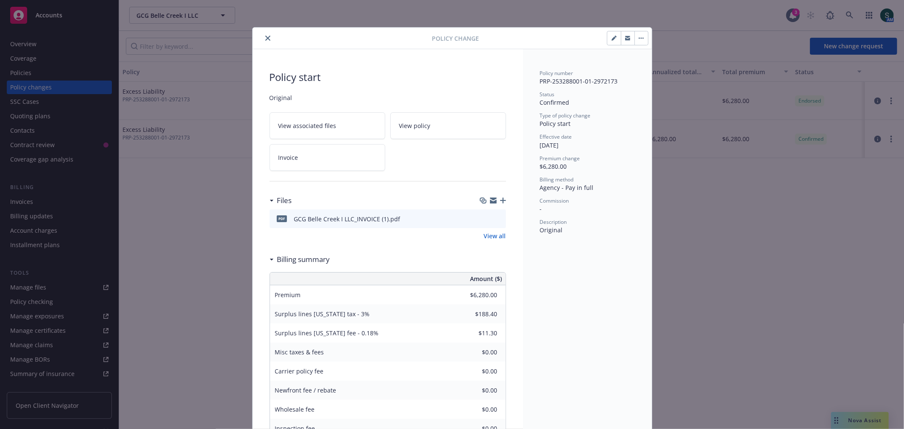
select select "CA"
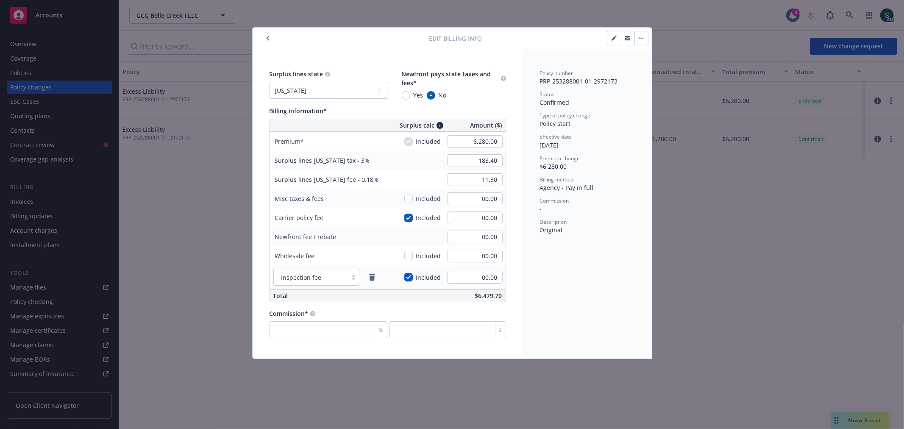
drag, startPoint x: 551, startPoint y: 286, endPoint x: 746, endPoint y: 321, distance: 197.6
click at [746, 321] on div "Edit billing info Surplus lines state No surplus lines state Alaska Alabama Ark…" at bounding box center [452, 214] width 904 height 429
click at [267, 37] on icon "button" at bounding box center [267, 38] width 3 height 5
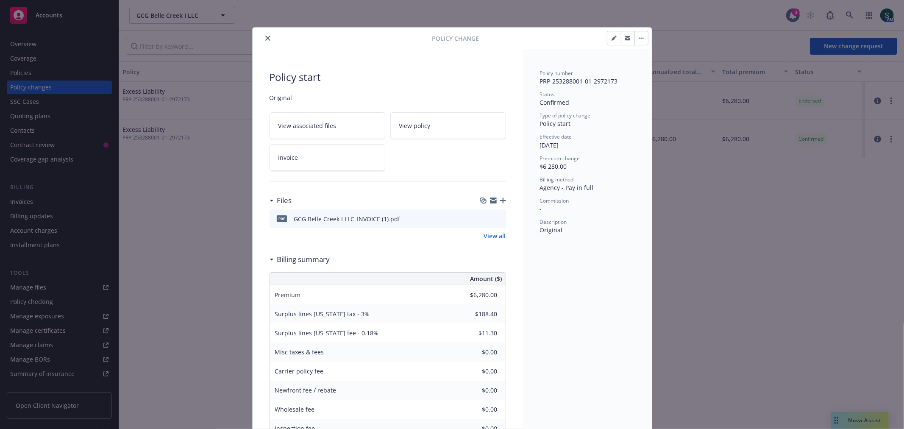
click at [264, 42] on button "close" at bounding box center [268, 38] width 10 height 10
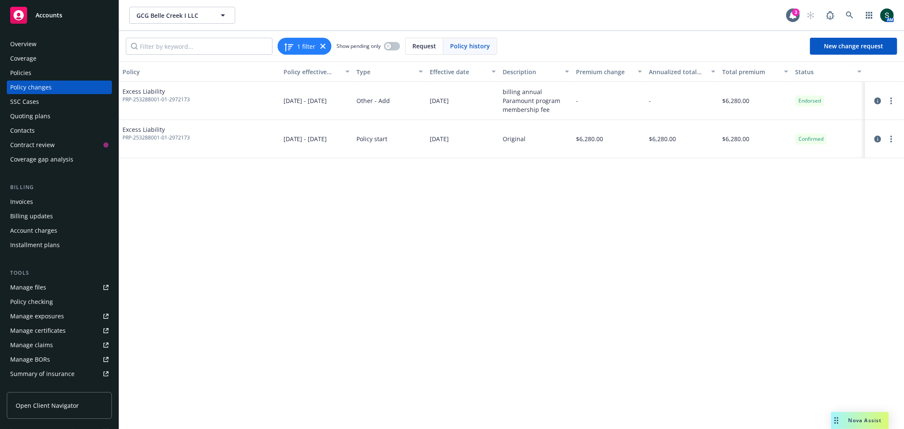
click at [27, 71] on div "Policies" at bounding box center [20, 73] width 21 height 14
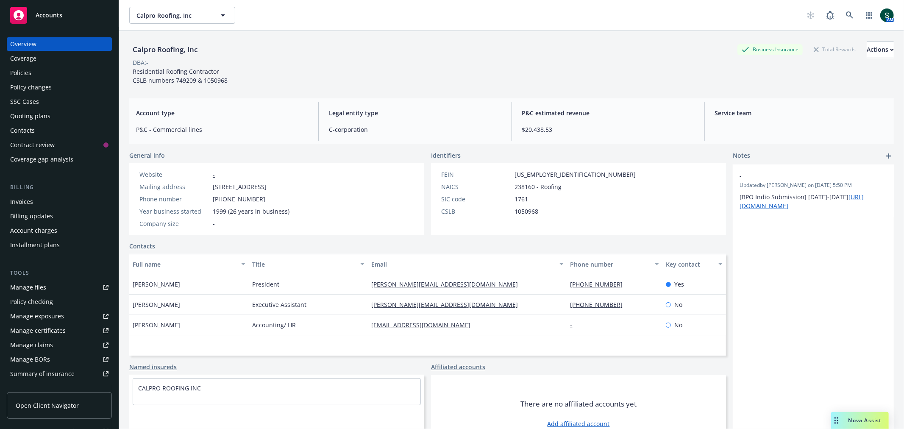
scroll to position [31, 0]
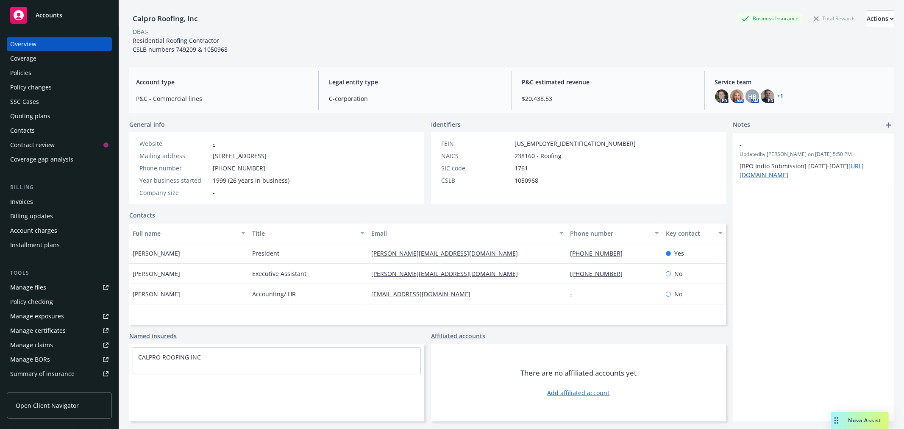
click at [28, 200] on div "Invoices" at bounding box center [21, 202] width 23 height 14
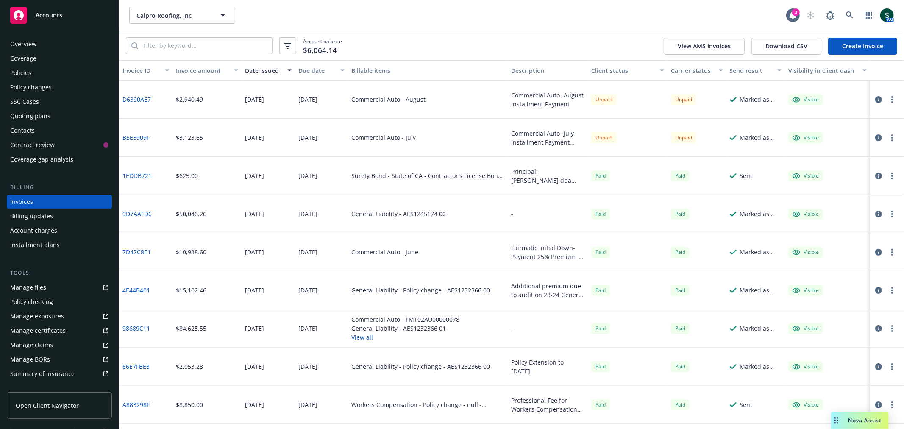
click at [134, 136] on link "B5E5909F" at bounding box center [135, 137] width 27 height 9
click at [136, 96] on link "D6390AE7" at bounding box center [136, 99] width 28 height 9
click at [20, 70] on div "Policies" at bounding box center [20, 73] width 21 height 14
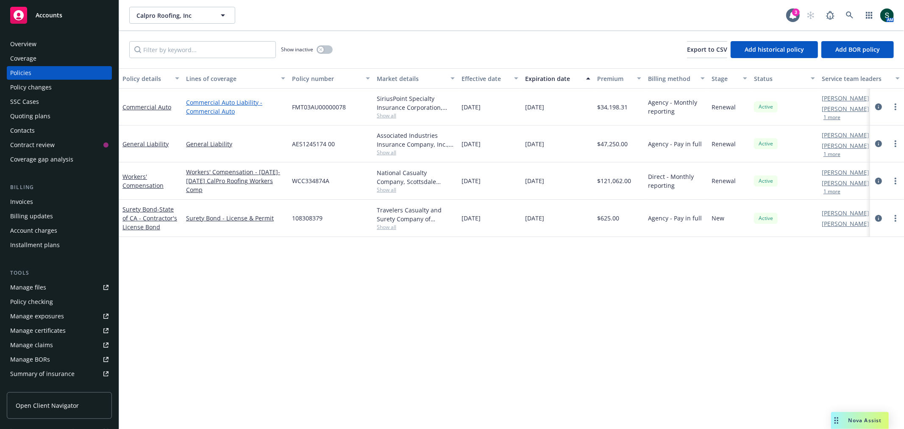
click at [234, 107] on link "Commercial Auto Liability - Commercial Auto" at bounding box center [235, 107] width 99 height 18
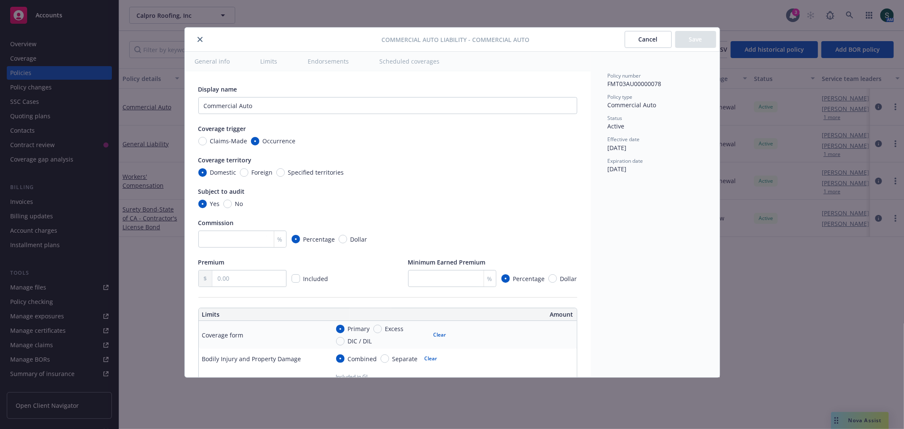
type textarea "x"
click at [643, 36] on button "Cancel" at bounding box center [648, 39] width 47 height 17
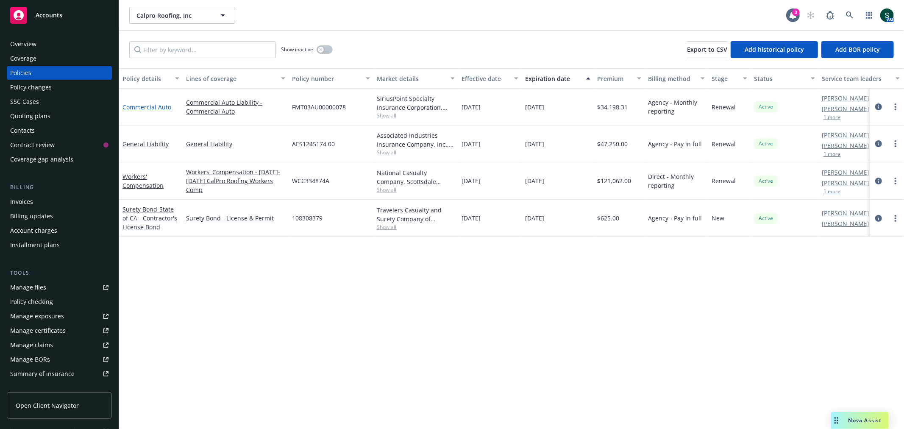
click at [142, 106] on link "Commercial Auto" at bounding box center [146, 107] width 49 height 8
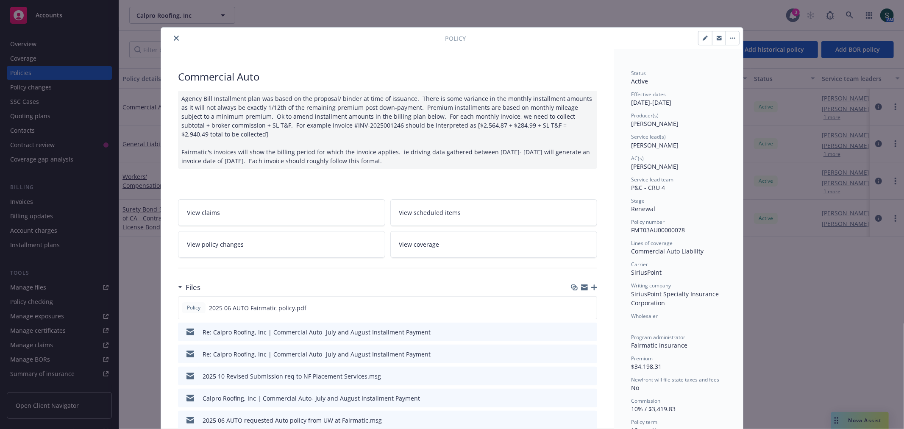
click at [174, 40] on icon "close" at bounding box center [176, 38] width 5 height 5
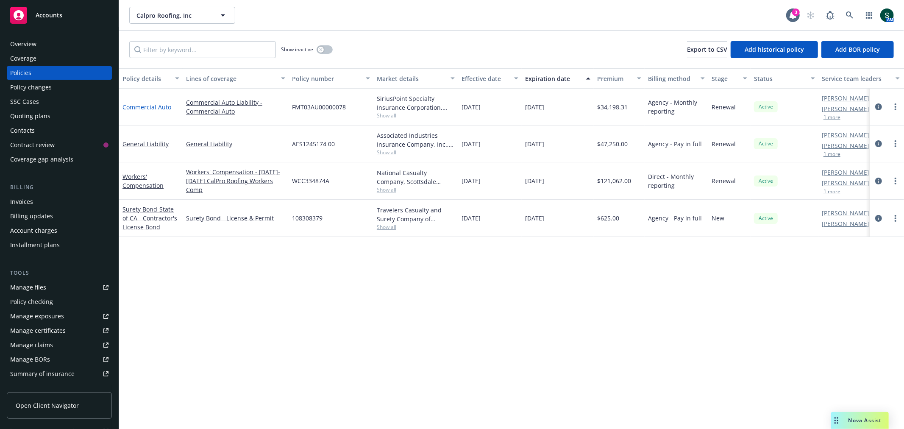
click at [147, 109] on link "Commercial Auto" at bounding box center [146, 107] width 49 height 8
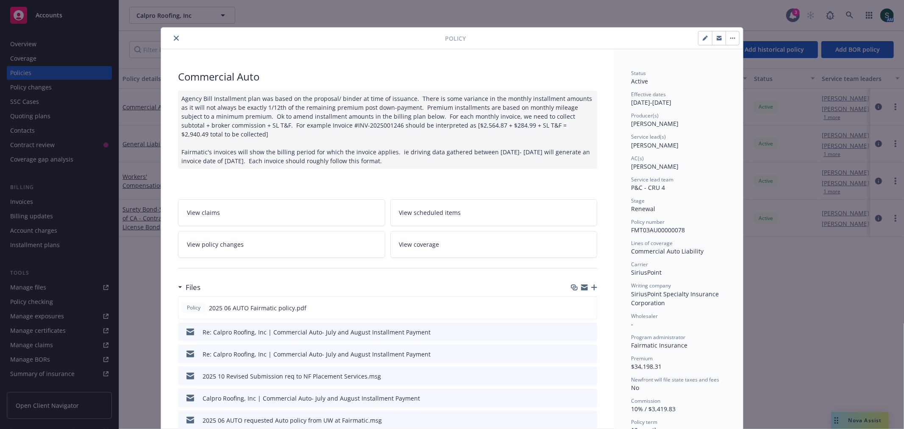
click at [174, 39] on icon "close" at bounding box center [176, 38] width 5 height 5
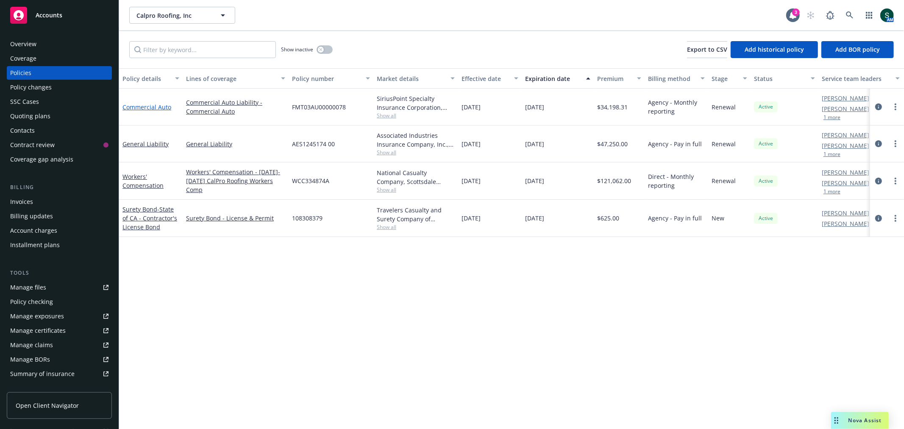
click at [142, 106] on link "Commercial Auto" at bounding box center [146, 107] width 49 height 8
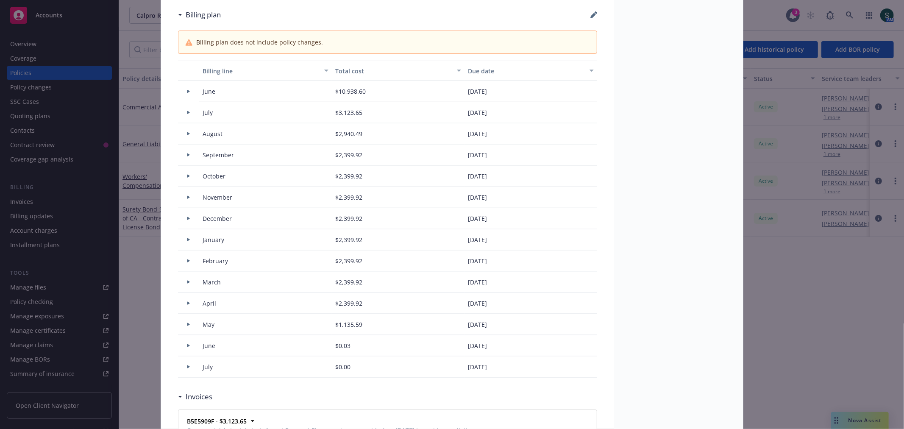
scroll to position [731, 0]
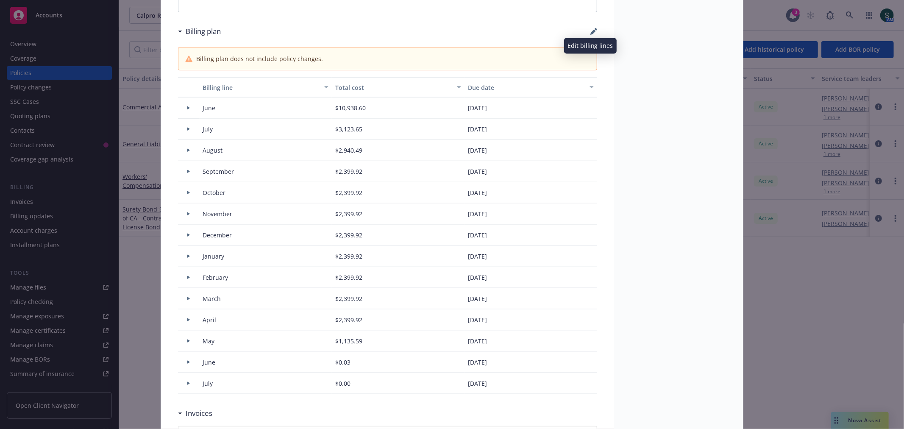
click at [592, 30] on icon "button" at bounding box center [593, 31] width 7 height 7
select select "June"
select select "July"
select select "August"
select select "September"
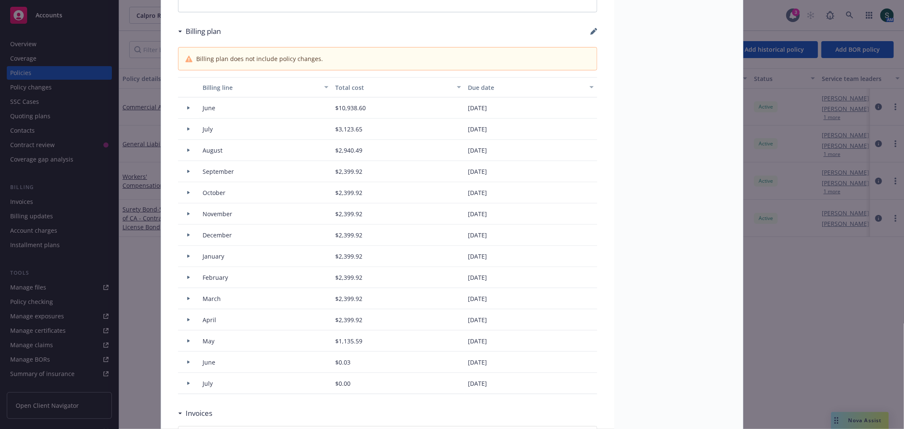
select select "October"
select select "November"
select select "December"
select select "February"
select select "March"
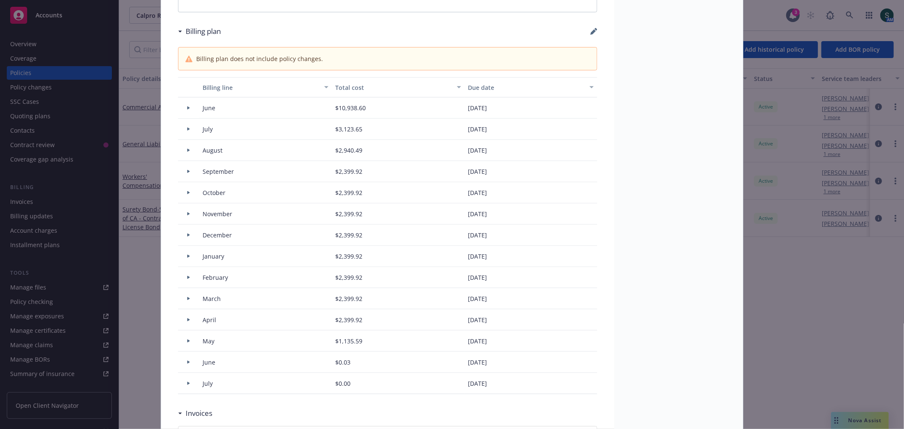
select select "April"
select select "May"
select select "June"
select select "July"
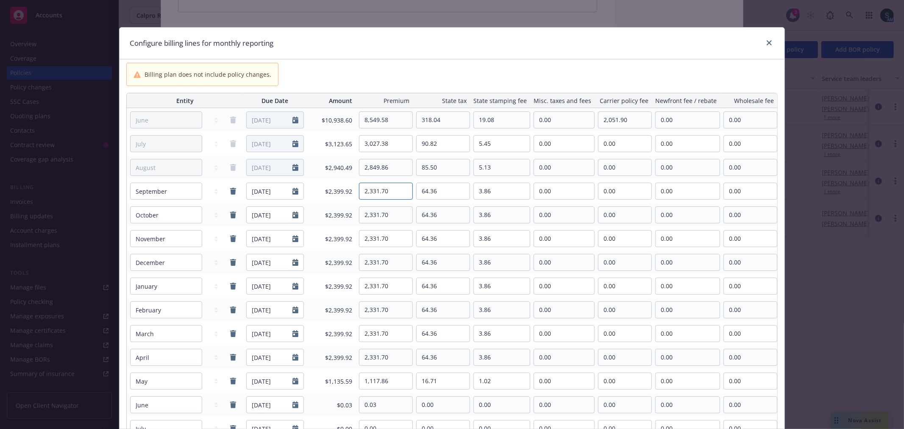
click at [390, 196] on input "2,331.70" at bounding box center [385, 191] width 53 height 16
drag, startPoint x: 394, startPoint y: 194, endPoint x: 355, endPoint y: 198, distance: 39.2
click at [356, 198] on div "2,331.70" at bounding box center [384, 191] width 57 height 17
click at [388, 195] on input "2,331.70" at bounding box center [385, 191] width 53 height 16
drag, startPoint x: 392, startPoint y: 193, endPoint x: 350, endPoint y: 192, distance: 42.4
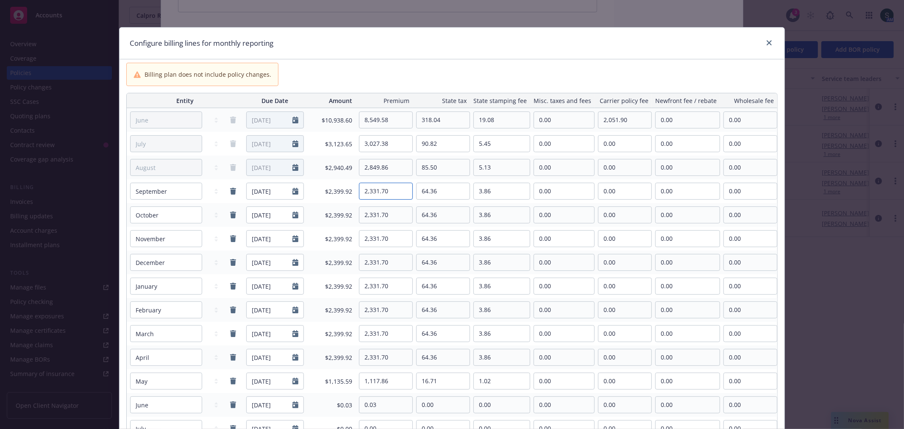
click at [350, 192] on tr "January February March April May June July August September October November De…" at bounding box center [452, 191] width 650 height 24
type input "2,849.86"
click at [458, 189] on input "64.36" at bounding box center [443, 191] width 53 height 16
drag, startPoint x: 458, startPoint y: 189, endPoint x: 403, endPoint y: 191, distance: 55.1
click at [403, 191] on tr "January February March April May June July August September October November De…" at bounding box center [452, 191] width 650 height 24
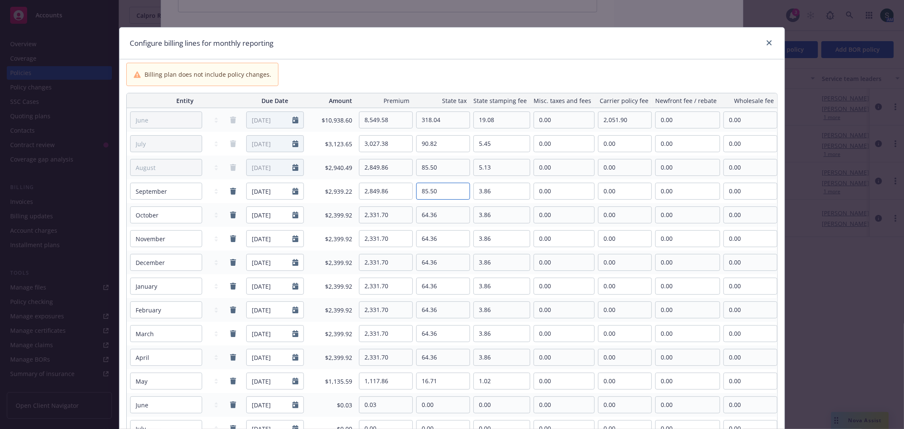
type input "85.50"
drag, startPoint x: 516, startPoint y: 191, endPoint x: 468, endPoint y: 193, distance: 47.9
click at [468, 193] on tr "January February March April May June July August September October November De…" at bounding box center [452, 191] width 650 height 24
type input "5.13"
click at [804, 244] on div "Configure billing lines for monthly reporting Billing plan does not include pol…" at bounding box center [452, 214] width 904 height 429
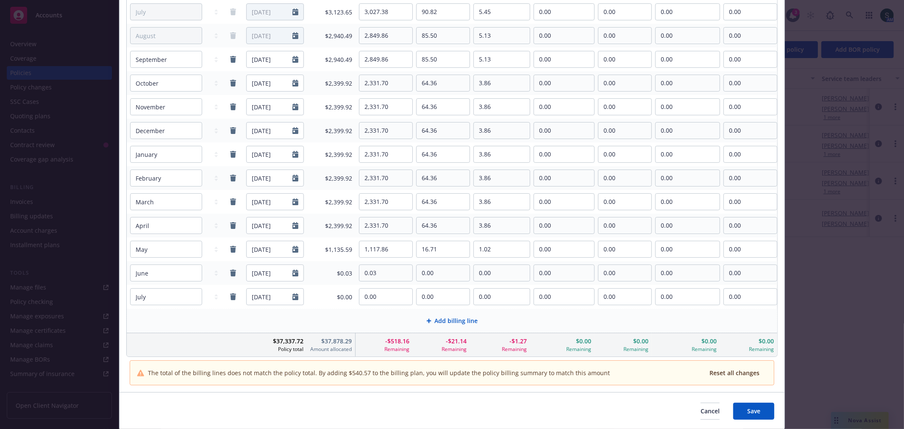
scroll to position [160, 0]
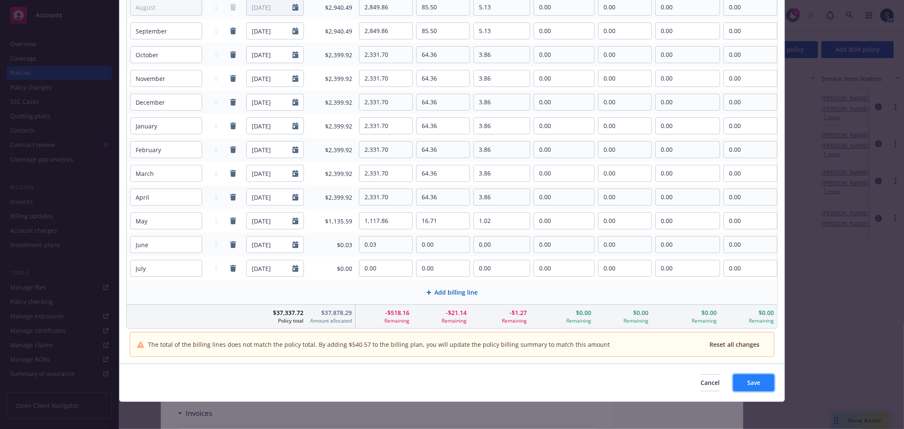
click at [750, 382] on span "Save" at bounding box center [753, 382] width 13 height 8
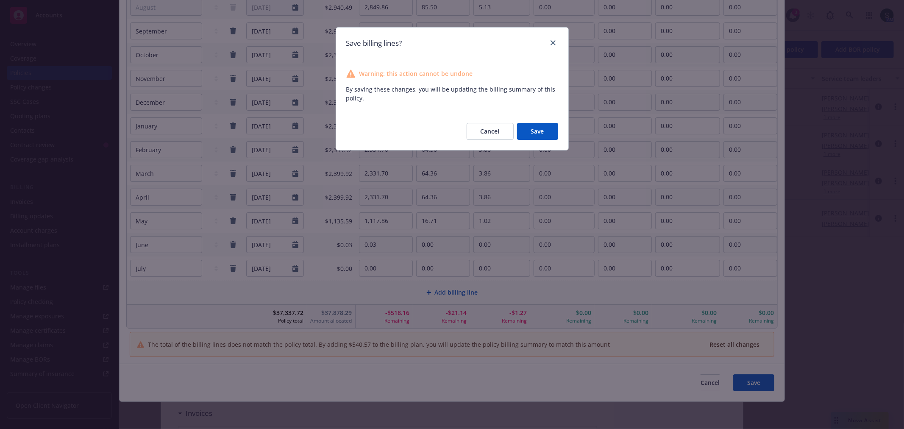
click at [531, 130] on button "Save" at bounding box center [537, 131] width 41 height 17
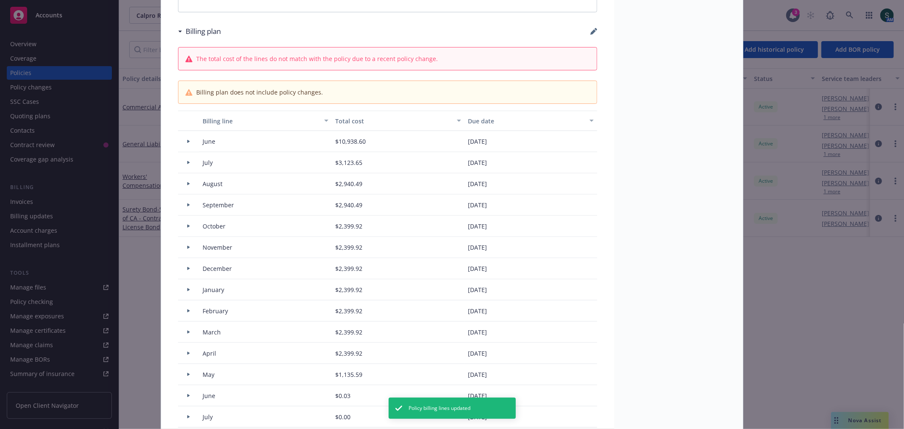
type input "$34,716.47"
type input "$1,047.09"
type input "$62.83"
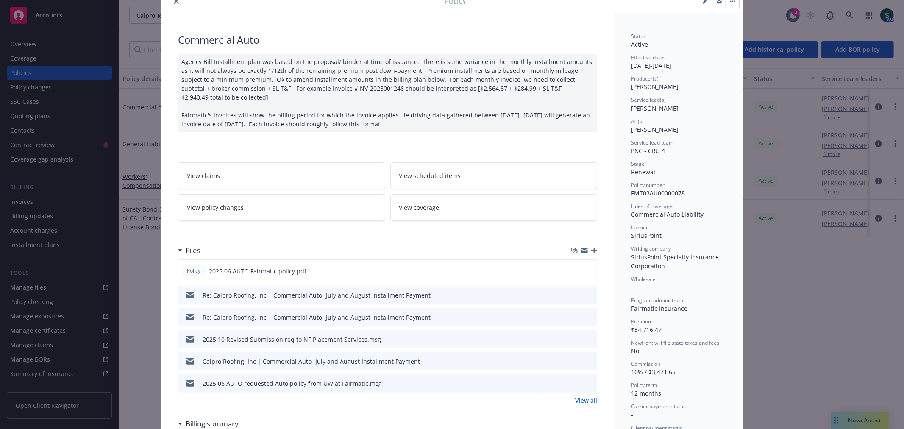
scroll to position [0, 0]
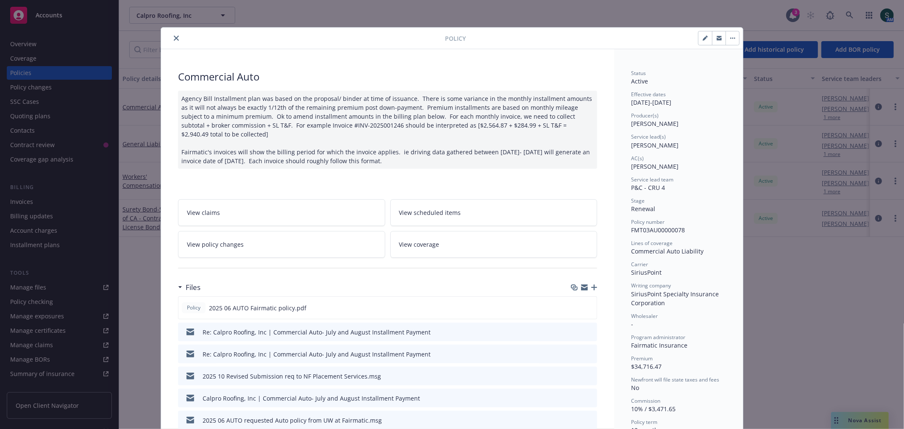
click at [172, 33] on button "close" at bounding box center [176, 38] width 10 height 10
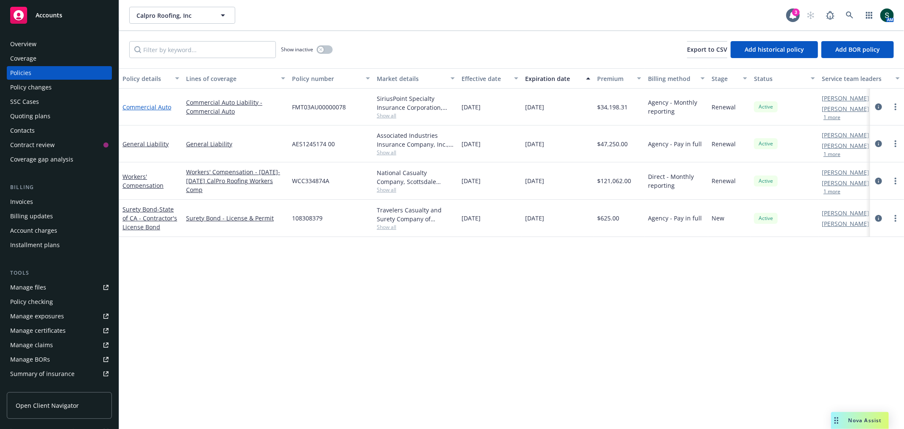
click at [134, 105] on link "Commercial Auto" at bounding box center [146, 107] width 49 height 8
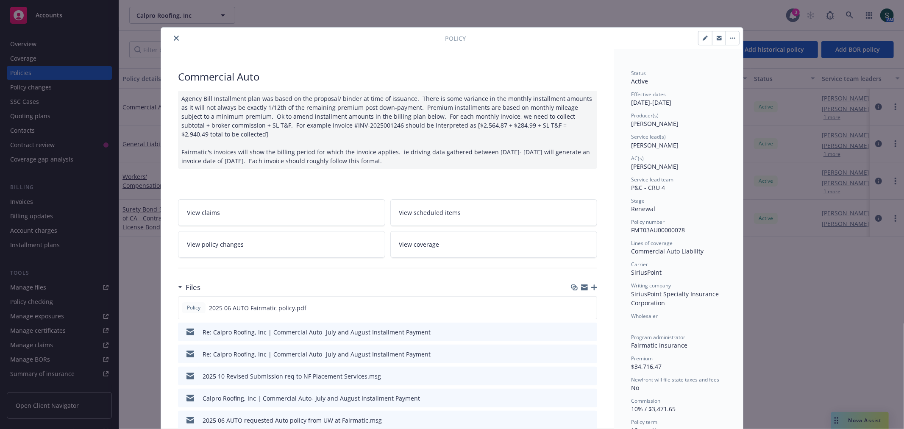
click at [167, 37] on div at bounding box center [304, 38] width 281 height 10
click at [174, 37] on icon "close" at bounding box center [176, 38] width 5 height 5
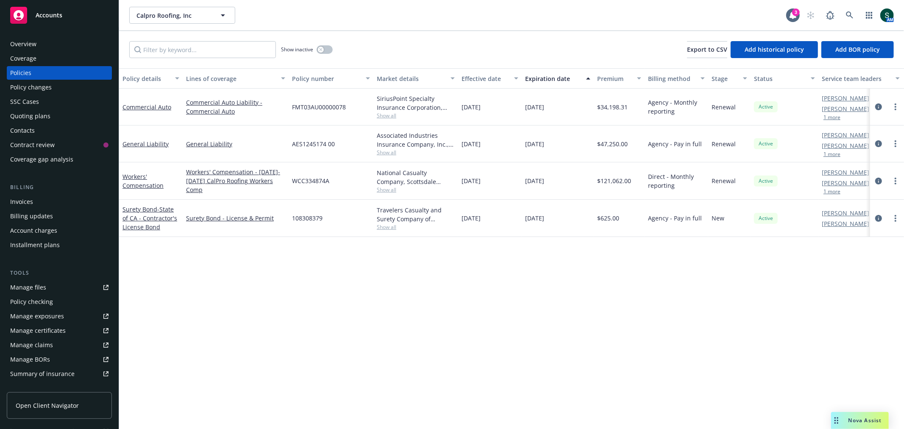
click at [27, 201] on div "Invoices" at bounding box center [21, 202] width 23 height 14
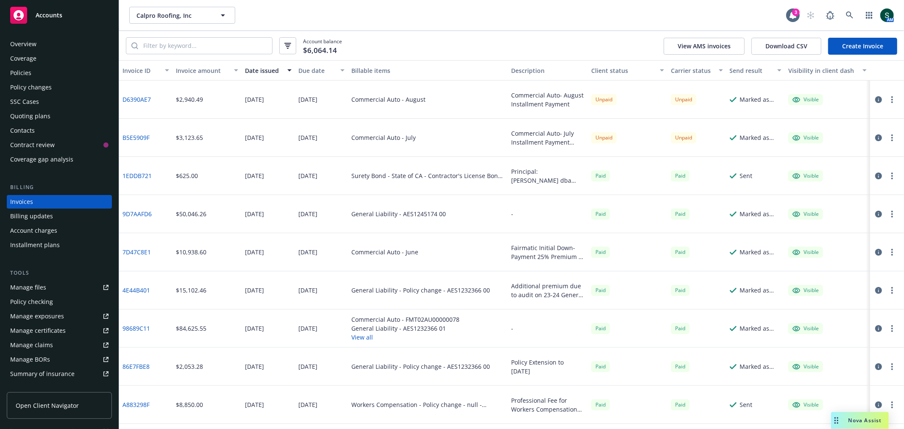
click at [846, 44] on link "Create Invoice" at bounding box center [862, 46] width 69 height 17
